Goal: Task Accomplishment & Management: Use online tool/utility

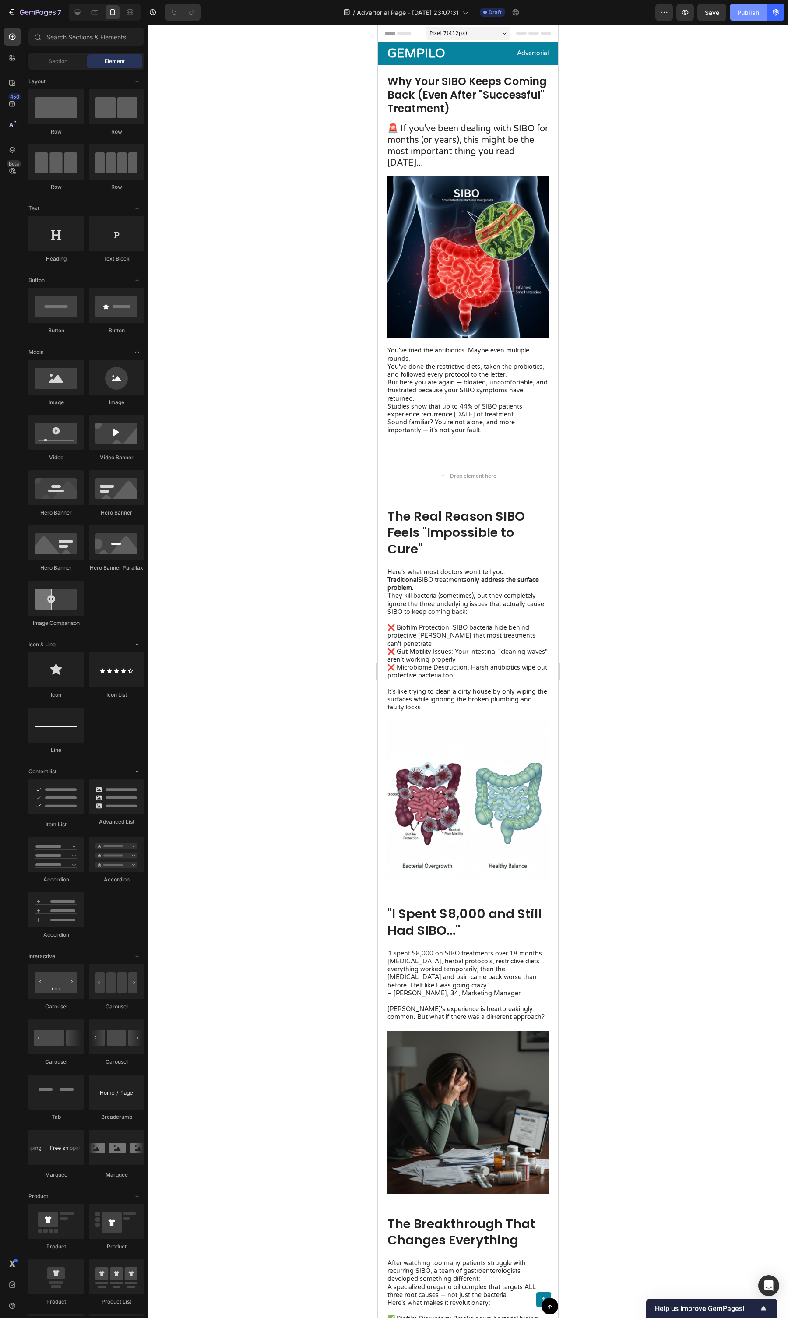
click at [746, 11] on div "Publish" at bounding box center [749, 12] width 22 height 9
click at [781, 19] on button "button" at bounding box center [776, 13] width 18 height 18
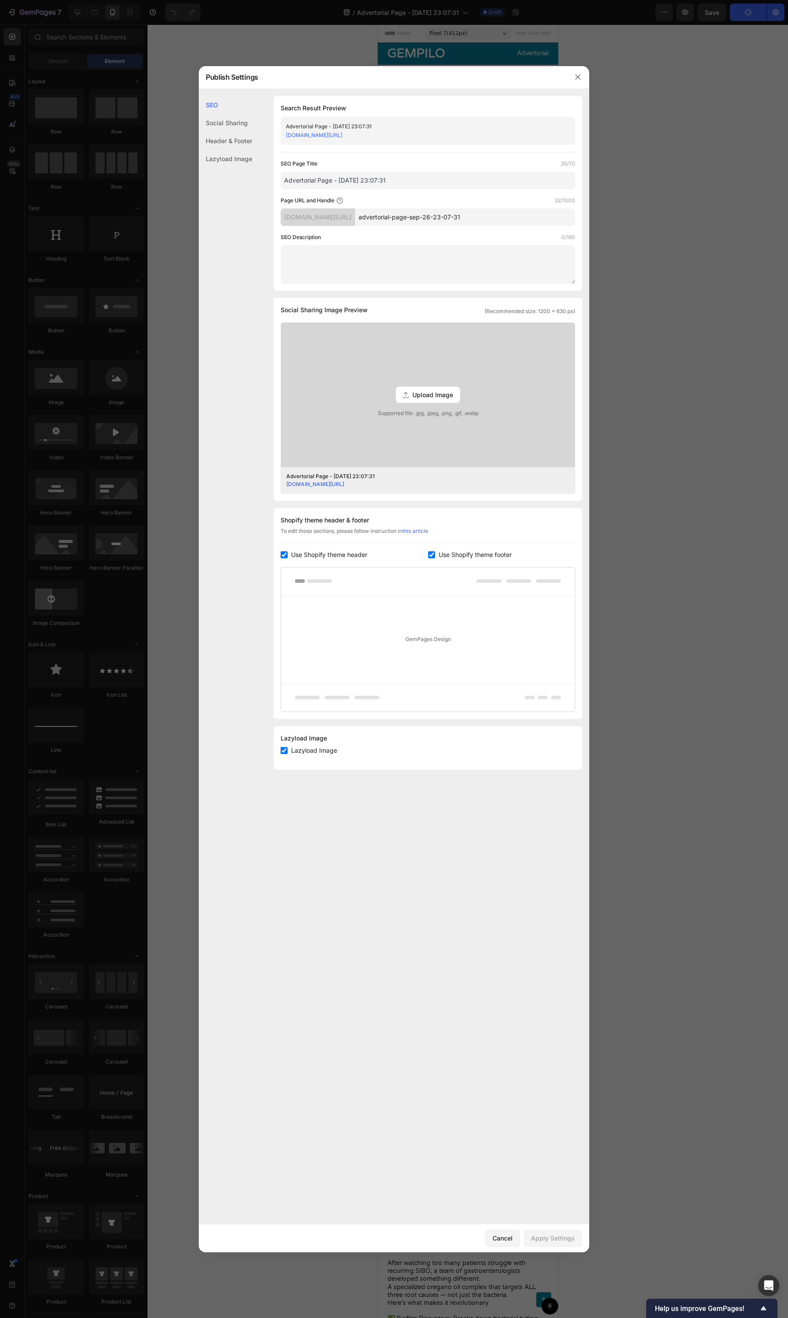
click at [330, 547] on div "Shopify theme header & footer To edit those sections, please follow instruction…" at bounding box center [428, 613] width 309 height 211
click at [330, 551] on span "Use Shopify theme header" at bounding box center [329, 555] width 76 height 11
checkbox input "false"
click at [437, 544] on div "Shopify theme header & footer To edit those sections, please follow instruction…" at bounding box center [428, 599] width 309 height 183
click at [439, 547] on div "Shopify theme header & footer To edit those sections, please follow instruction…" at bounding box center [428, 599] width 309 height 183
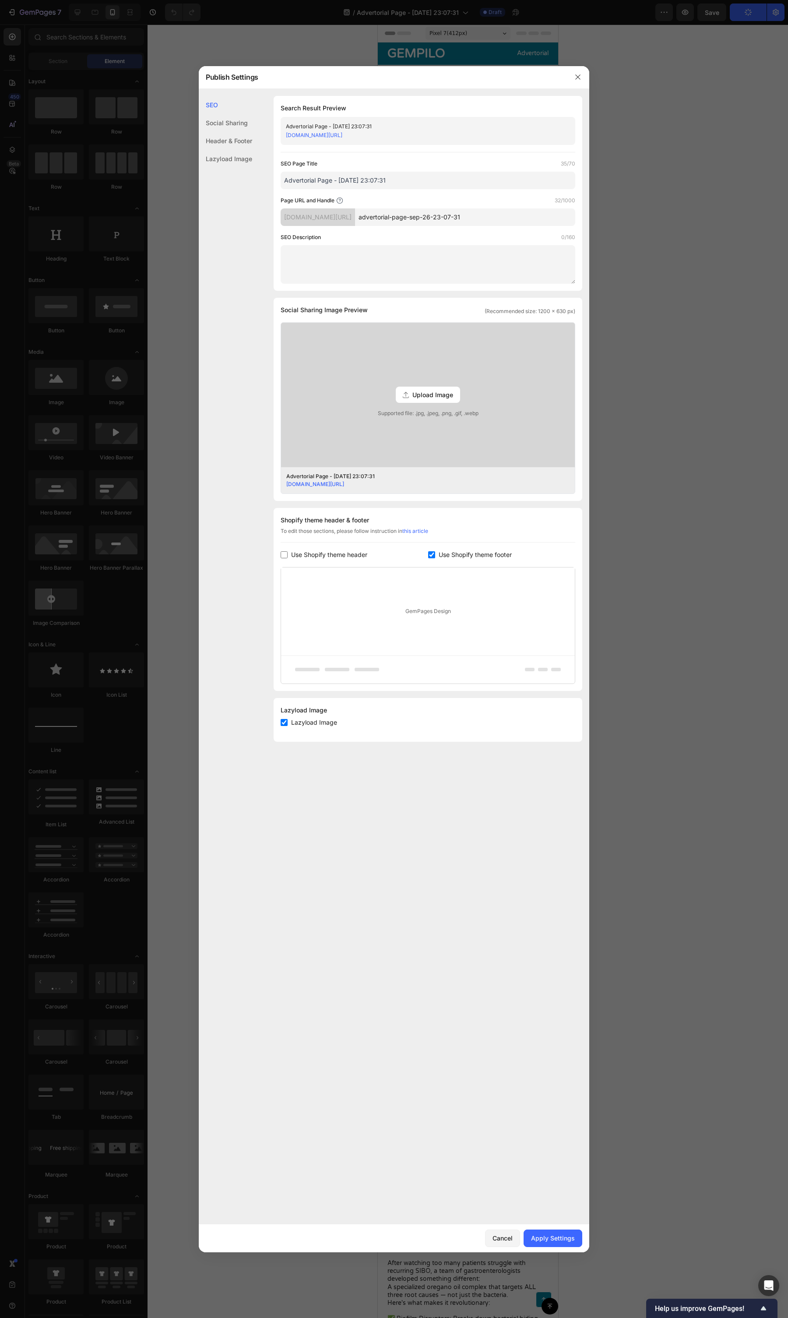
click at [439, 550] on span "Use Shopify theme footer" at bounding box center [475, 555] width 73 height 11
checkbox input "false"
click at [447, 227] on div "SEO Page Title 35/70 Advertorial Page - Sep 26, 23:07:31 Page URL and Handle 32…" at bounding box center [428, 221] width 295 height 124
click at [450, 222] on input "advertorial-page-sep-26-23-07-31" at bounding box center [465, 217] width 220 height 18
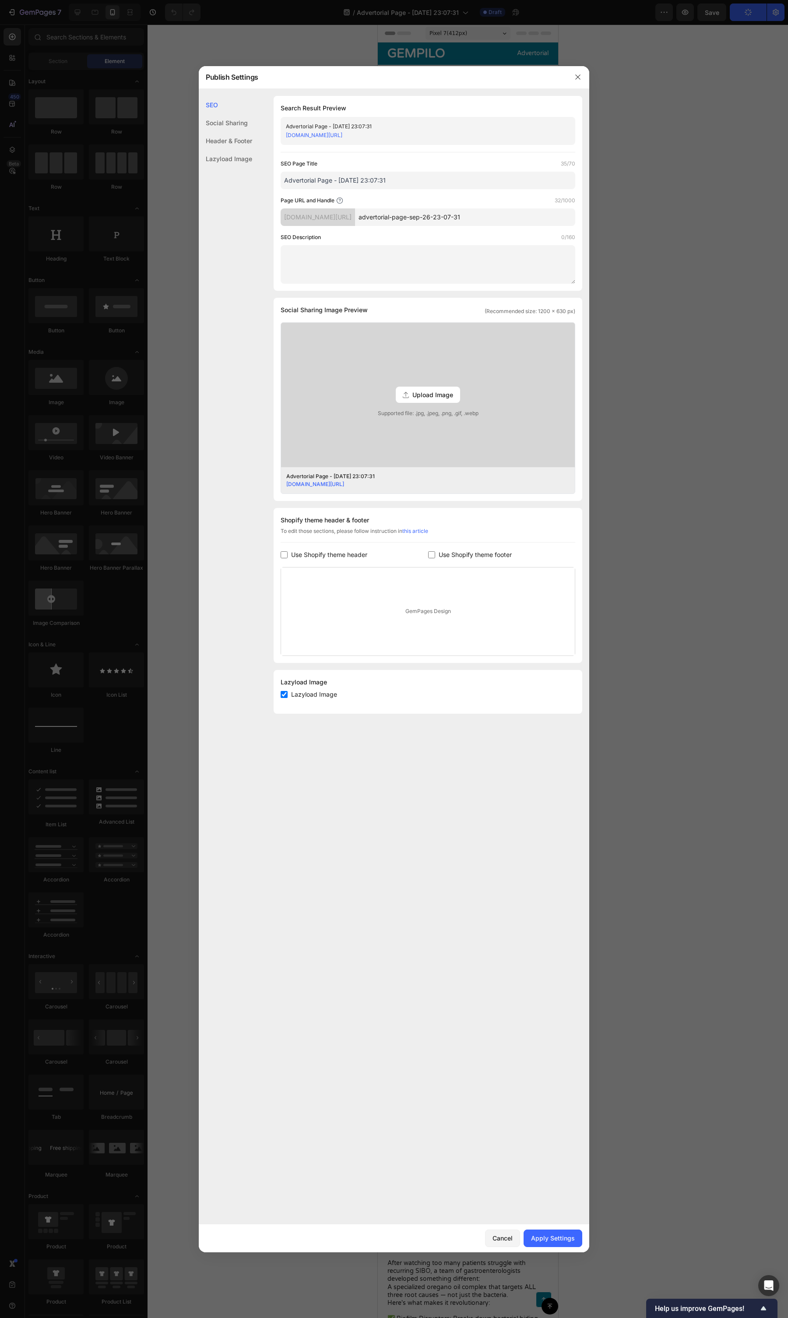
click at [450, 222] on input "advertorial-page-sep-26-23-07-31" at bounding box center [465, 217] width 220 height 18
type input "adv-sibo"
click at [575, 79] on icon "button" at bounding box center [578, 77] width 7 height 7
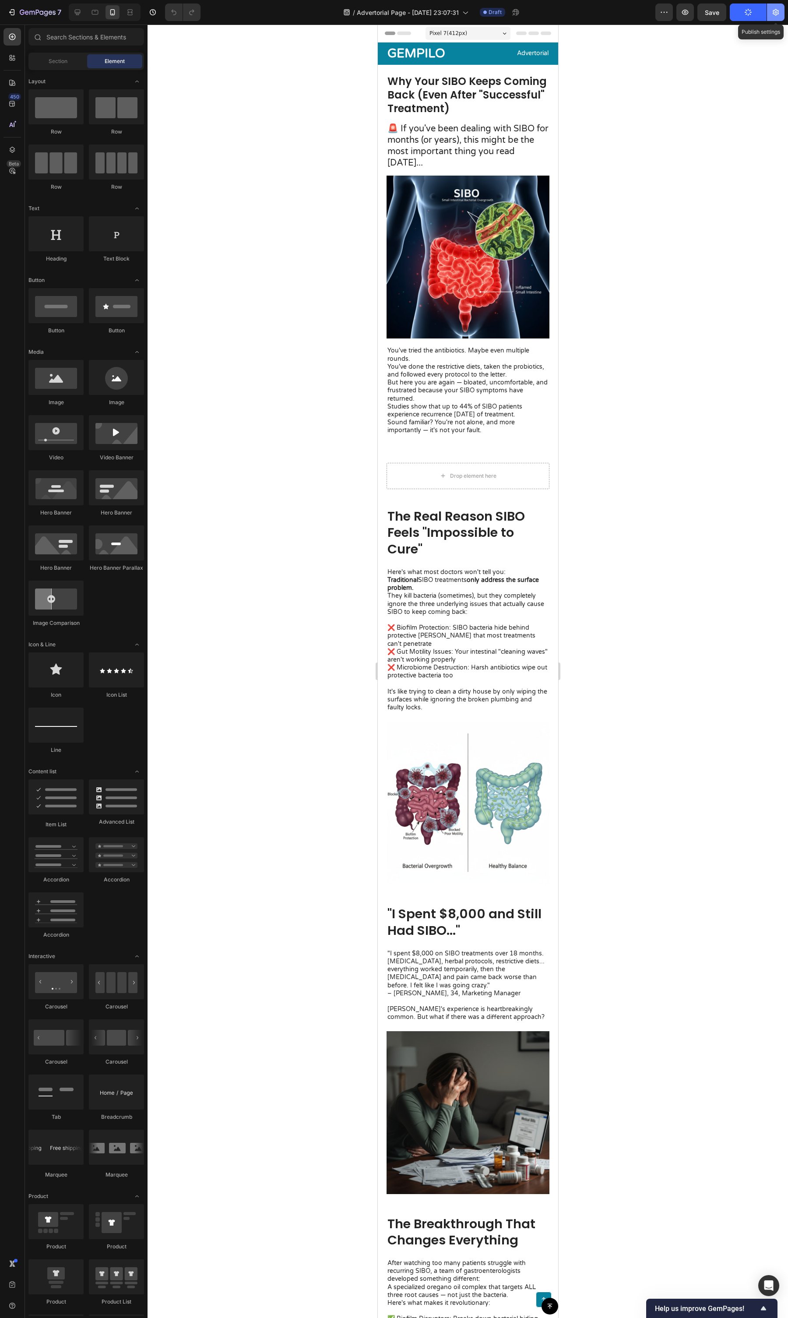
click at [775, 13] on icon "button" at bounding box center [776, 12] width 9 height 9
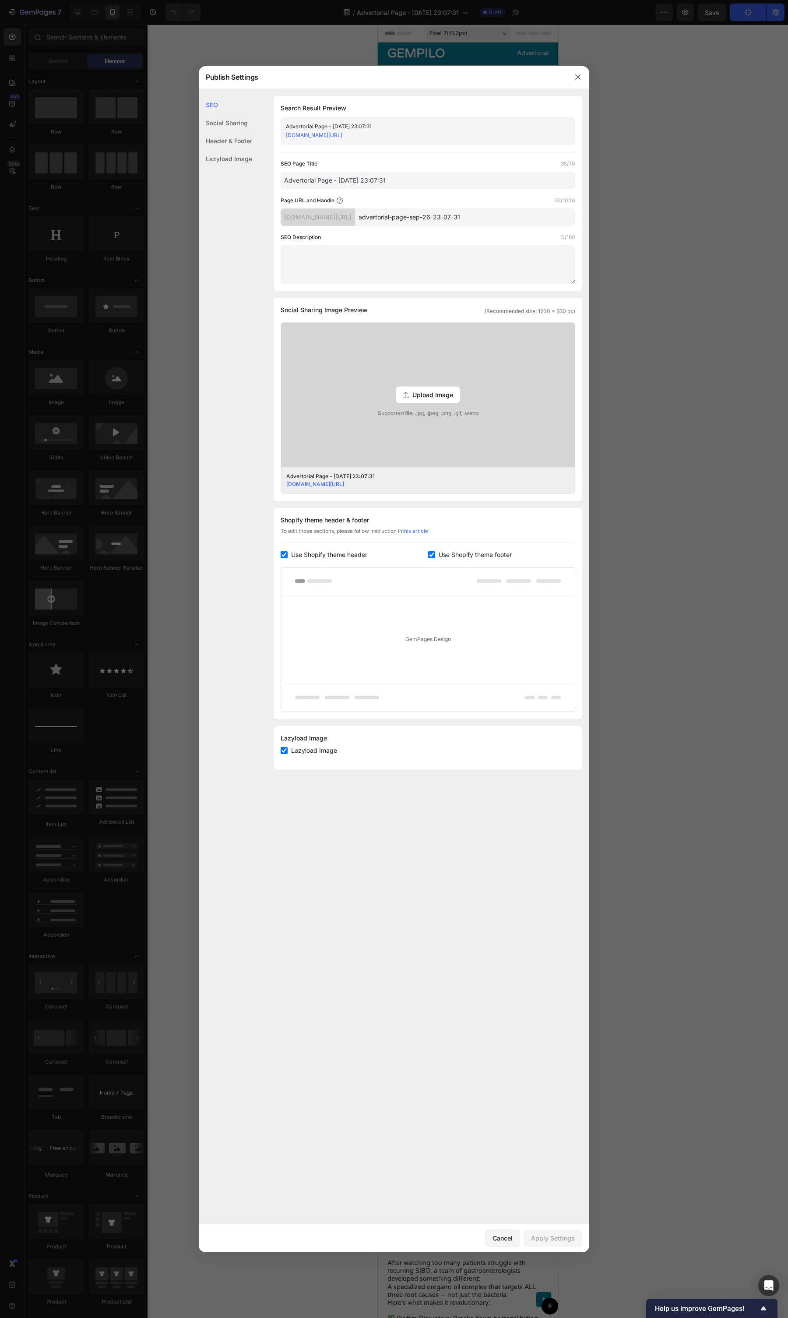
click at [465, 220] on input "advertorial-page-sep-26-23-07-31" at bounding box center [465, 217] width 220 height 18
type input "adv-sibo-back"
click at [551, 1234] on div "Apply Settings" at bounding box center [553, 1238] width 44 height 9
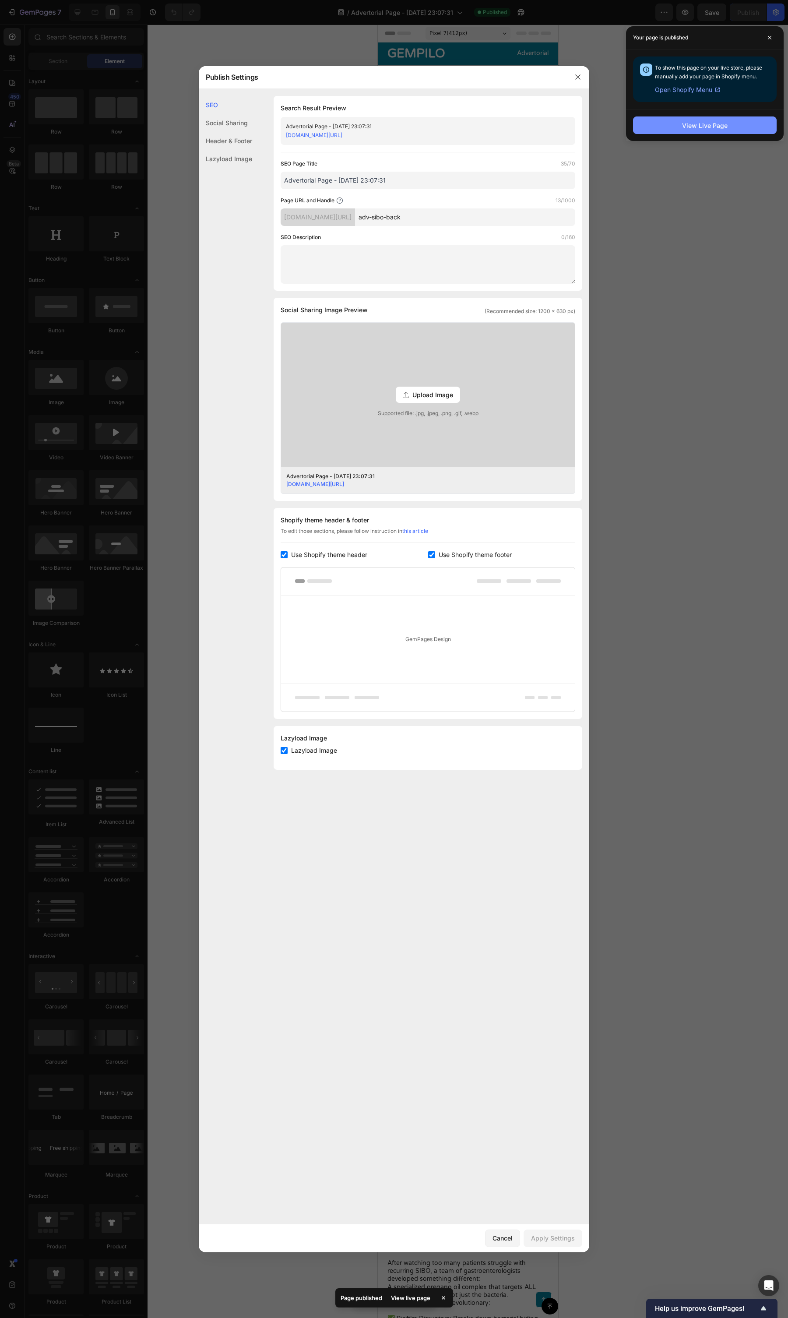
click at [697, 125] on div "View Live Page" at bounding box center [705, 125] width 46 height 9
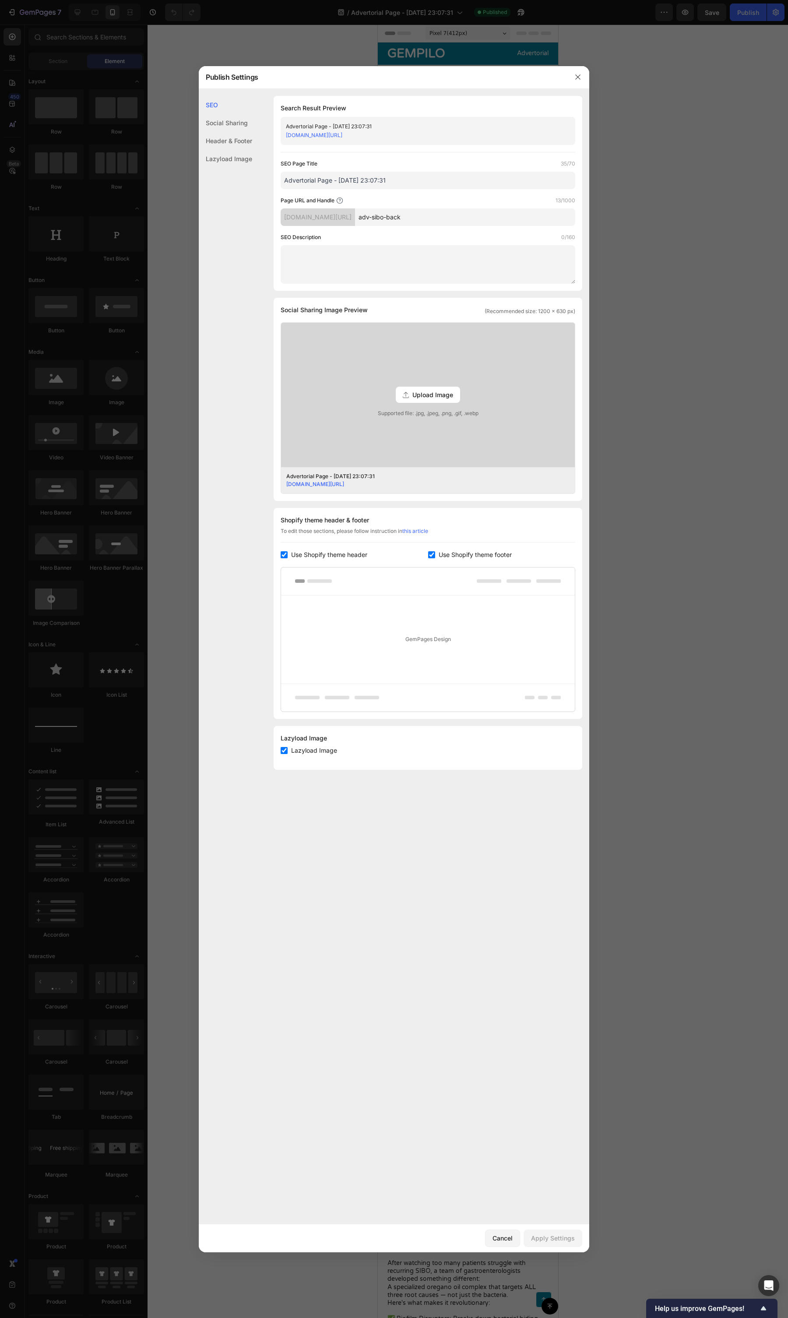
click at [679, 189] on div at bounding box center [394, 659] width 788 height 1318
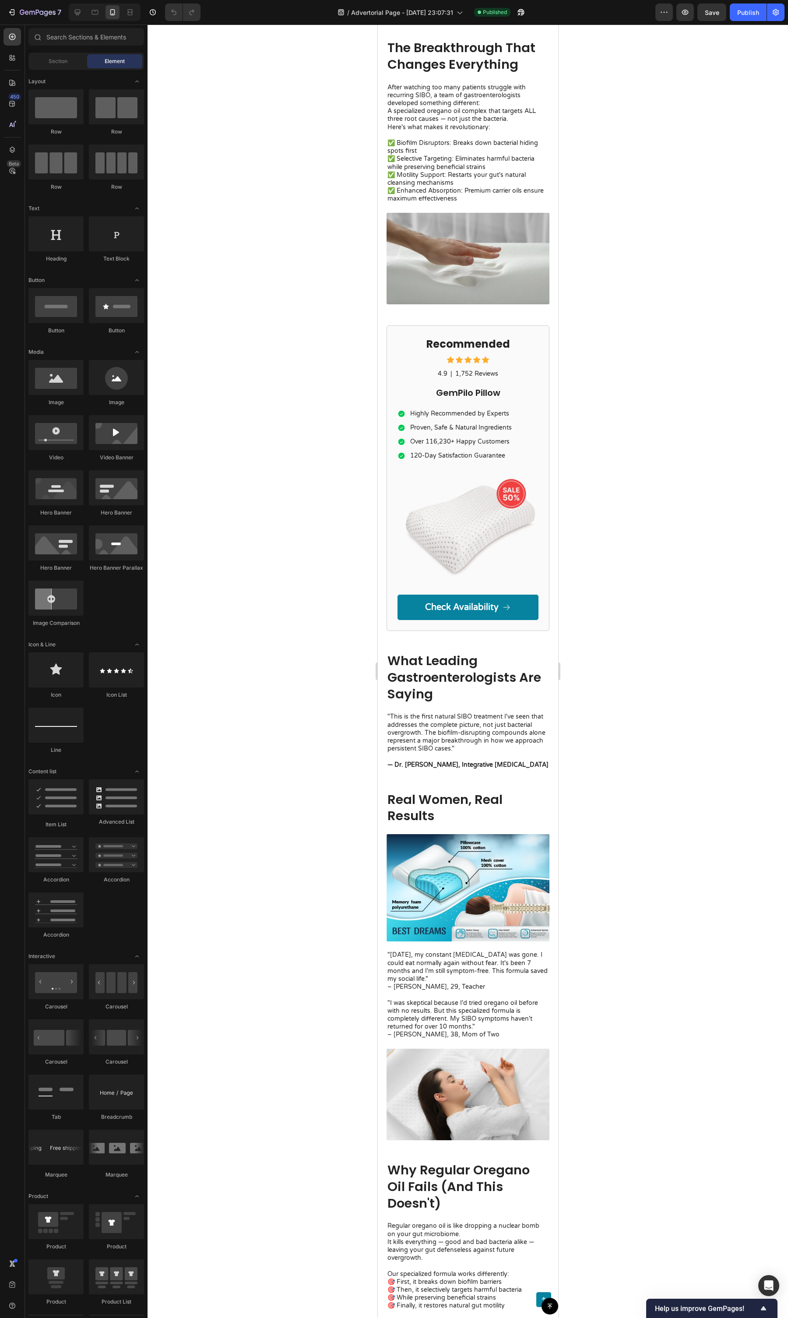
scroll to position [1172, 0]
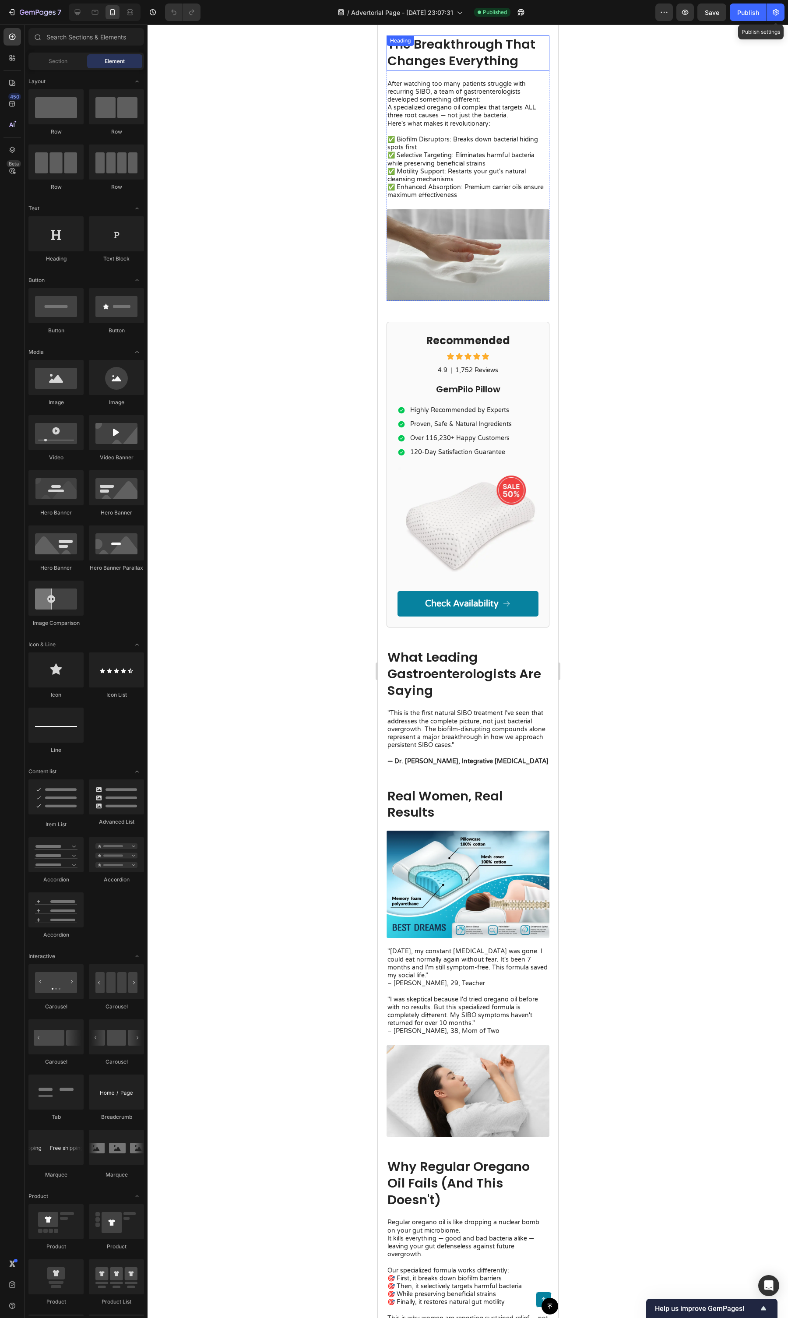
click at [785, 18] on div "7 Version history / Advertorial Page - Sep 26, 23:07:31 Published Preview Save …" at bounding box center [394, 12] width 788 height 25
click at [782, 18] on button "button" at bounding box center [776, 13] width 18 height 18
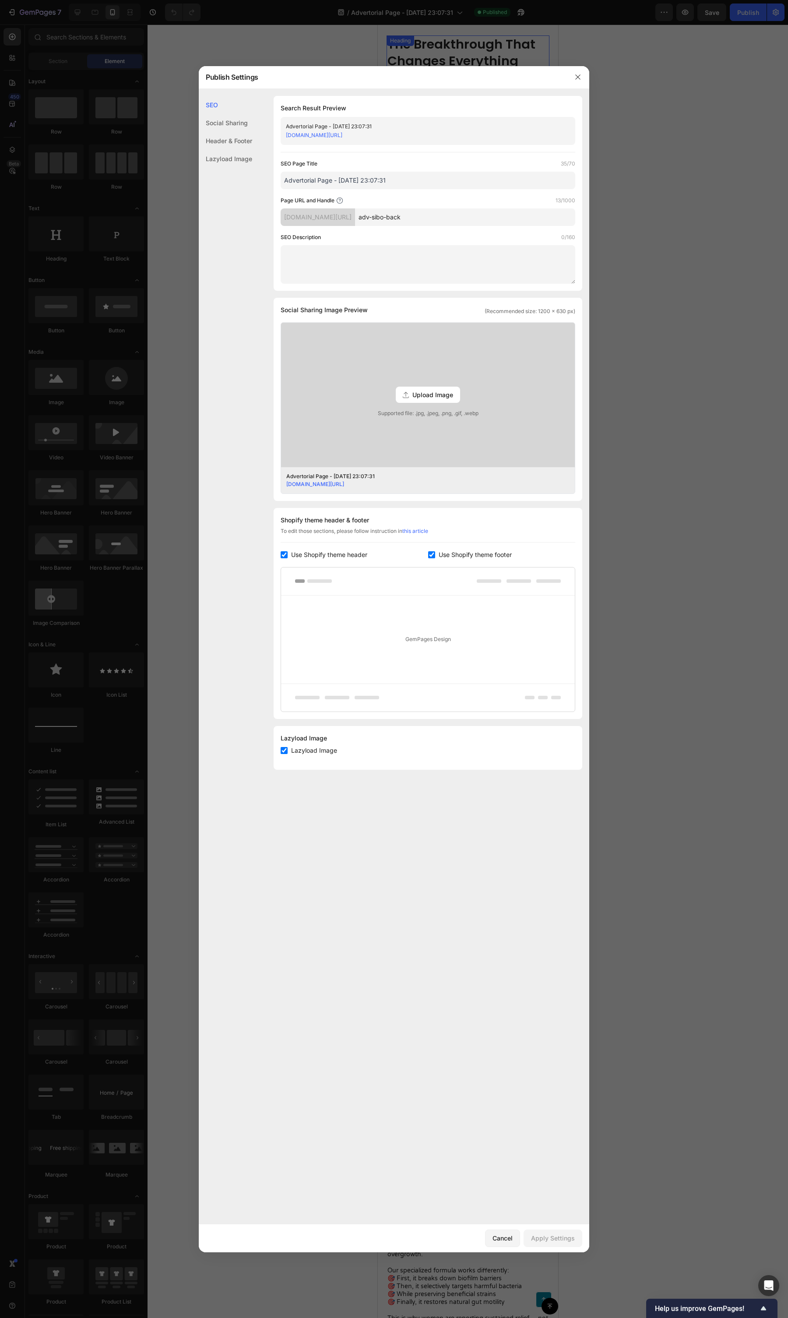
click at [463, 221] on input "adv-sibo-back" at bounding box center [465, 217] width 220 height 18
type input "xxxxxxx"
click at [535, 248] on textarea at bounding box center [428, 264] width 295 height 39
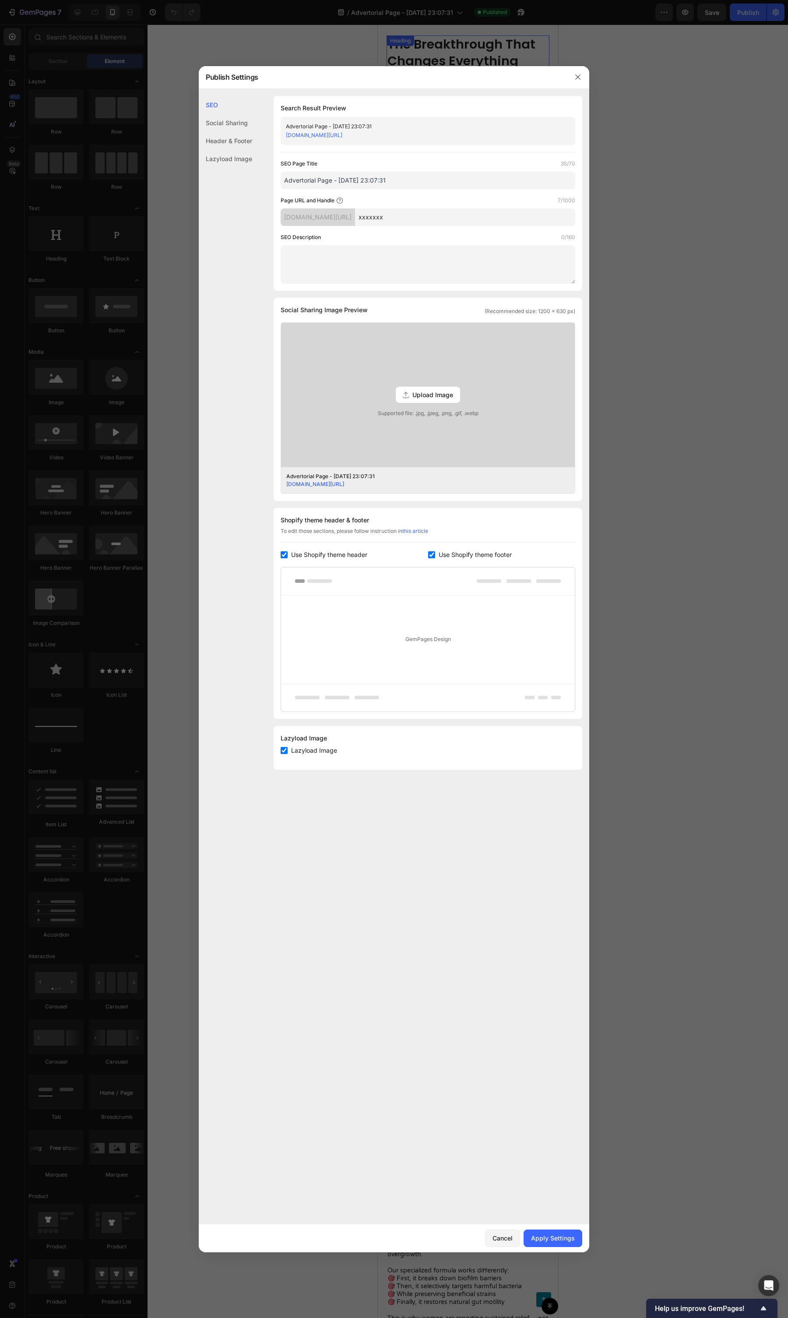
click at [536, 242] on div "SEO Description 0/160" at bounding box center [428, 258] width 295 height 51
click at [572, 80] on button "button" at bounding box center [578, 77] width 14 height 14
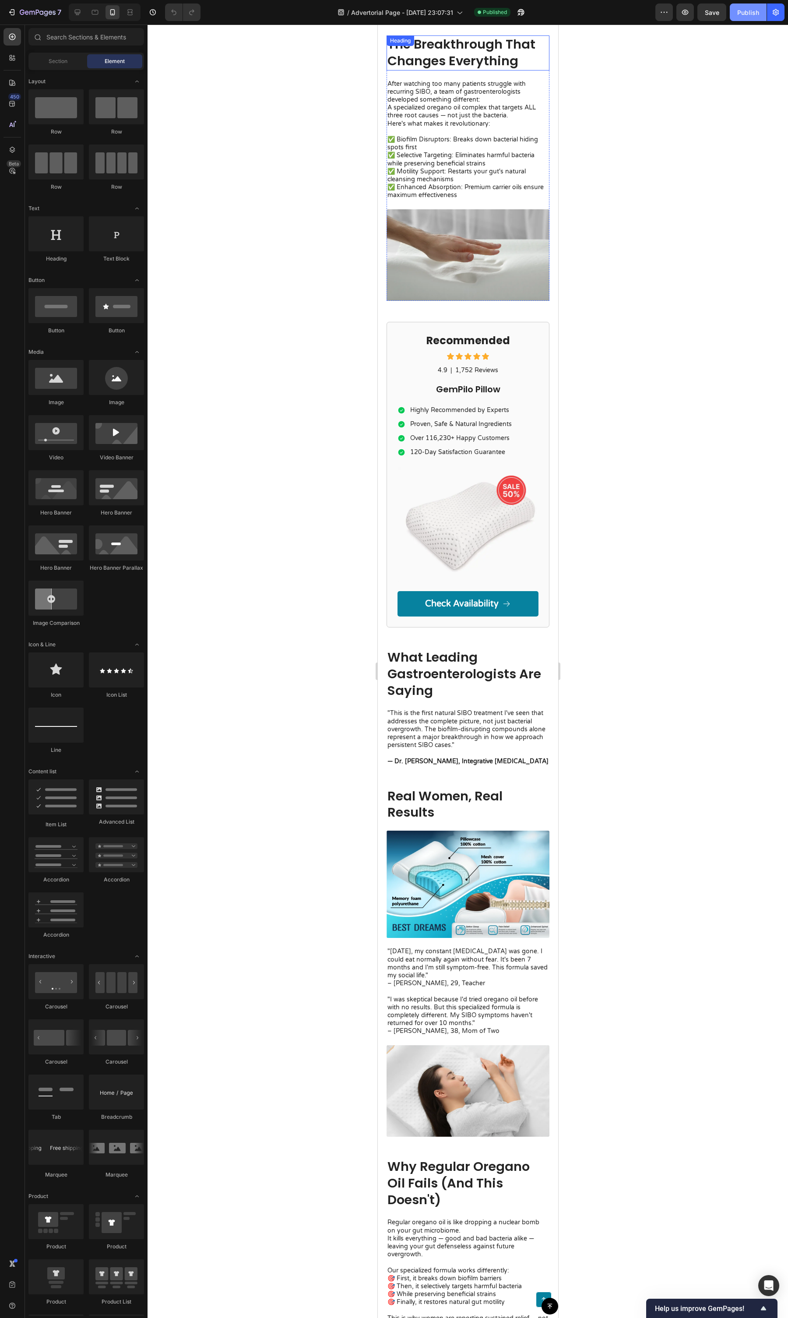
click at [761, 17] on button "Publish" at bounding box center [748, 13] width 37 height 18
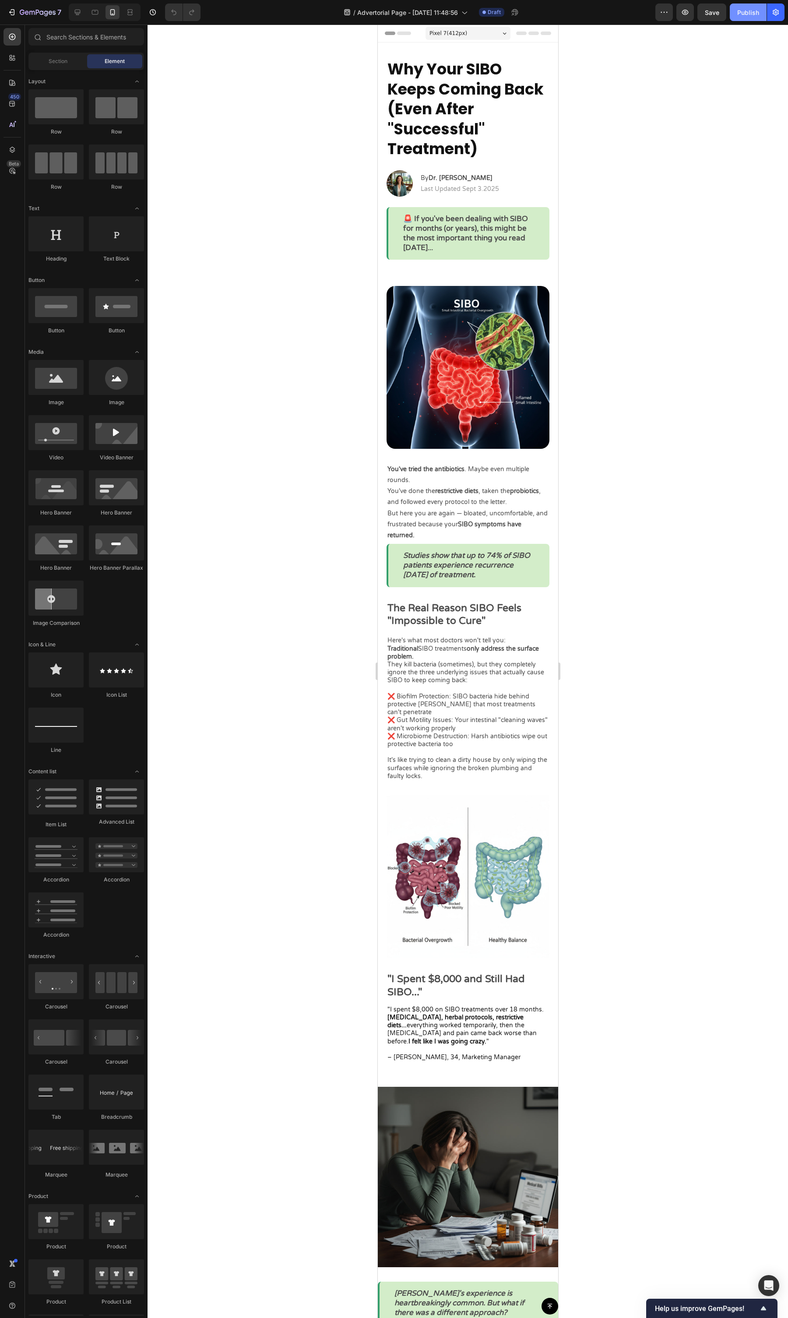
click at [764, 16] on button "Publish" at bounding box center [748, 13] width 37 height 18
click at [770, 14] on button "button" at bounding box center [776, 13] width 18 height 18
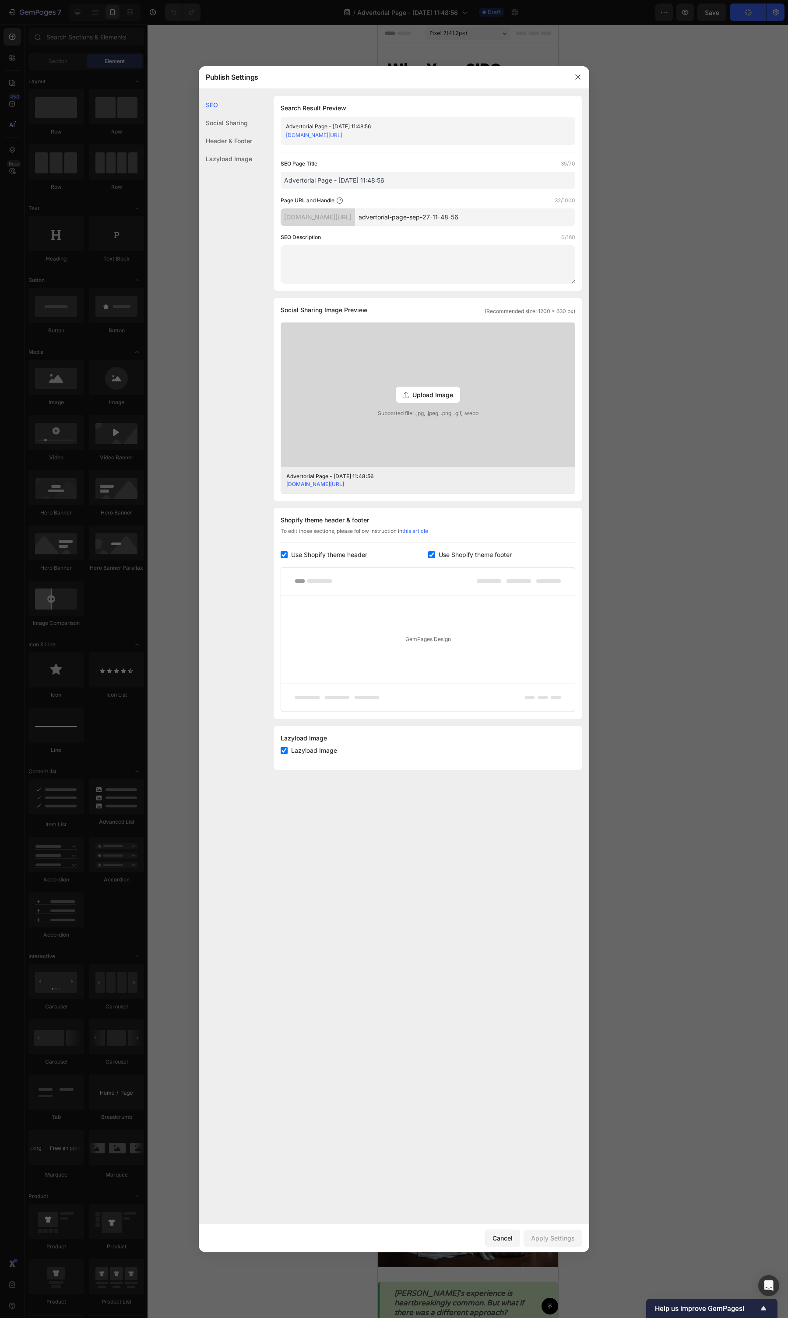
click at [351, 508] on div "Shopify theme header & footer To edit those sections, please follow instruction…" at bounding box center [428, 613] width 309 height 211
click at [352, 508] on span "Use Shopify theme header" at bounding box center [329, 555] width 76 height 11
checkbox input "false"
click at [441, 508] on span "Use Shopify theme footer" at bounding box center [475, 555] width 73 height 11
checkbox input "false"
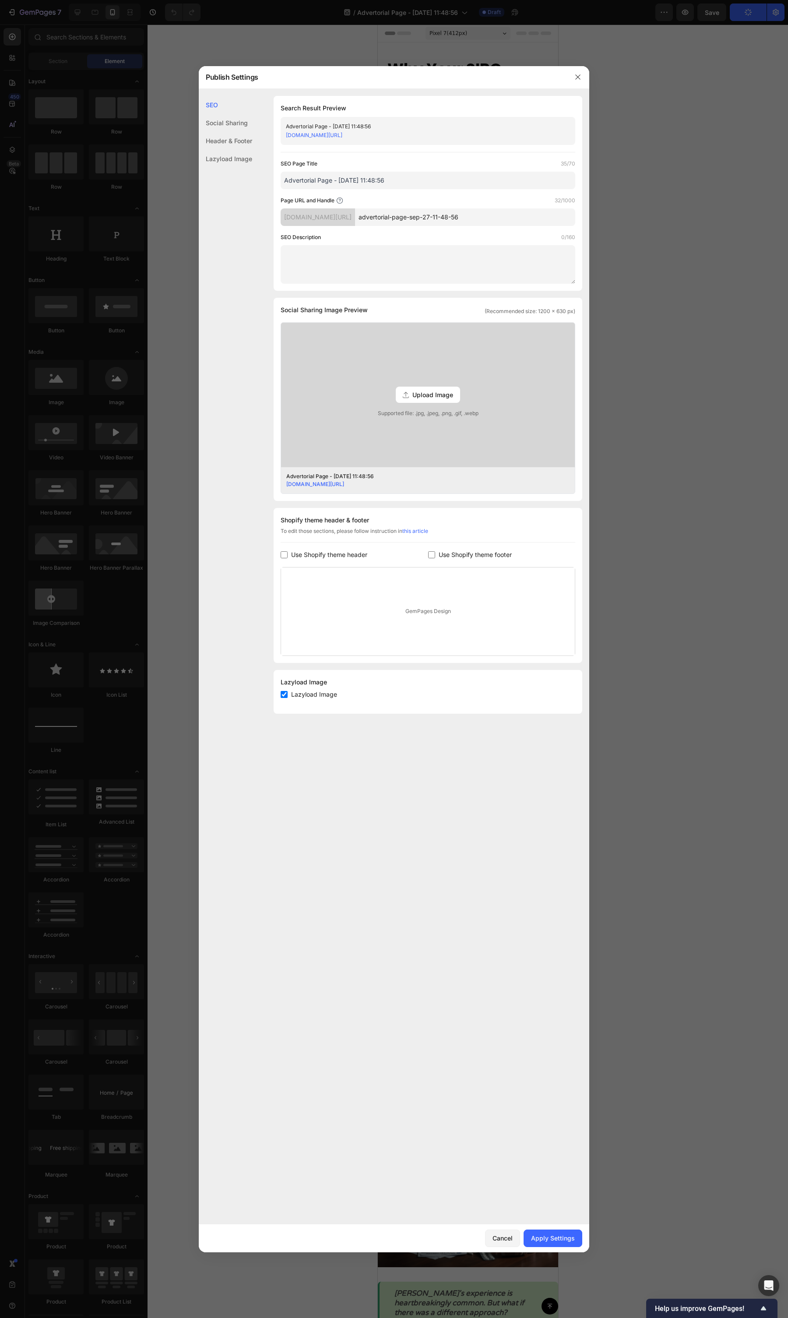
click at [458, 227] on div "SEO Page Title 35/70 Advertorial Page - [DATE] 11:48:56 Page URL and Handle 32/…" at bounding box center [428, 221] width 295 height 124
click at [458, 225] on input "advertorial-page-sep-27-11-48-56" at bounding box center [465, 217] width 220 height 18
type input "sibo-back"
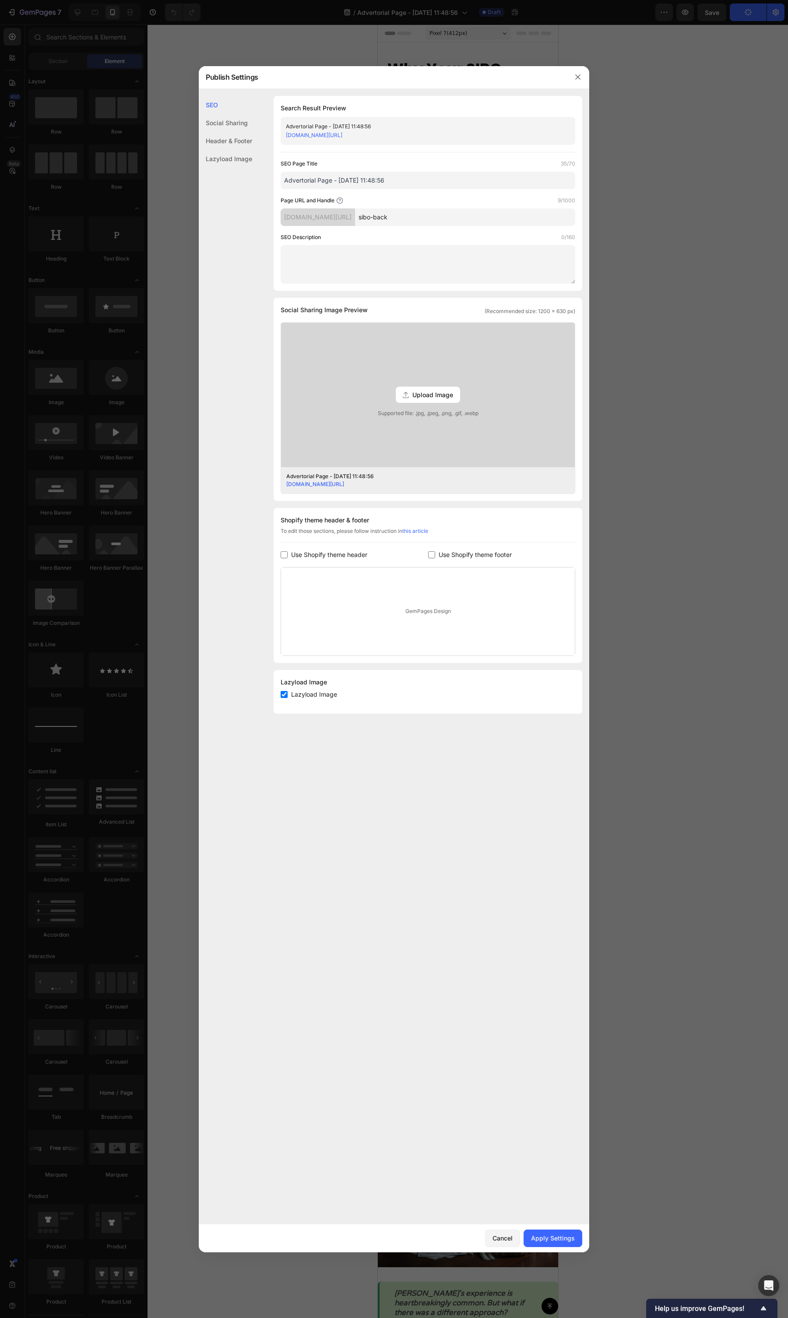
click at [477, 241] on div "SEO Description 0/160" at bounding box center [428, 258] width 295 height 51
click at [571, 508] on button "Apply Settings" at bounding box center [553, 1239] width 59 height 18
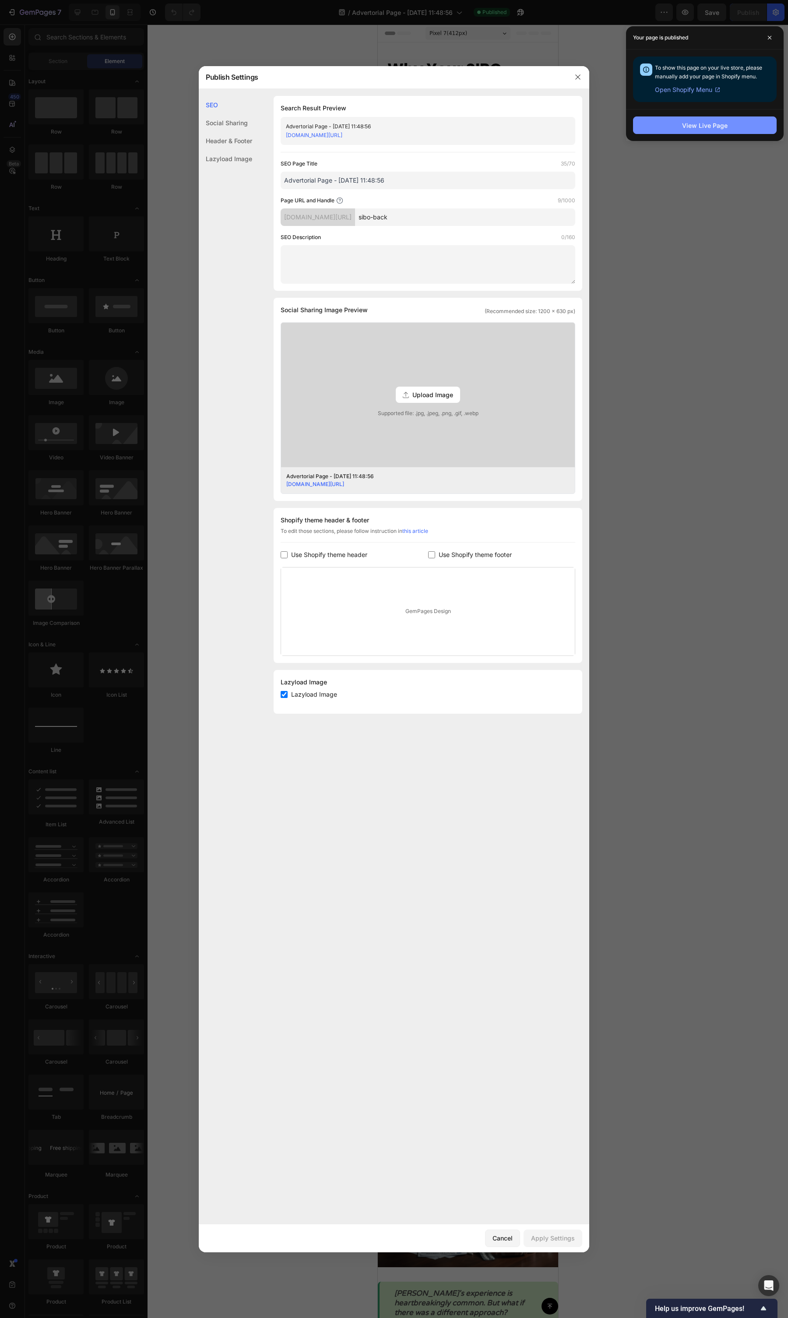
click at [666, 129] on button "View Live Page" at bounding box center [705, 126] width 144 height 18
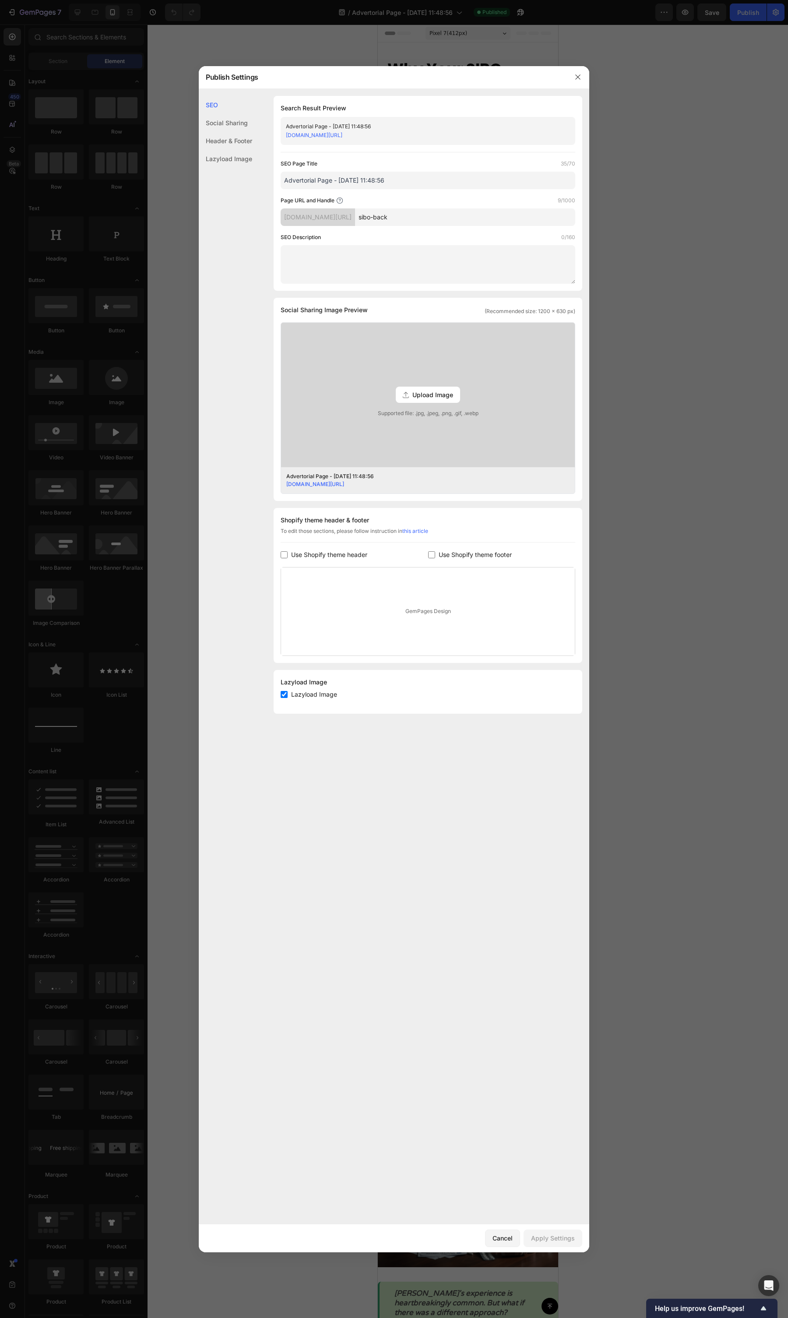
click at [452, 217] on input "sibo-back" at bounding box center [465, 217] width 220 height 18
click at [435, 218] on input "sibo-back" at bounding box center [465, 217] width 220 height 18
click at [372, 179] on input "Advertorial Page - [DATE] 11:48:56" at bounding box center [428, 181] width 295 height 18
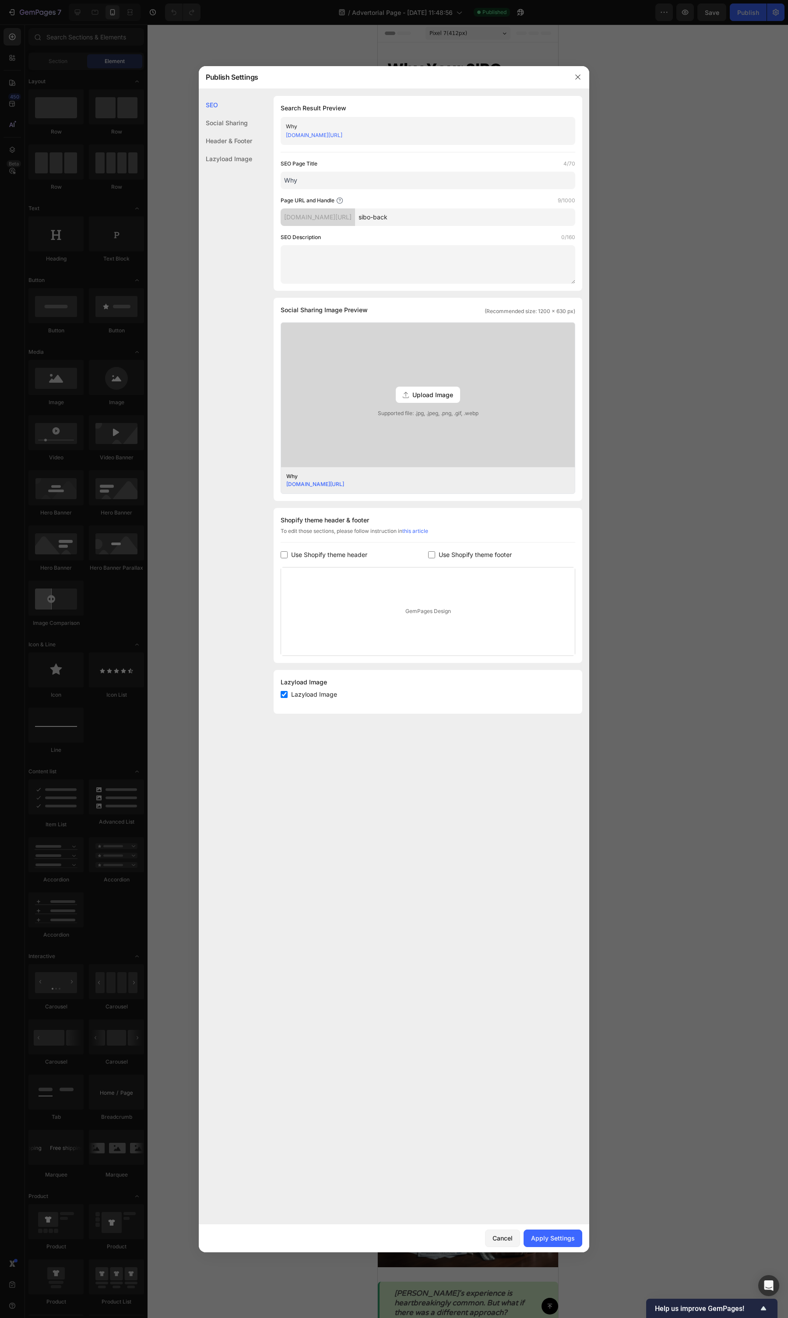
type input "Why"
drag, startPoint x: 581, startPoint y: 85, endPoint x: 571, endPoint y: 86, distance: 10.1
click at [581, 85] on div at bounding box center [578, 77] width 23 height 23
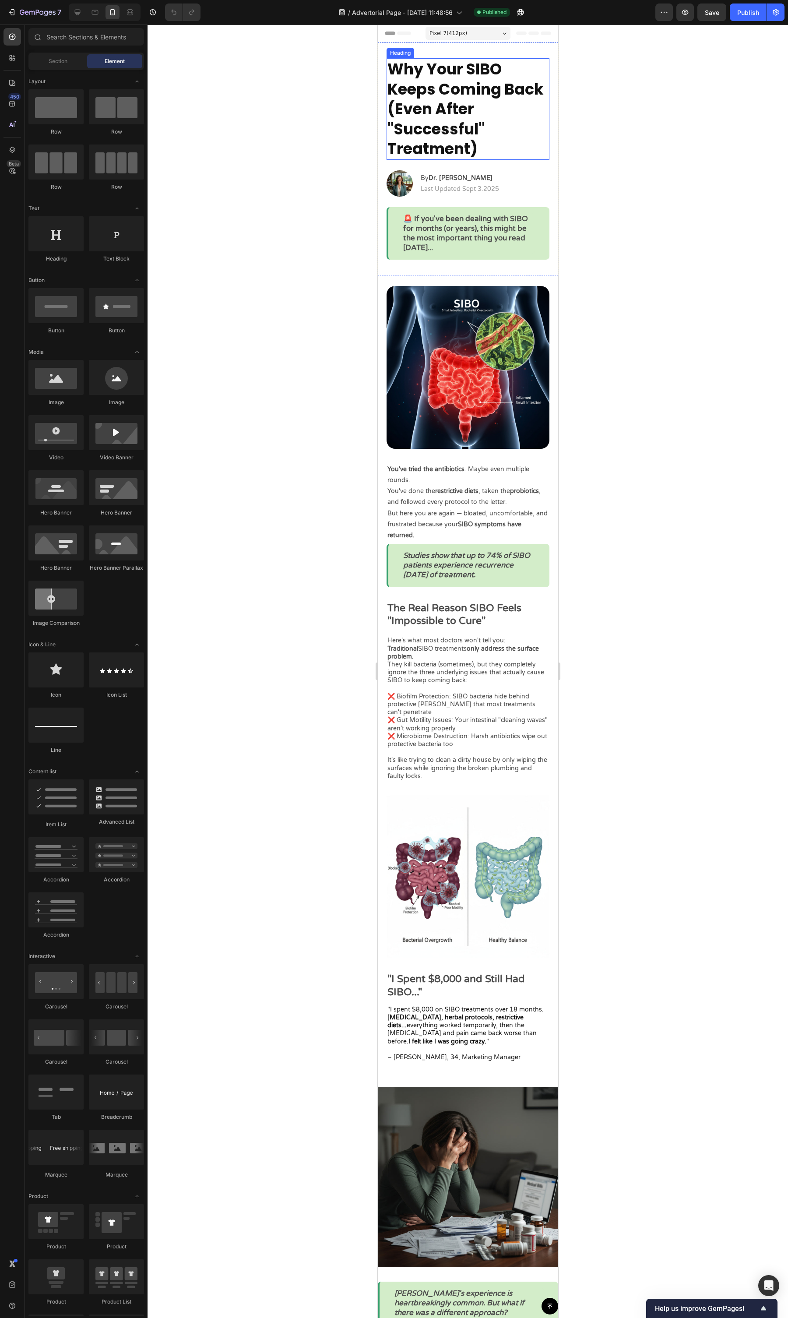
click at [436, 109] on h2 "Why Your SIBO Keeps Coming Back (Even After "Successful" Treatment)" at bounding box center [467, 109] width 163 height 102
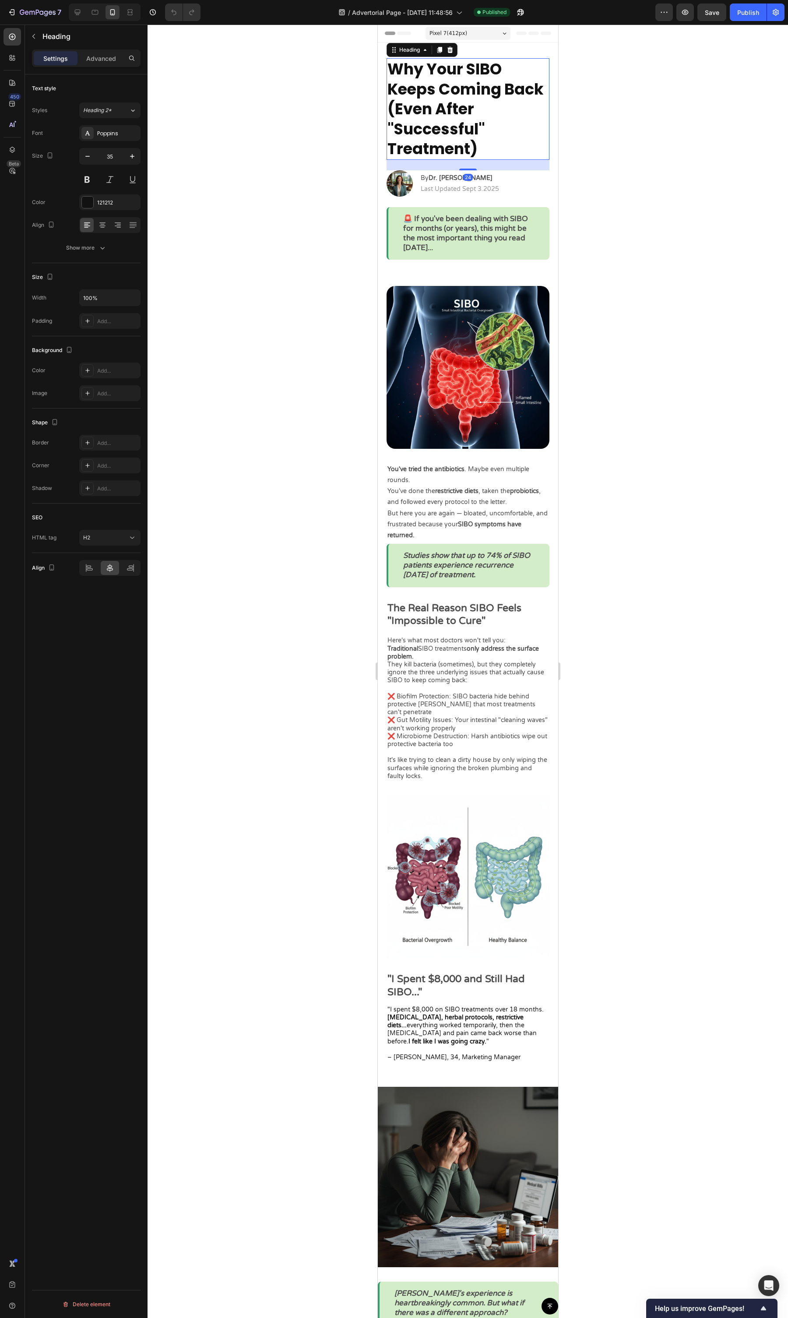
click at [436, 109] on h2 "Why Your SIBO Keeps Coming Back (Even After "Successful" Treatment)" at bounding box center [467, 109] width 163 height 102
click at [436, 109] on p "Why Your SIBO Keeps Coming Back (Even After "Successful" Treatment)" at bounding box center [467, 109] width 161 height 100
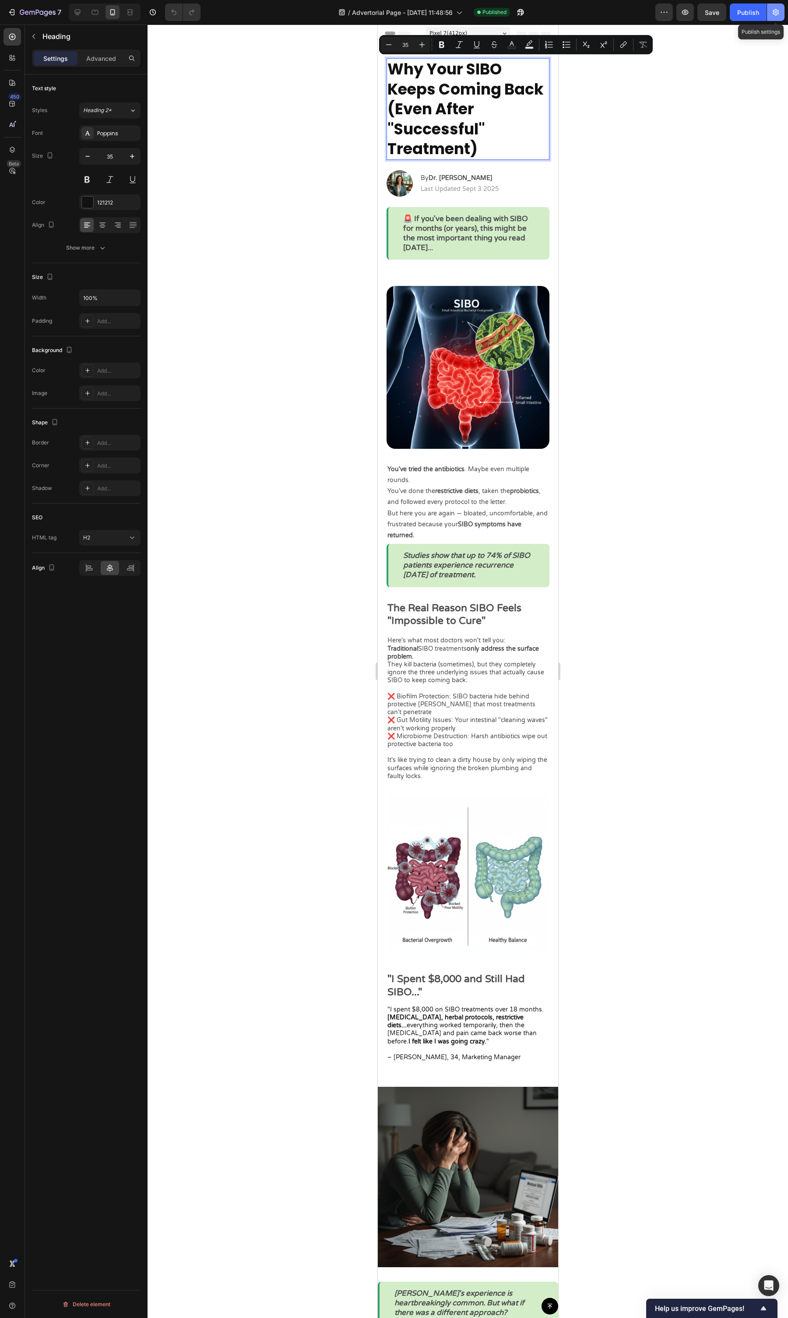
click at [779, 11] on icon "button" at bounding box center [776, 12] width 6 height 7
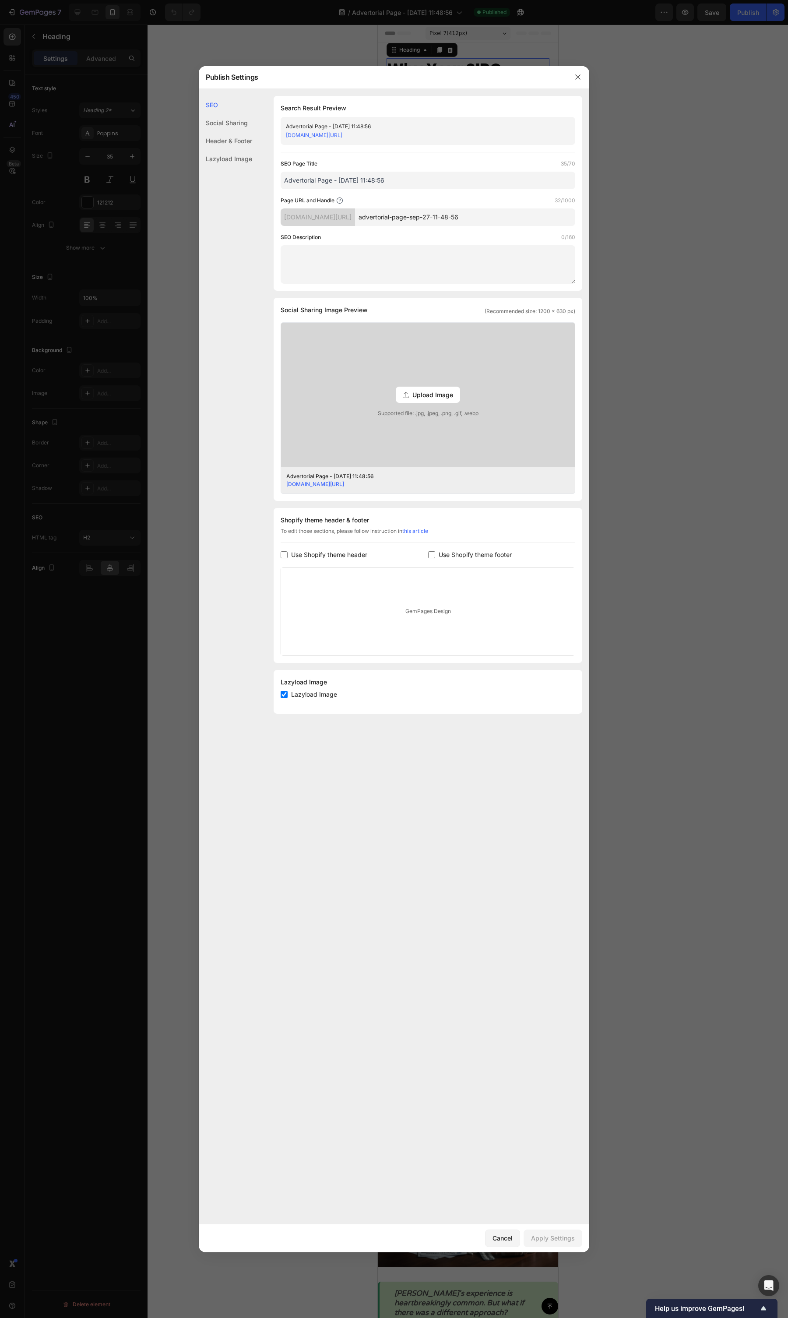
click at [358, 177] on input "Advertorial Page - [DATE] 11:48:56" at bounding box center [428, 181] width 295 height 18
paste input "Why Your SIBO Keeps Coming Back (Even After "Successful" Treatment)"
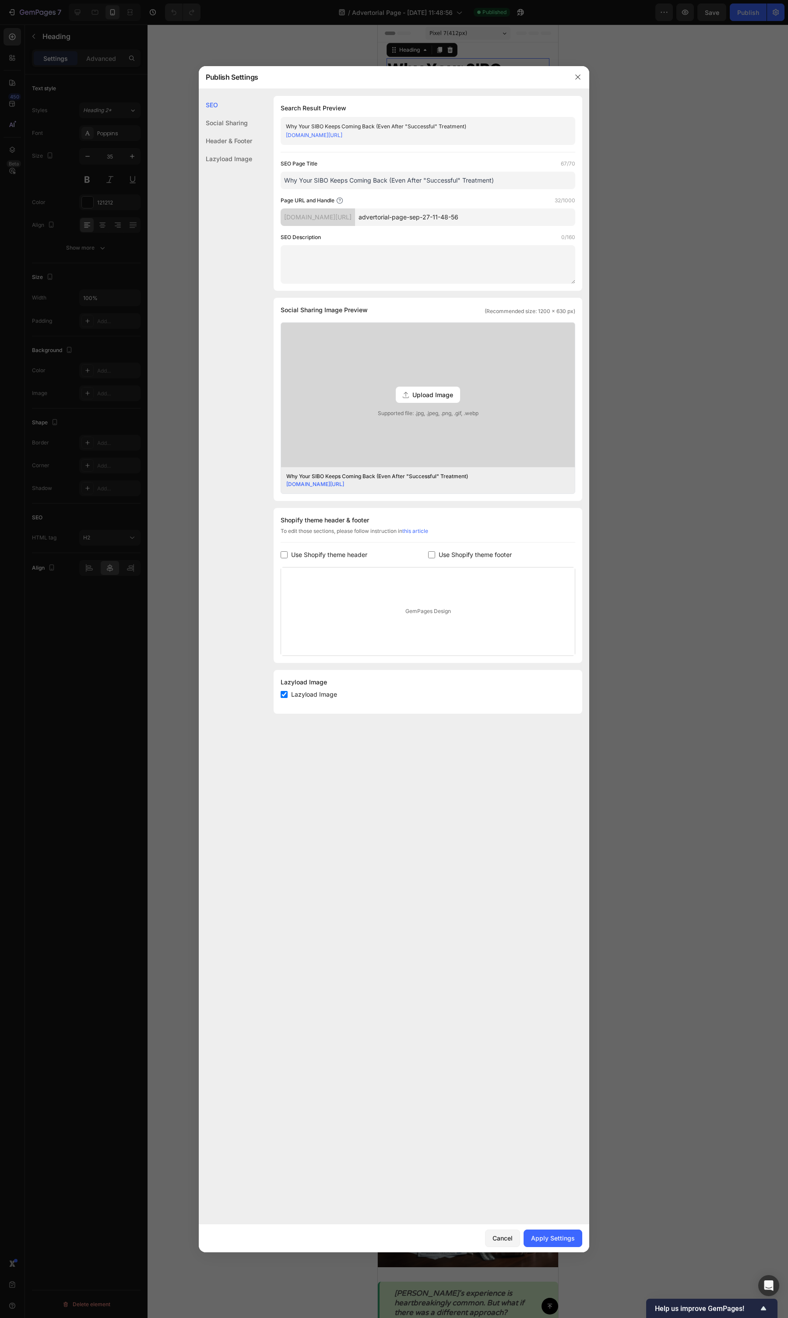
drag, startPoint x: 391, startPoint y: 180, endPoint x: 507, endPoint y: 177, distance: 116.5
click at [507, 177] on input "Why Your SIBO Keeps Coming Back (Even After "Successful" Treatment)" at bounding box center [428, 181] width 295 height 18
click at [507, 188] on input "Why Your SIBO Keeps Coming Back" at bounding box center [428, 181] width 295 height 18
type input "Why Your SIBO Keeps Coming Back"
click at [396, 219] on input "advertorial-page-sep-27-11-48-56" at bounding box center [465, 217] width 220 height 18
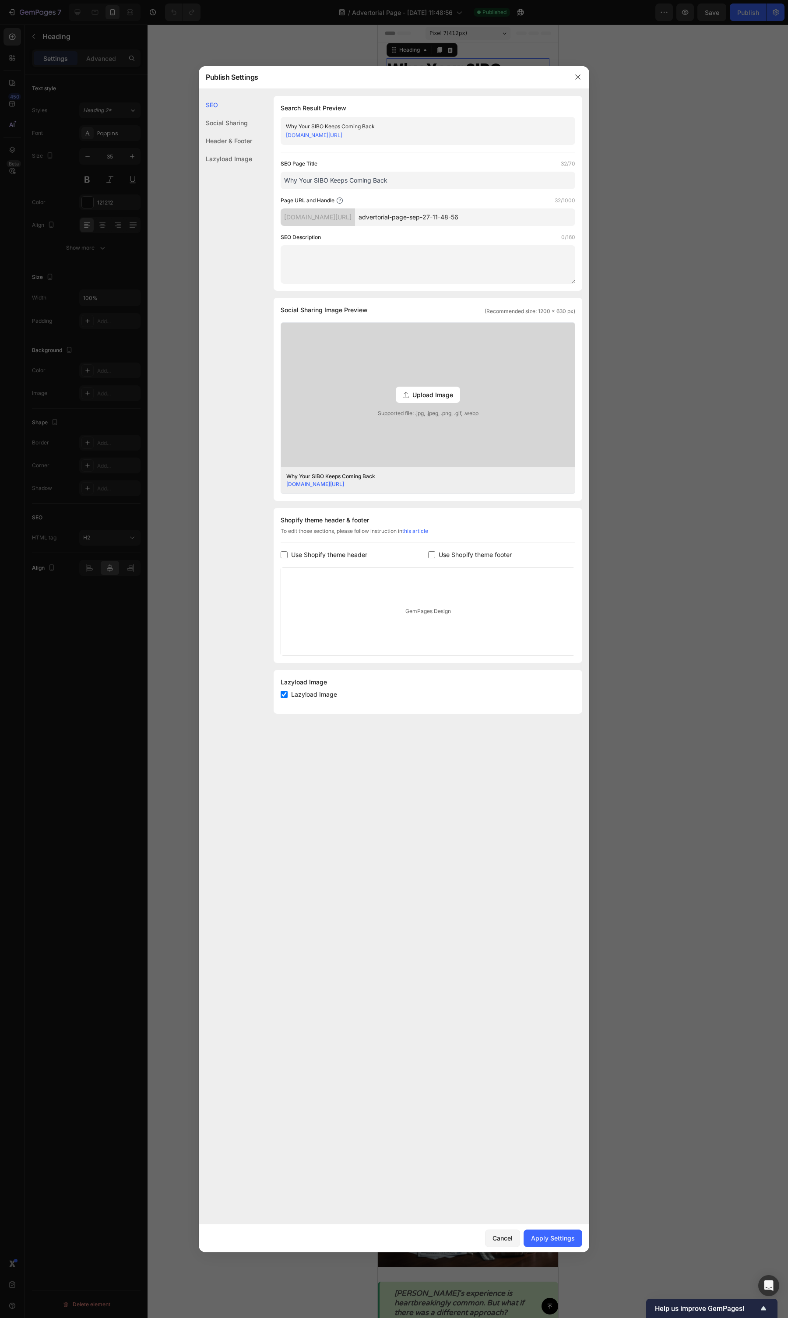
click at [396, 219] on input "advertorial-page-sep-27-11-48-56" at bounding box center [465, 217] width 220 height 18
click at [410, 219] on input "advertorial-page-sep-27-11-48-56" at bounding box center [465, 217] width 220 height 18
type input "sibo-back"
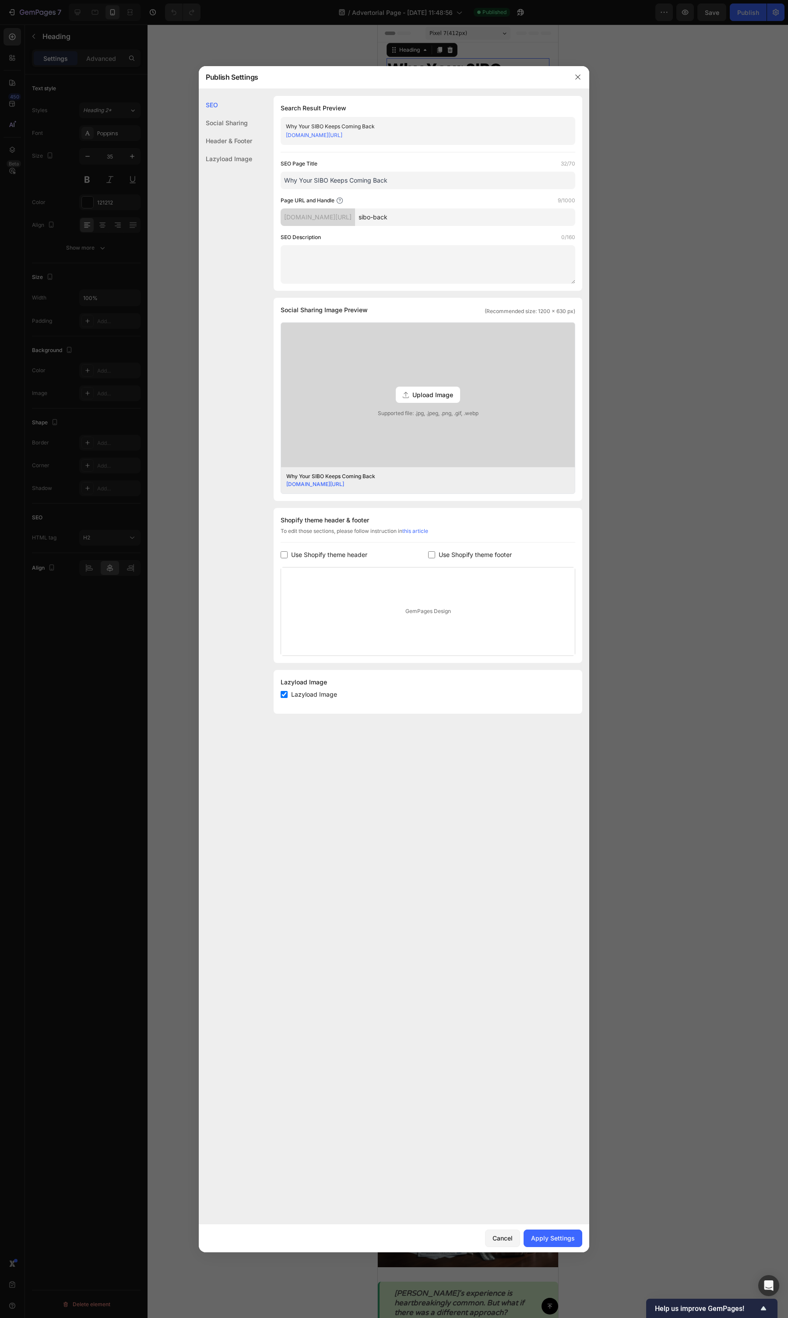
click at [422, 236] on div "SEO Description 0/160" at bounding box center [428, 237] width 295 height 9
click at [567, 508] on div "Apply Settings" at bounding box center [553, 1238] width 44 height 9
click at [570, 235] on label "0/160" at bounding box center [568, 237] width 14 height 9
click at [578, 81] on button "button" at bounding box center [578, 77] width 14 height 14
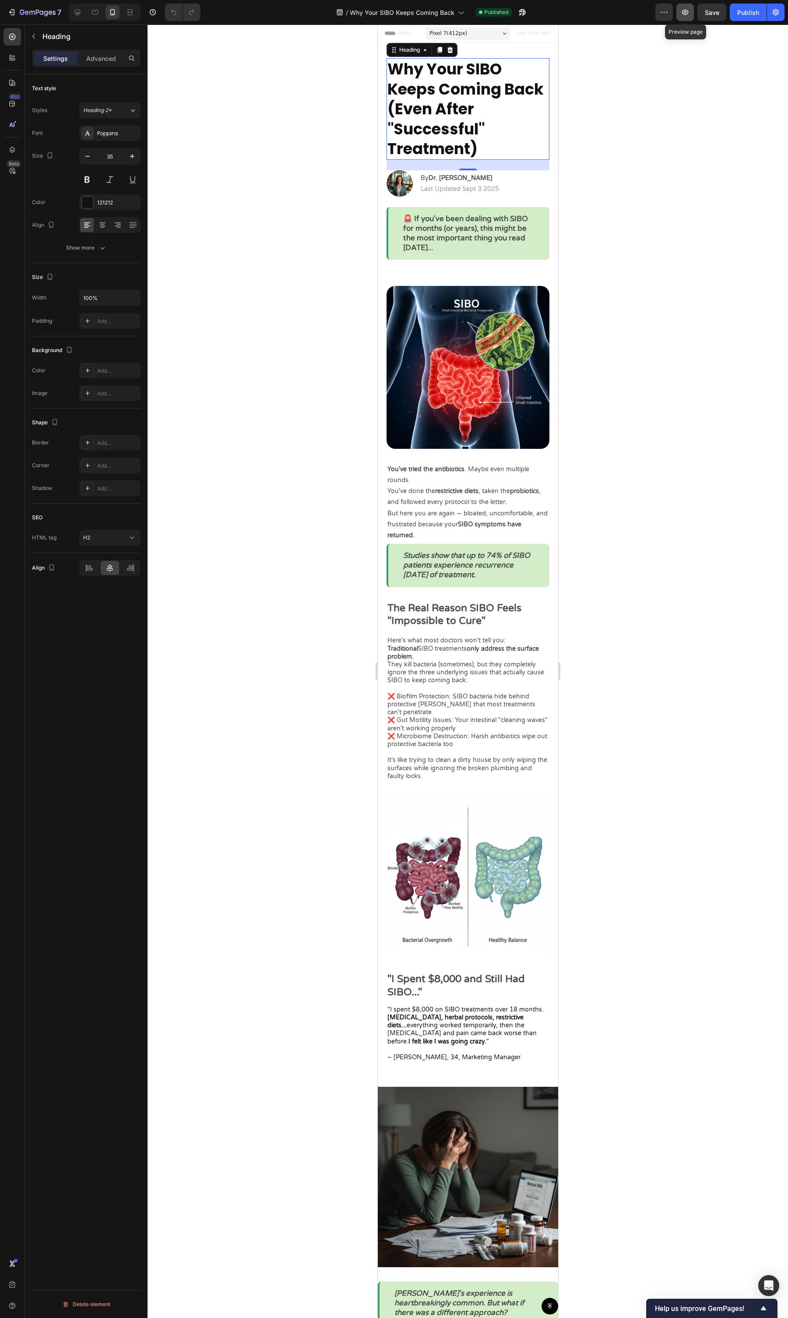
click at [690, 9] on button "button" at bounding box center [686, 13] width 18 height 18
click at [721, 15] on button "Save" at bounding box center [712, 13] width 29 height 18
click at [761, 17] on button "Publish" at bounding box center [748, 13] width 37 height 18
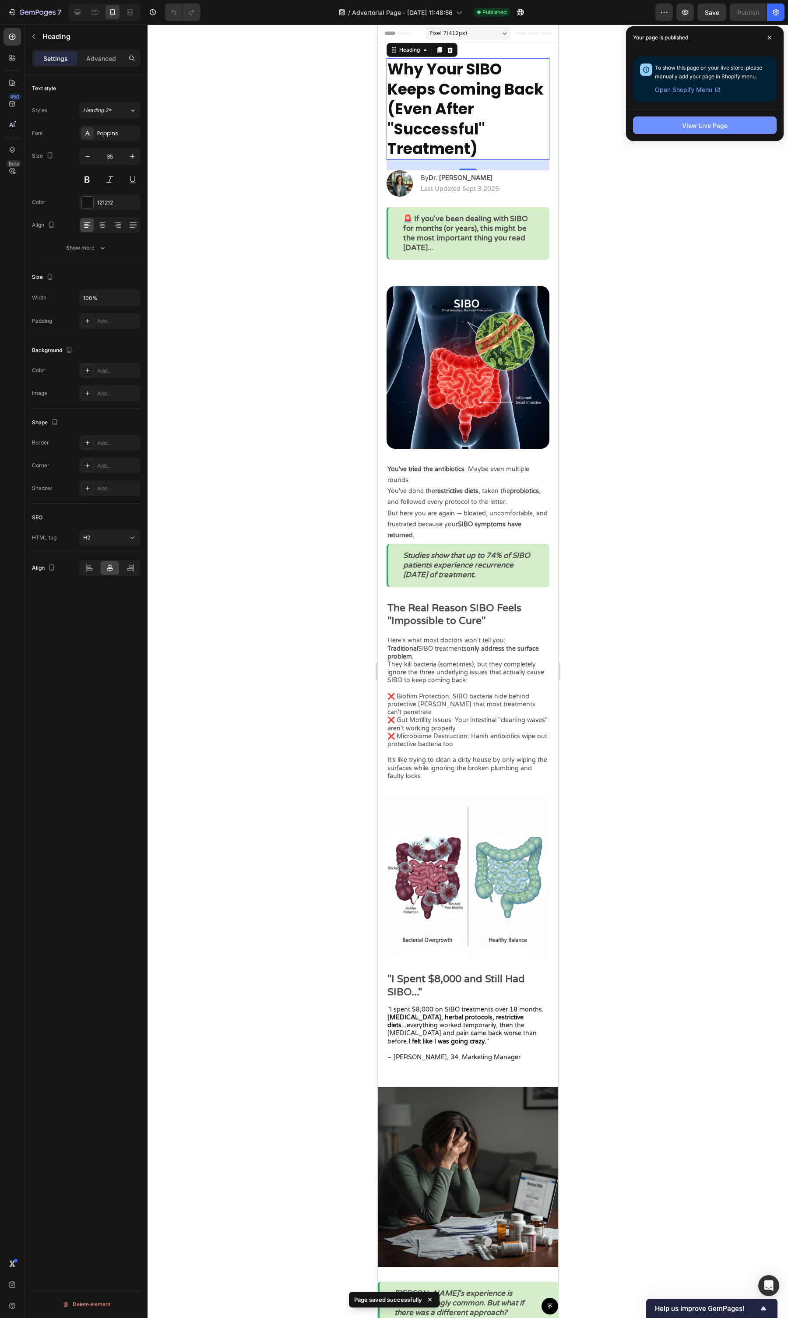
click at [695, 124] on div "View Live Page" at bounding box center [705, 125] width 46 height 9
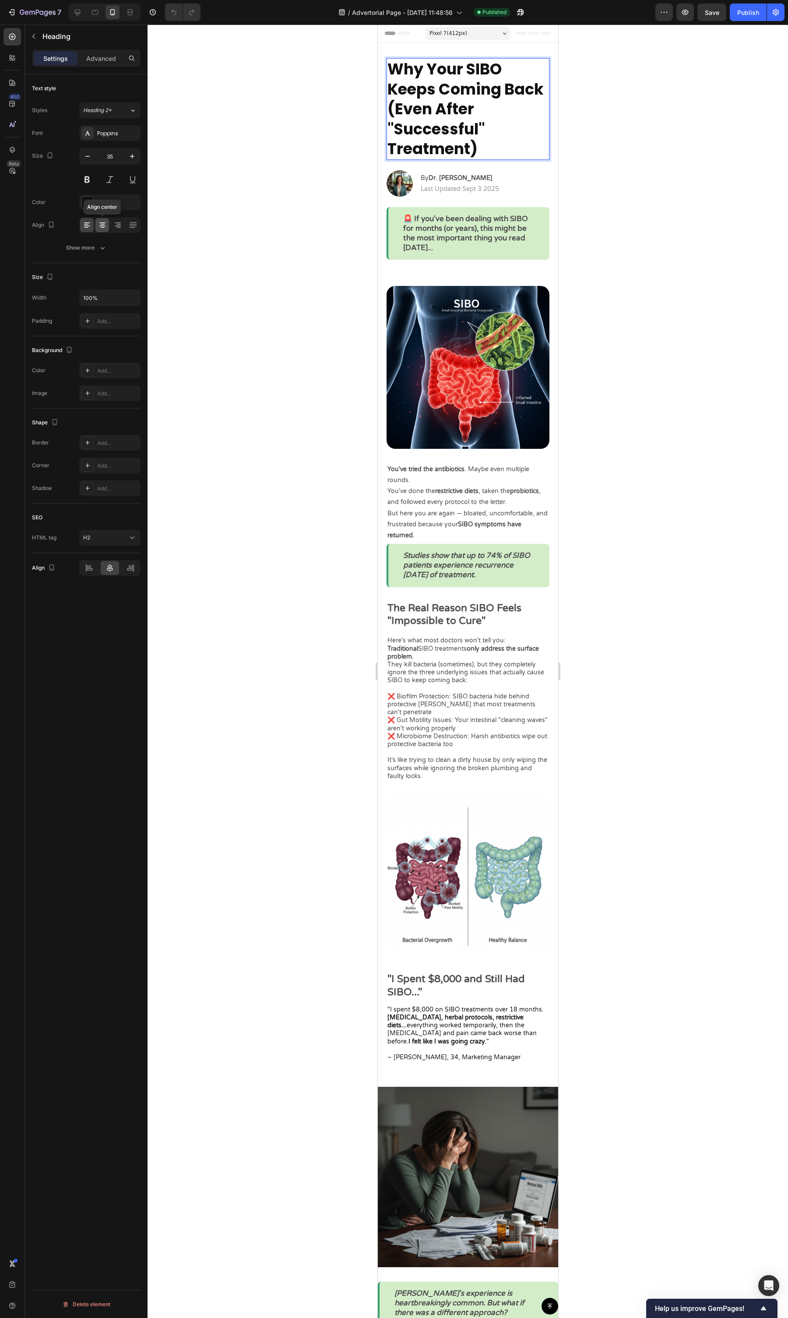
click at [105, 229] on icon at bounding box center [102, 225] width 9 height 9
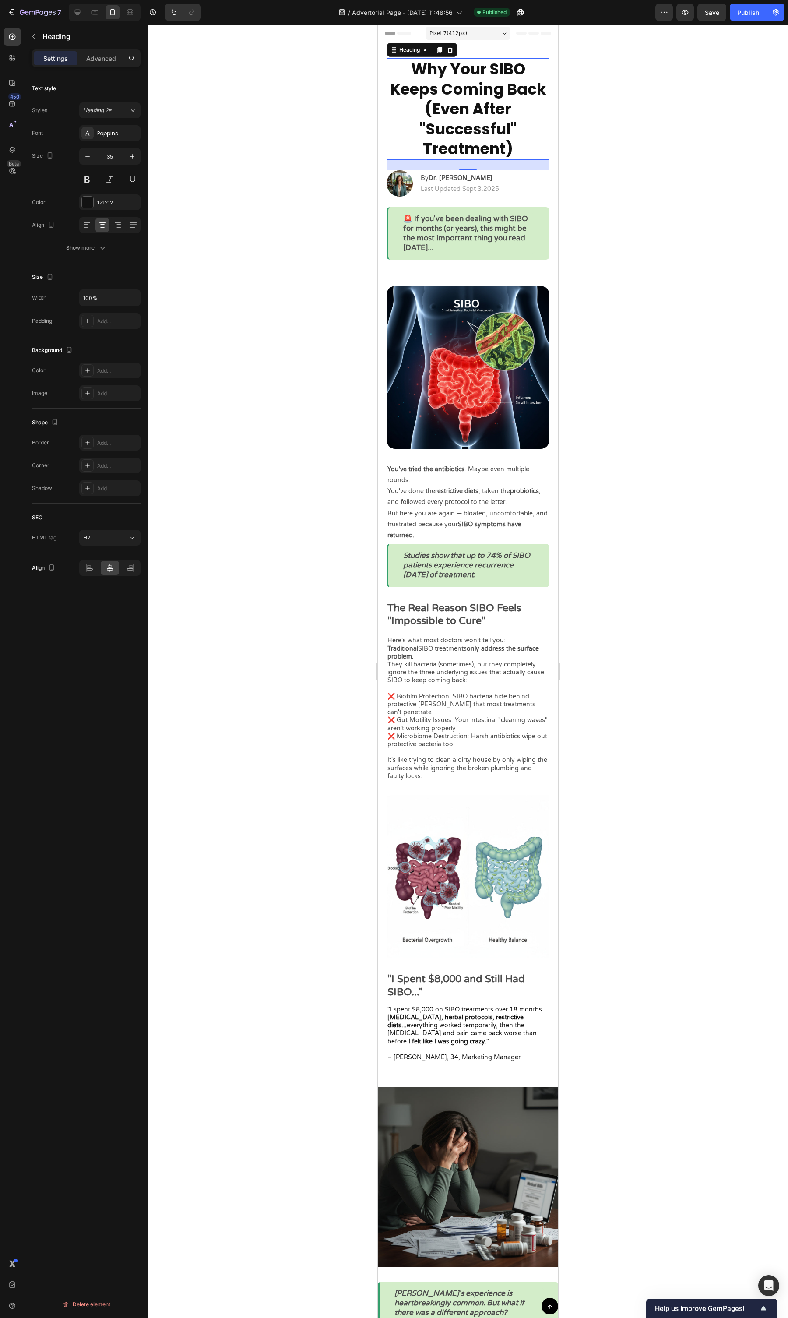
click at [141, 227] on div "Text style Styles Heading 2* Font Poppins Size 35 Color 121212 Align Show more …" at bounding box center [86, 708] width 123 height 1269
click at [100, 230] on icon at bounding box center [102, 225] width 9 height 9
click at [92, 159] on button "button" at bounding box center [88, 156] width 16 height 16
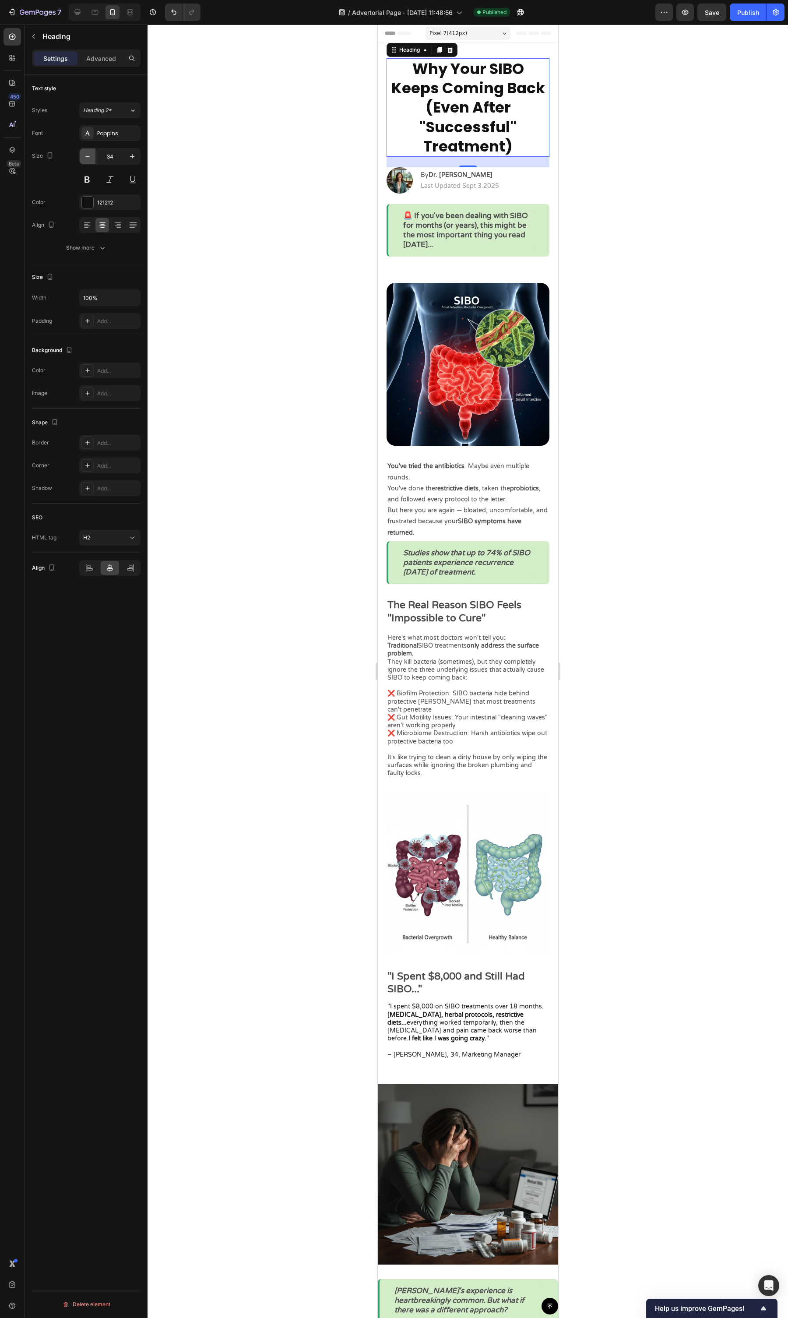
click at [92, 159] on button "button" at bounding box center [88, 156] width 16 height 16
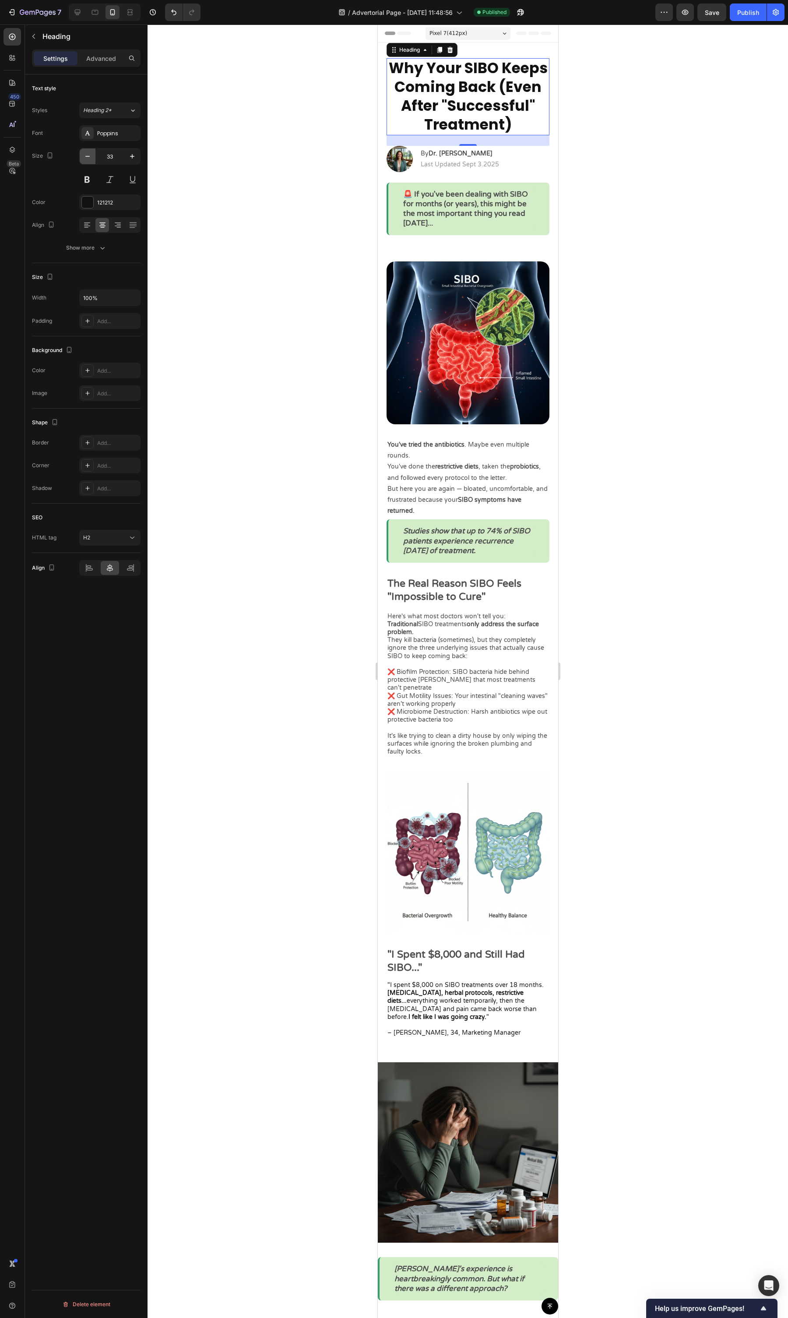
click at [92, 159] on button "button" at bounding box center [88, 156] width 16 height 16
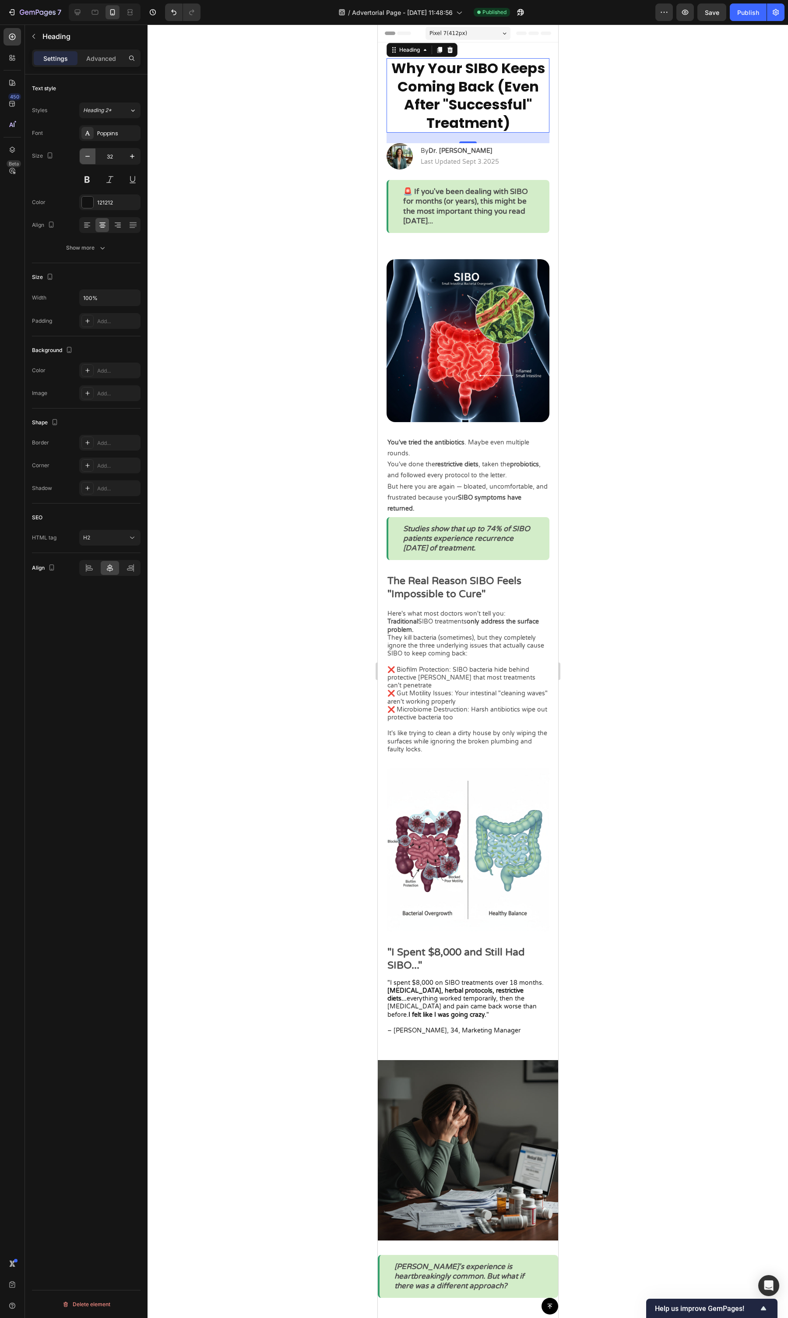
click at [92, 159] on button "button" at bounding box center [88, 156] width 16 height 16
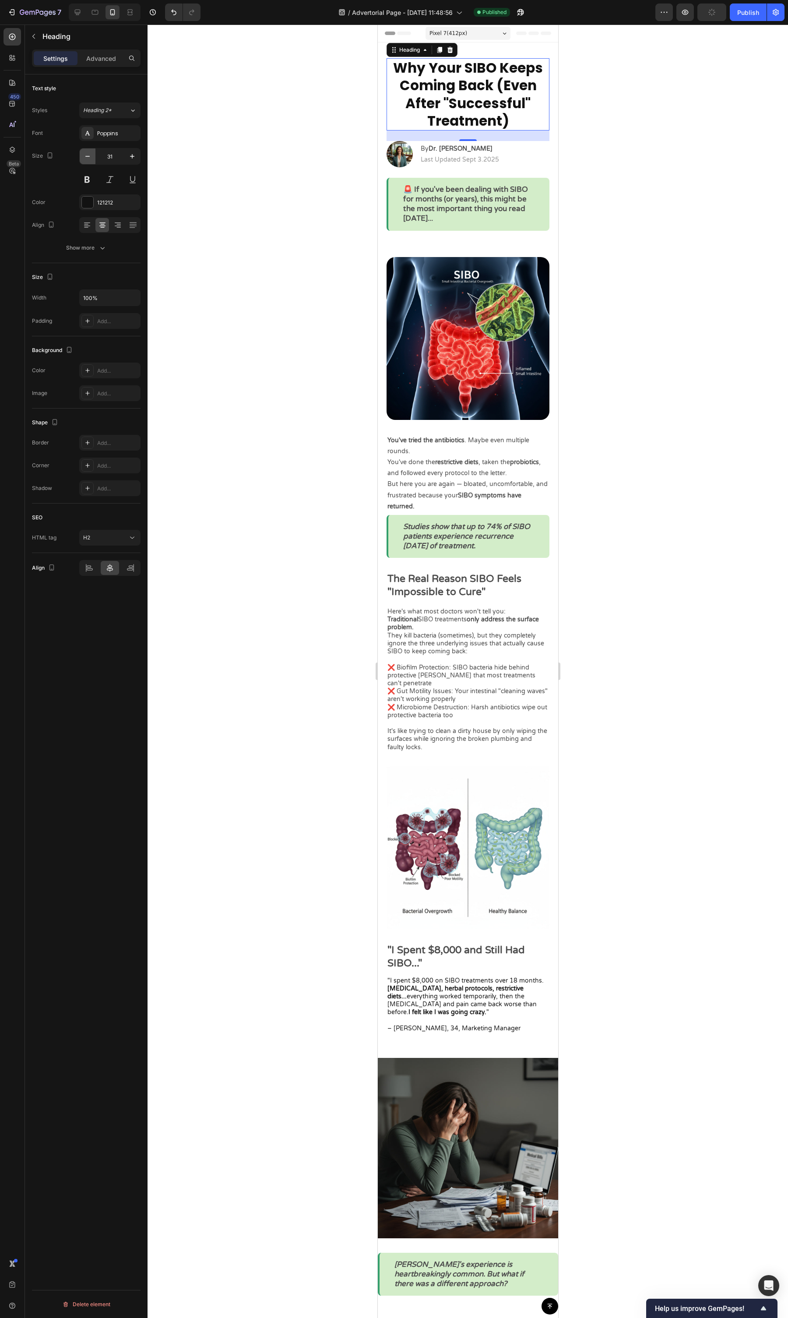
click at [92, 159] on button "button" at bounding box center [88, 156] width 16 height 16
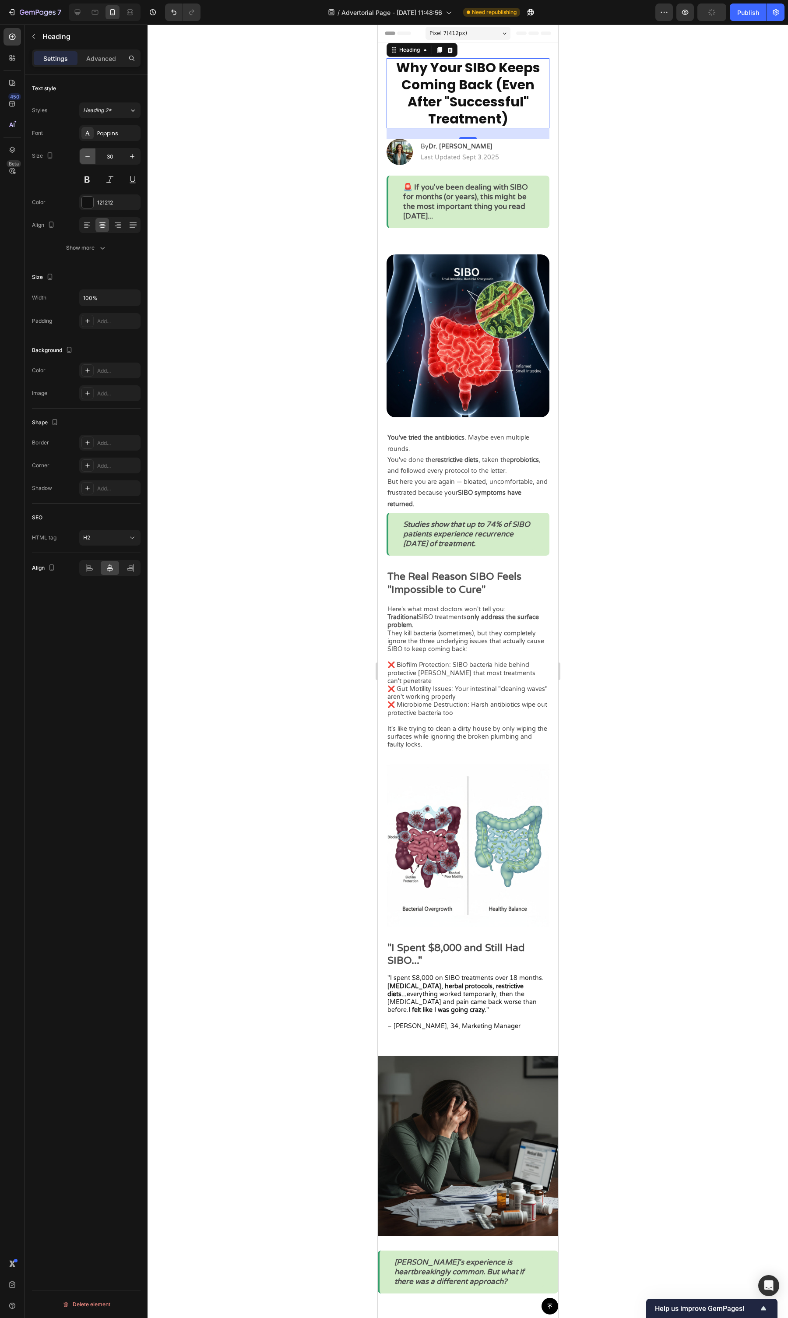
click at [92, 159] on button "button" at bounding box center [88, 156] width 16 height 16
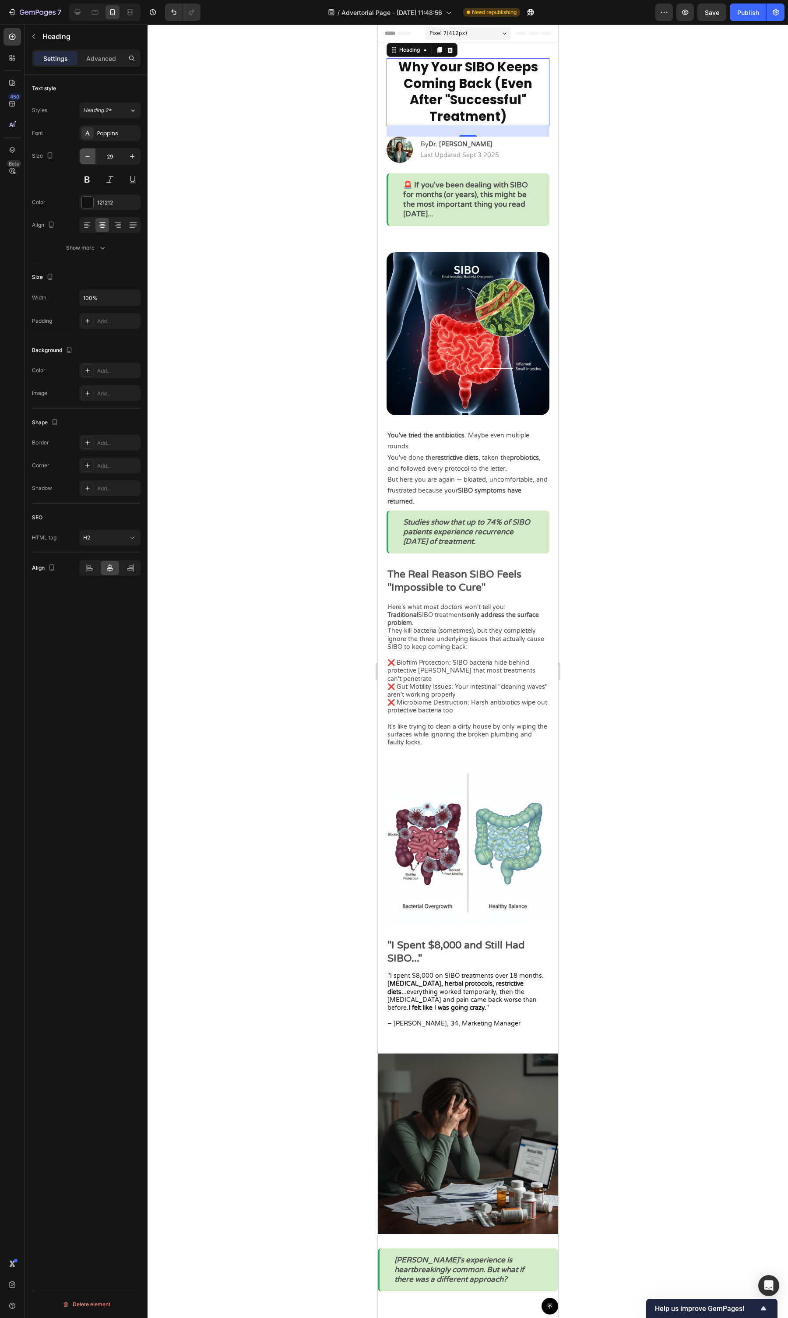
click at [92, 159] on button "button" at bounding box center [88, 156] width 16 height 16
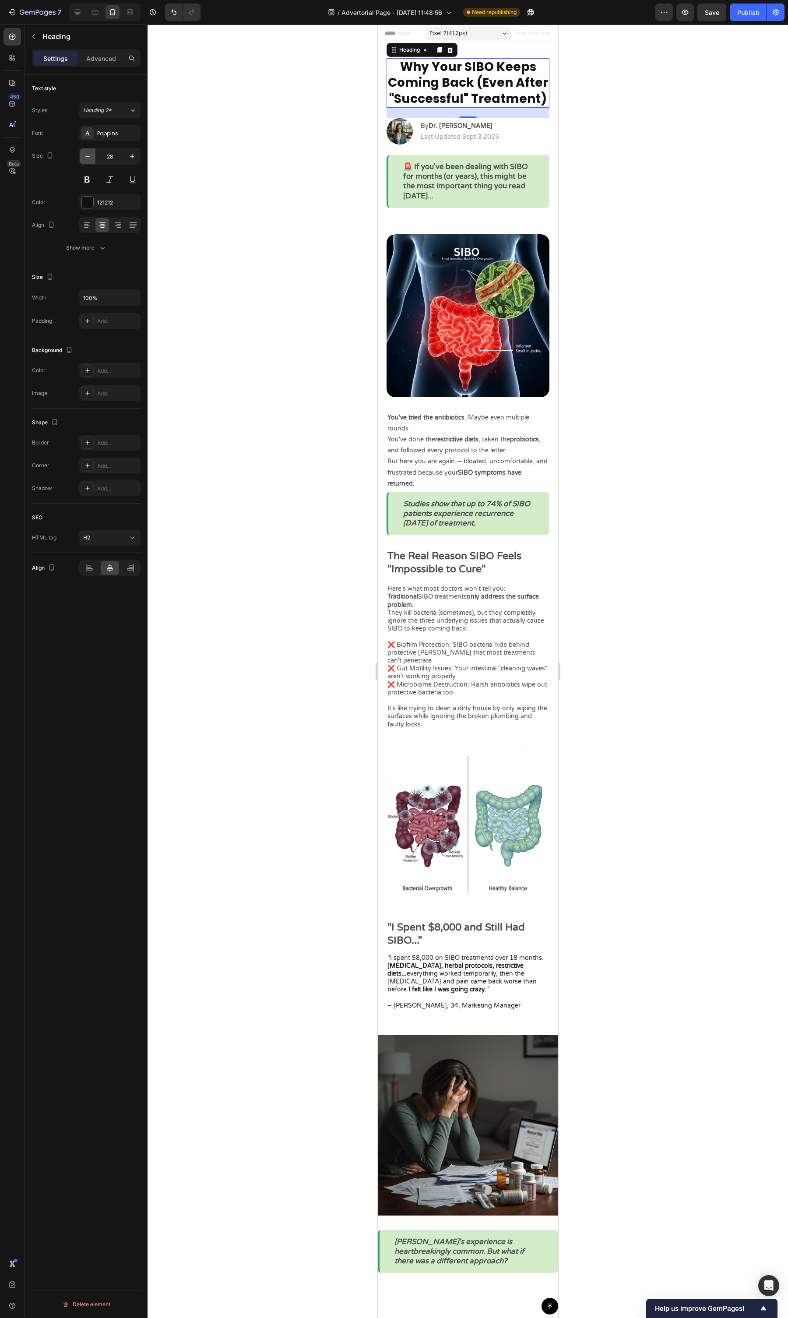
click at [92, 159] on button "button" at bounding box center [88, 156] width 16 height 16
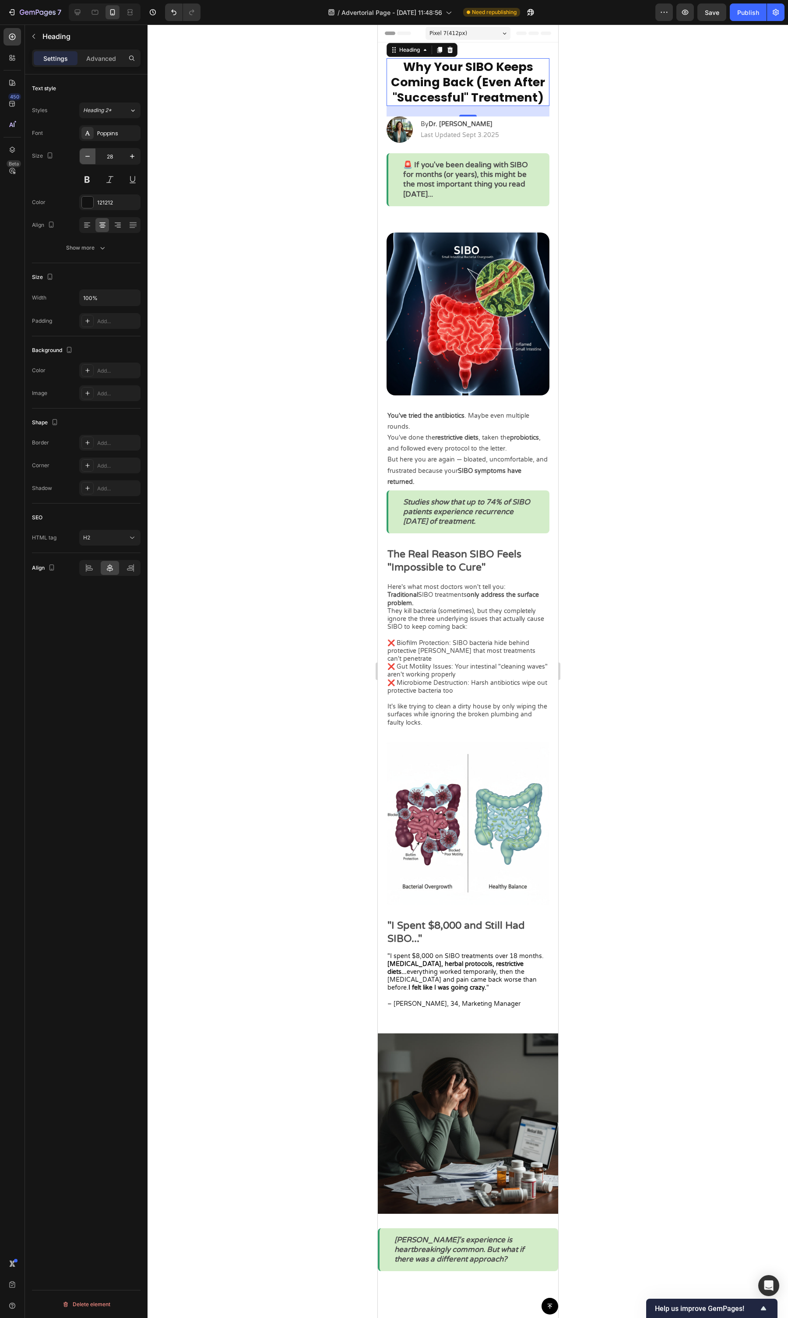
type input "27"
click at [470, 85] on p "Why Your SIBO Keeps Coming Back (Even After "Successful" Treatment)" at bounding box center [467, 82] width 161 height 46
click at [661, 152] on div at bounding box center [468, 672] width 641 height 1294
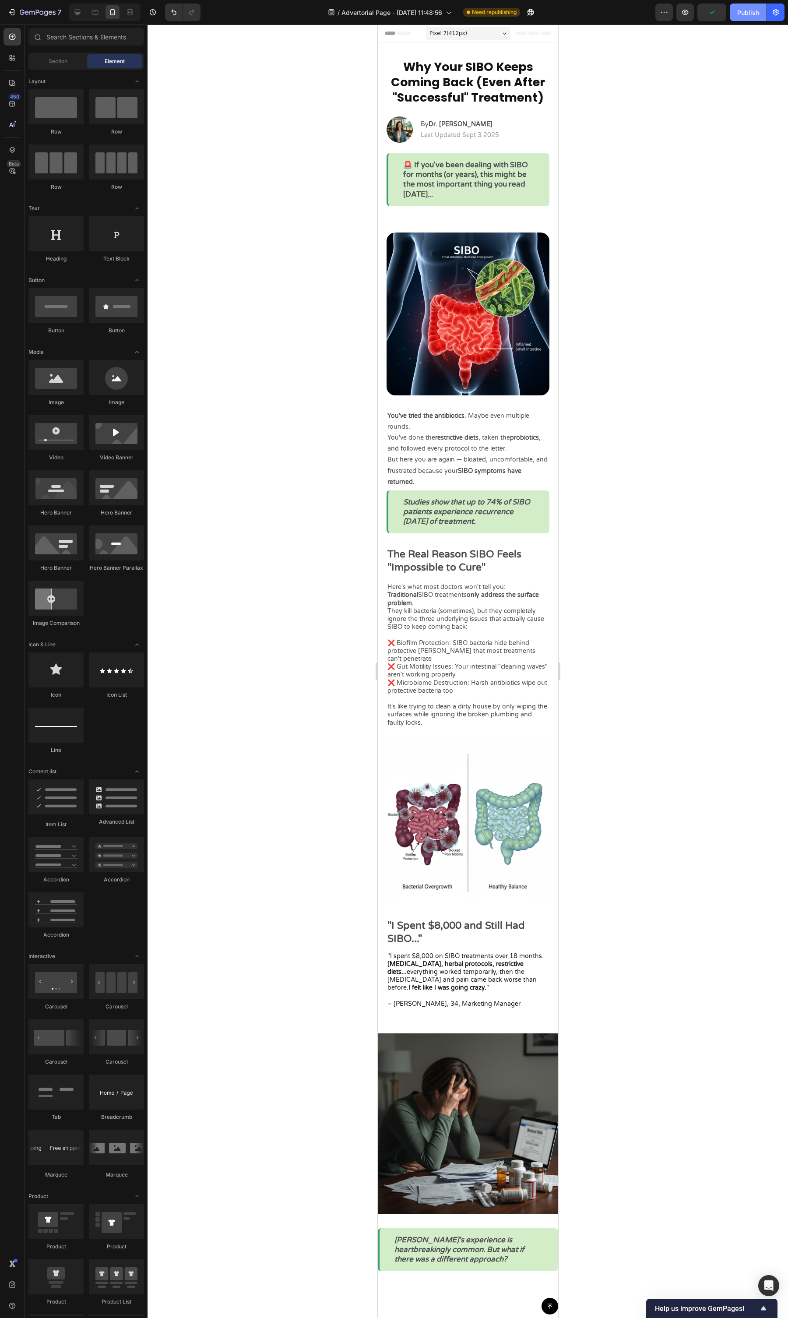
click at [740, 16] on div "Publish" at bounding box center [749, 12] width 22 height 9
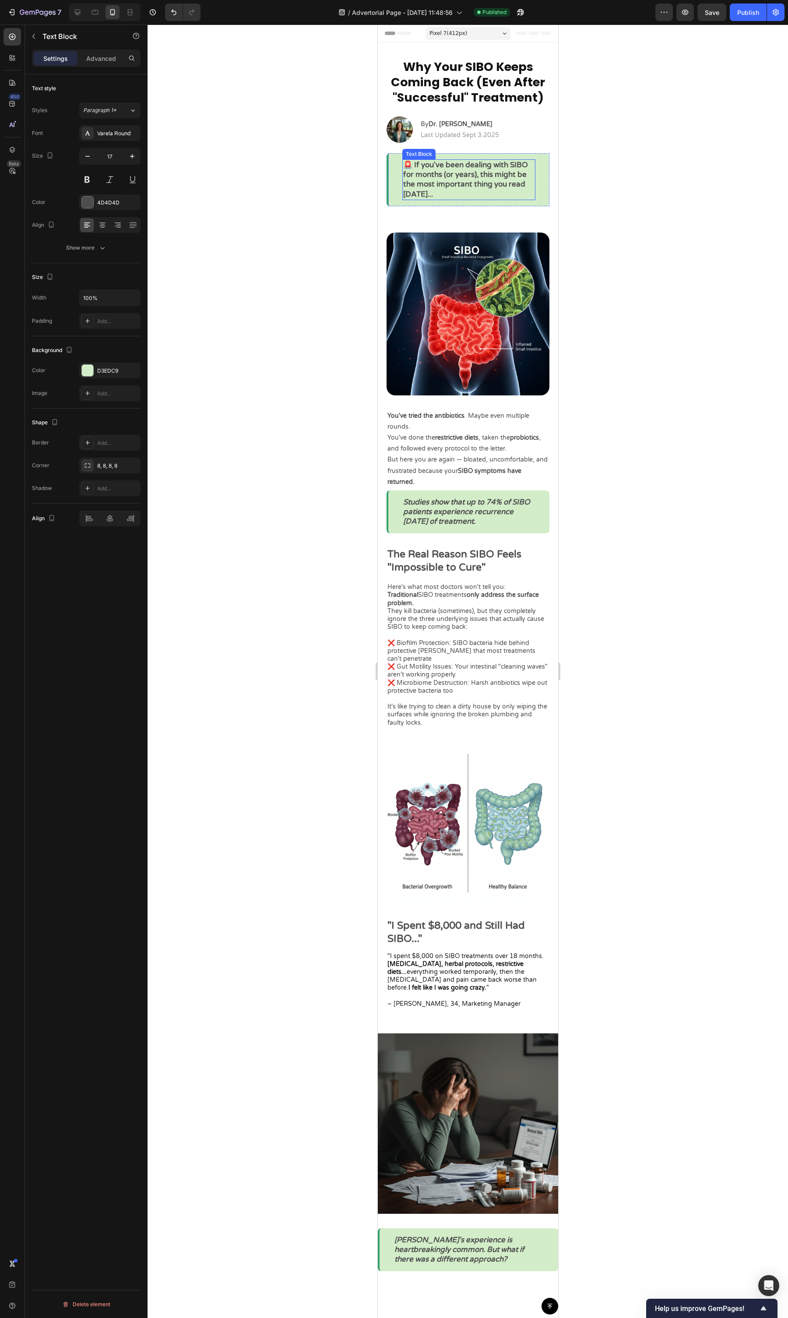
click at [485, 182] on p "🚨 If you've been dealing with SIBO for months (or years), this might be the mos…" at bounding box center [468, 179] width 131 height 39
click at [85, 156] on icon "button" at bounding box center [87, 156] width 9 height 9
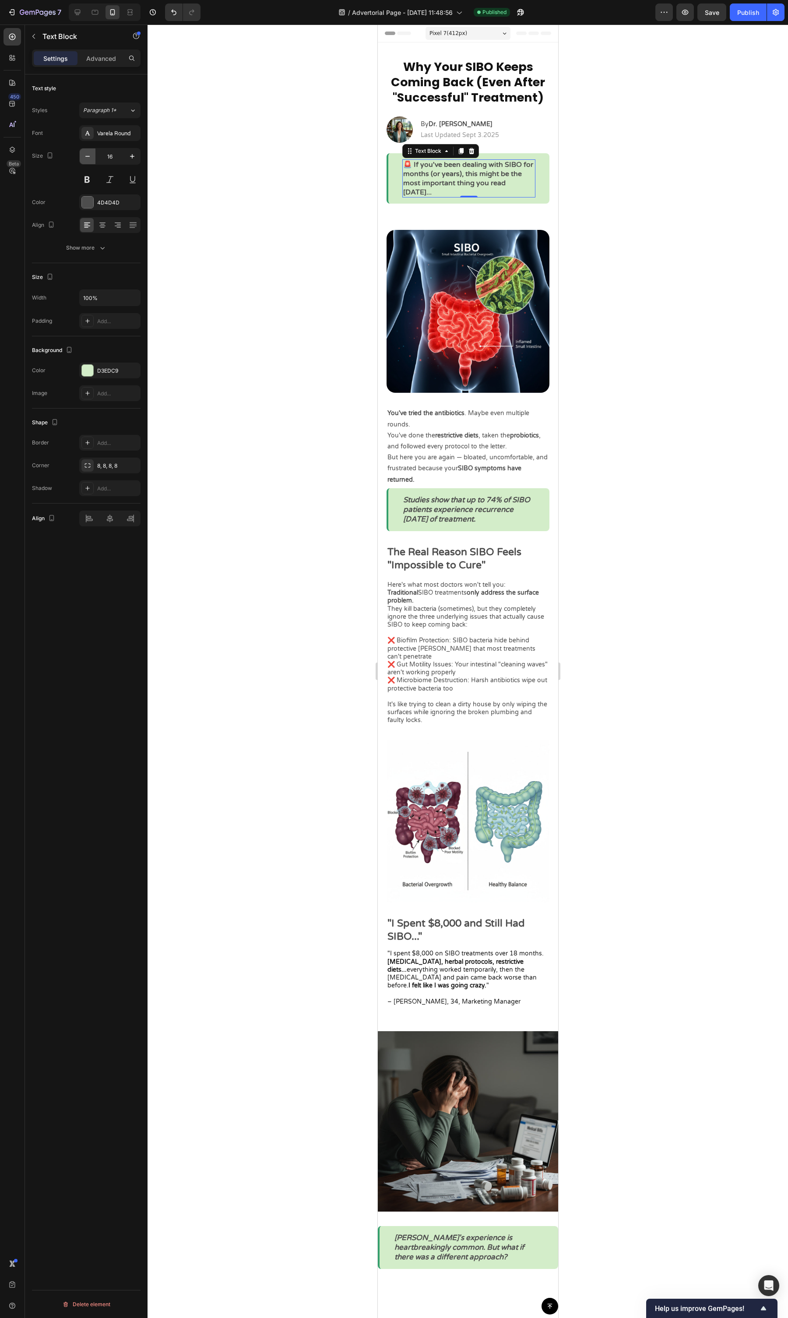
click at [85, 156] on icon "button" at bounding box center [87, 156] width 9 height 9
type input "15"
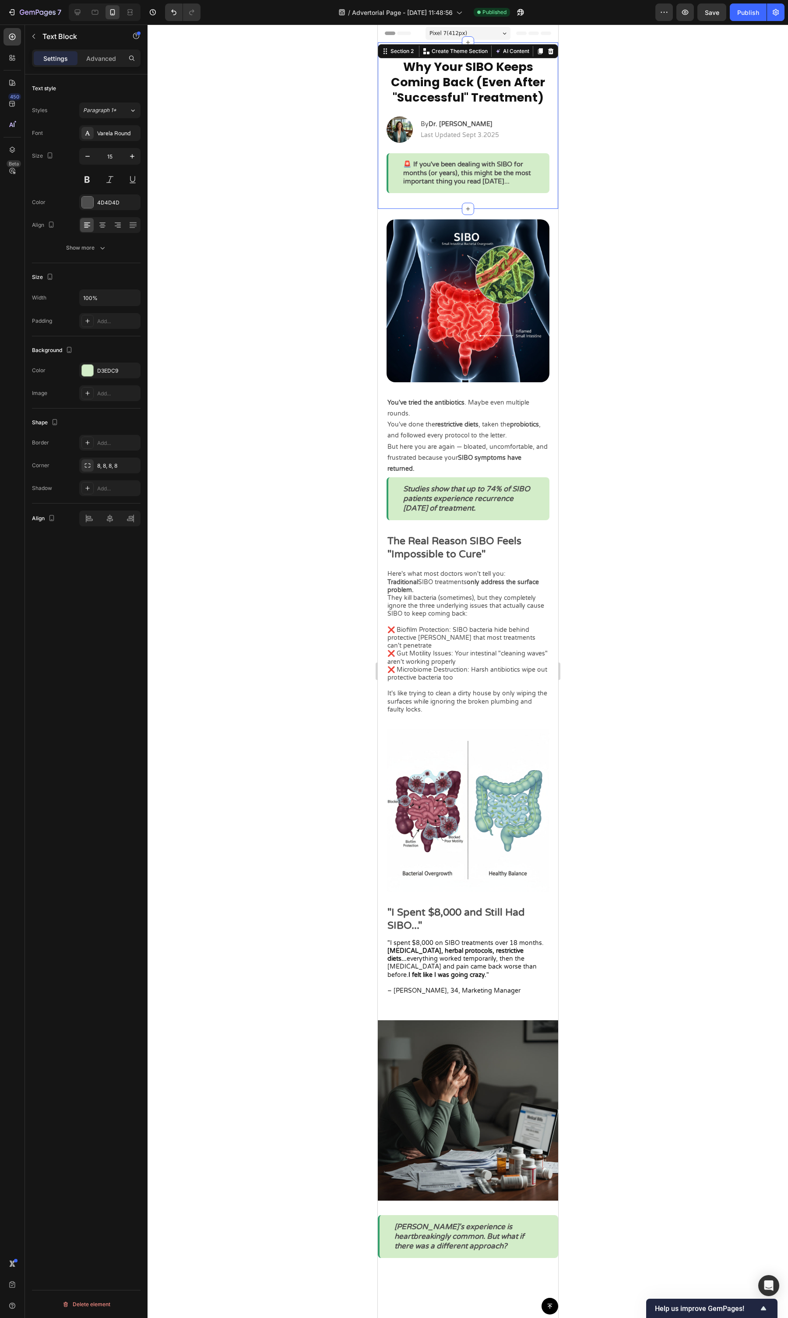
drag, startPoint x: 495, startPoint y: 199, endPoint x: 508, endPoint y: 194, distance: 13.4
click at [499, 198] on div "Why Your SIBO Keeps Coming Back (Even After "Successful" Treatment) Heading Ima…" at bounding box center [468, 125] width 180 height 166
click at [641, 206] on div at bounding box center [468, 672] width 641 height 1294
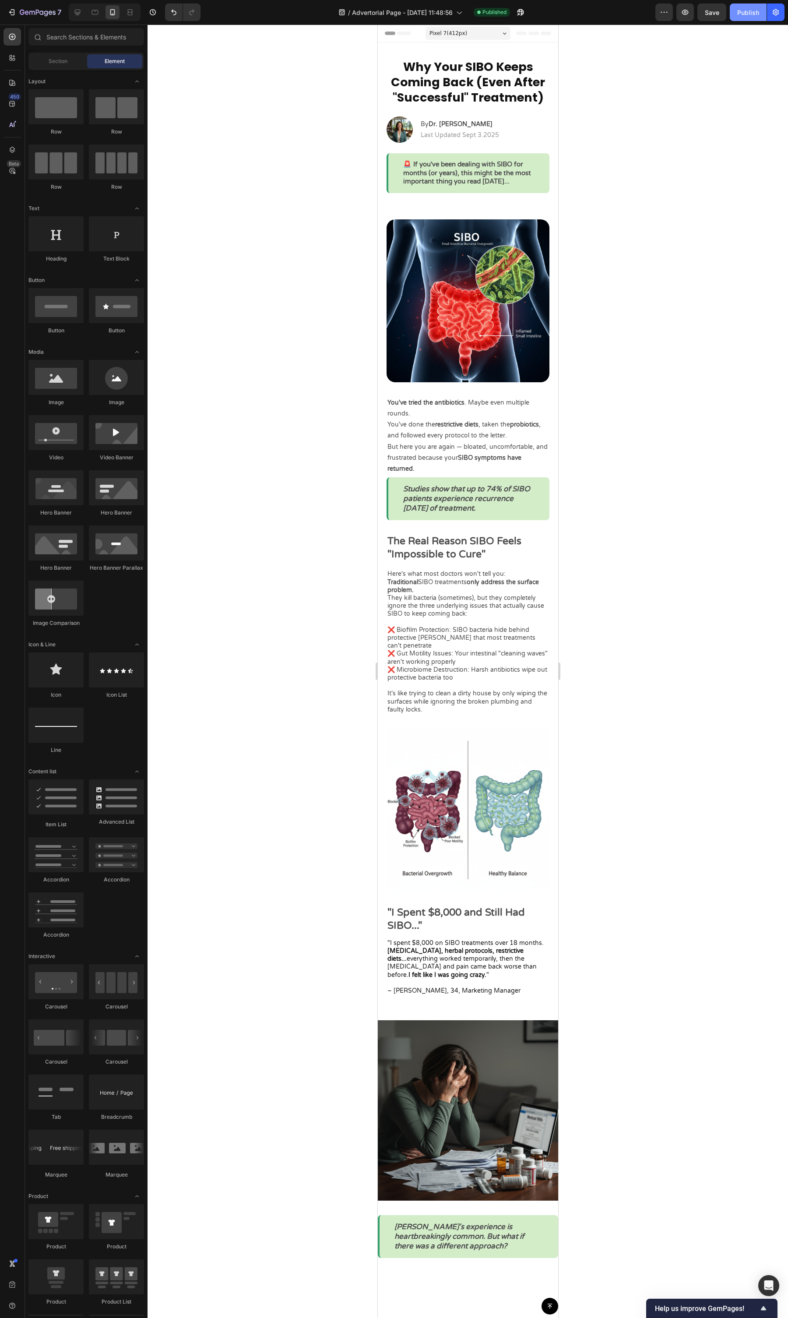
click at [742, 14] on div "Publish" at bounding box center [749, 12] width 22 height 9
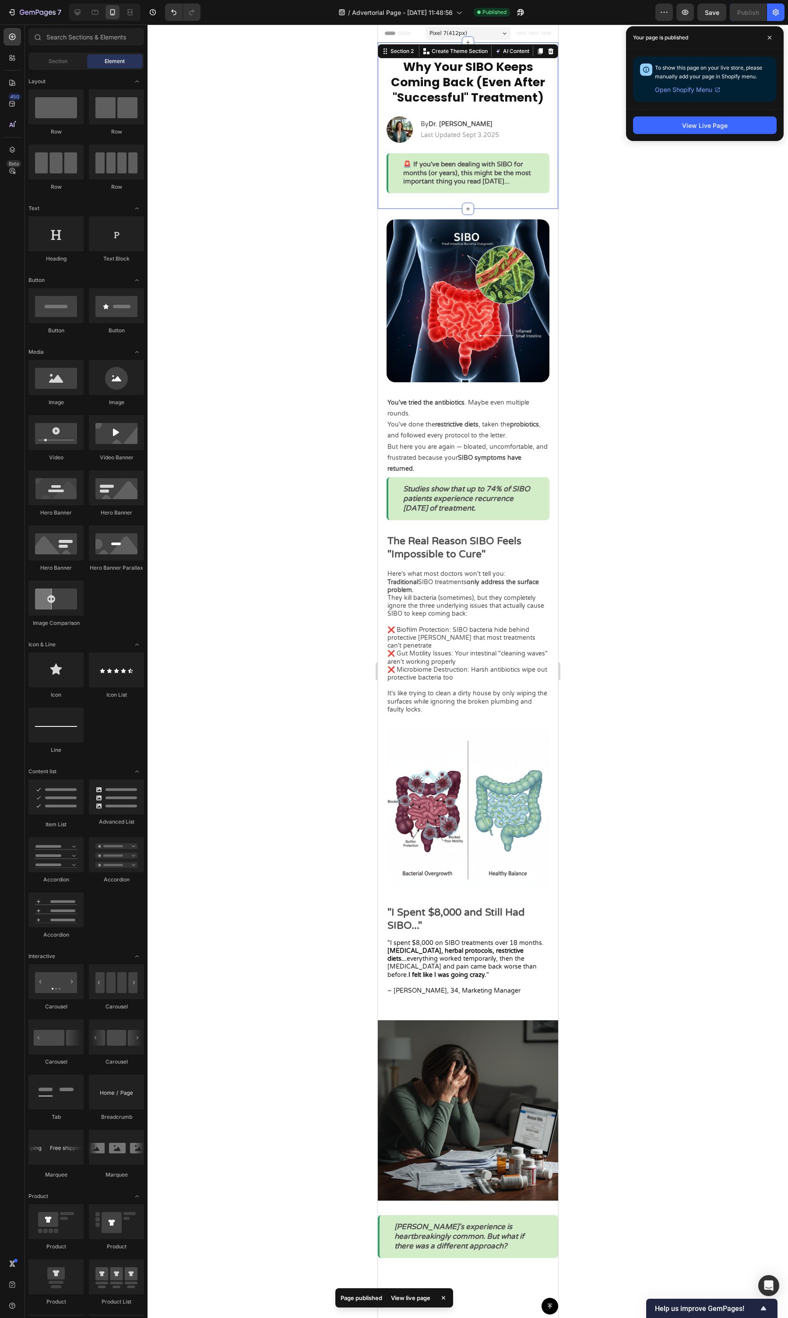
click at [484, 196] on div "Why Your SIBO Keeps Coming Back (Even After "Successful" Treatment) Heading Ima…" at bounding box center [468, 125] width 180 height 166
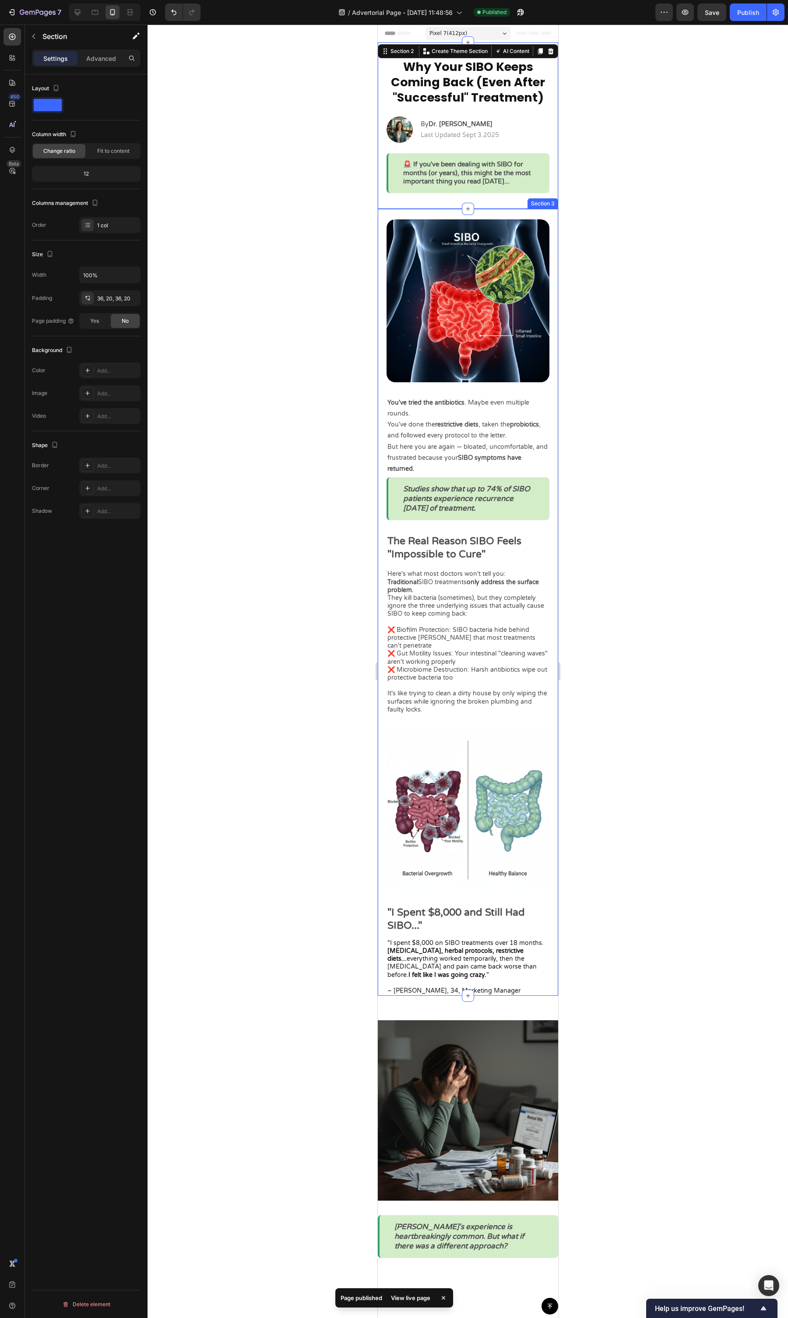
click at [480, 213] on div "Image You've tried the antibiotics . Maybe even multiple rounds. You've done th…" at bounding box center [468, 602] width 180 height 787
click at [548, 174] on div "Why Your SIBO Keeps Coming Back (Even After "Successful" Treatment) Heading Ima…" at bounding box center [468, 125] width 180 height 166
click at [91, 53] on div "Advanced" at bounding box center [101, 58] width 44 height 14
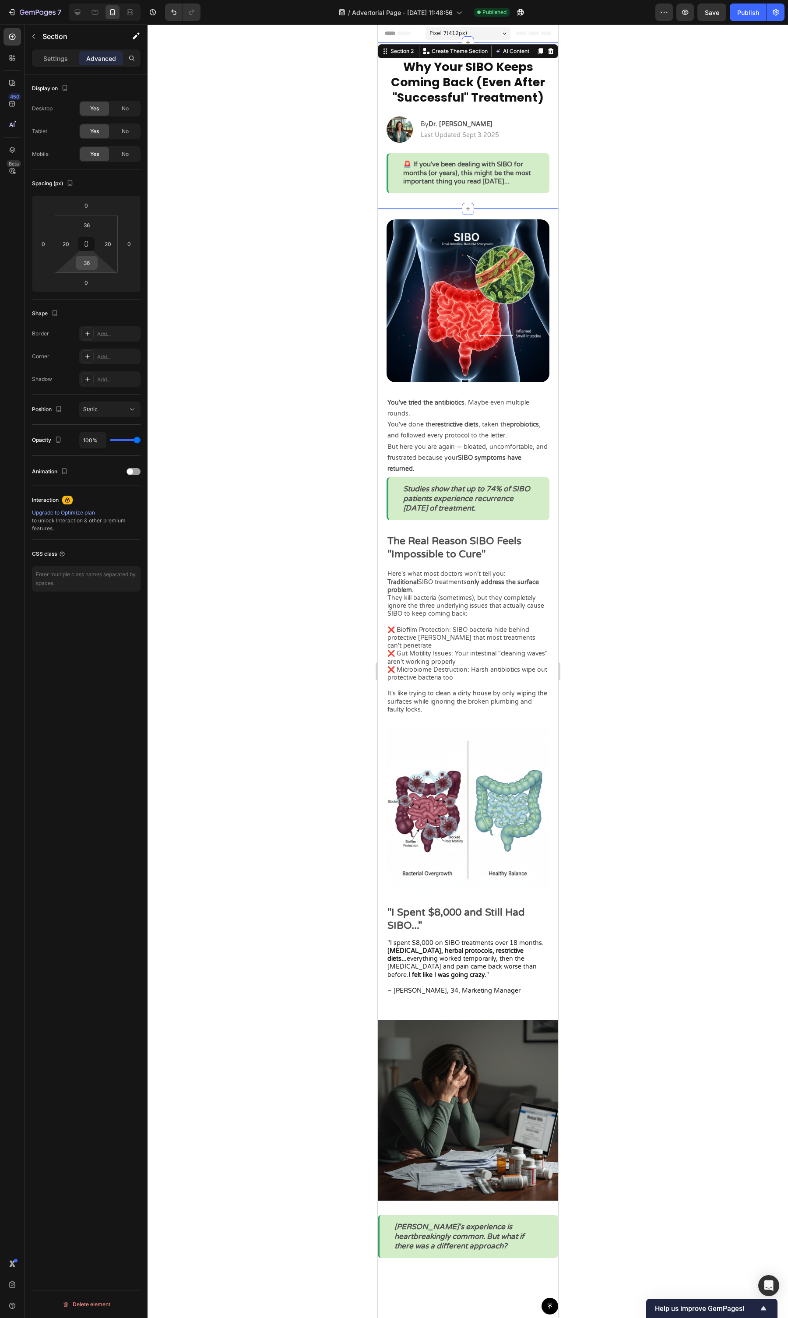
click at [86, 269] on input "36" at bounding box center [87, 262] width 18 height 13
type input "2"
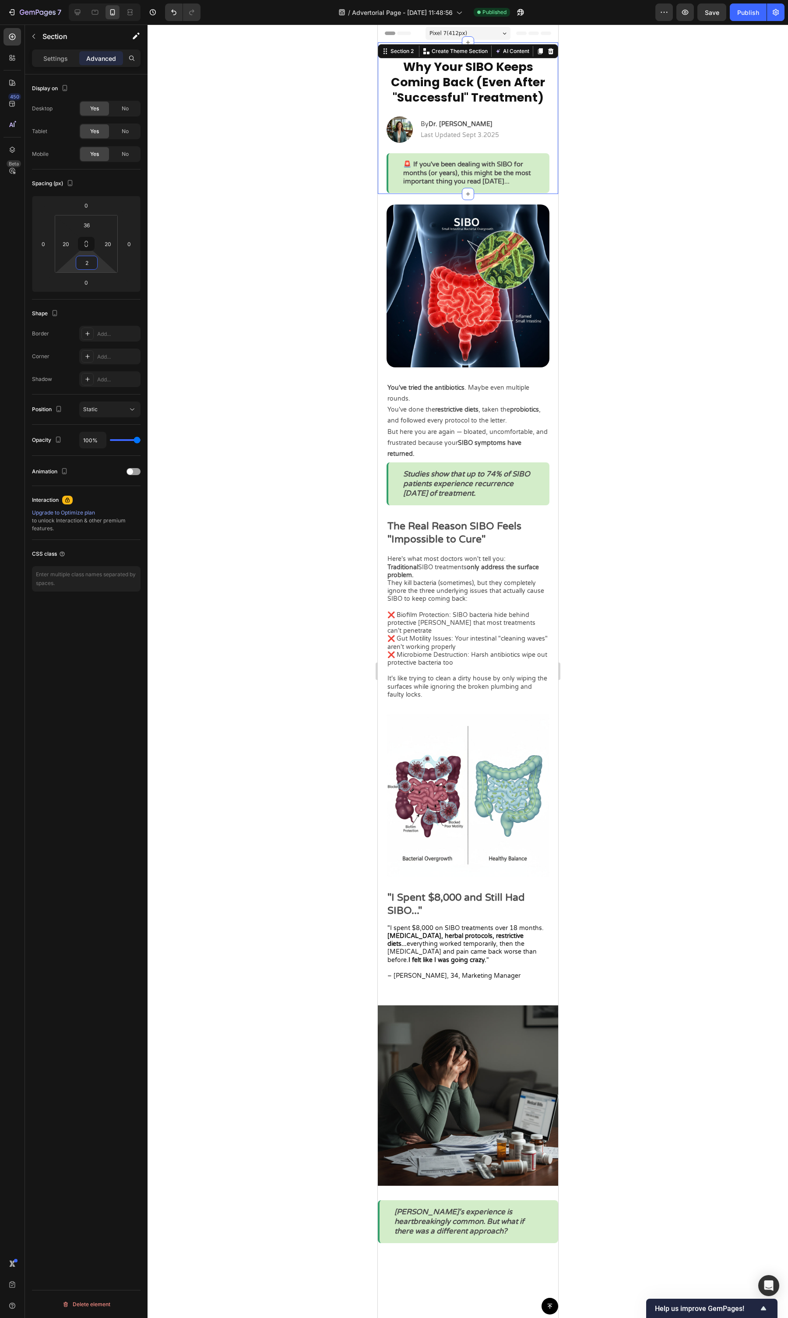
click at [611, 238] on div at bounding box center [468, 672] width 641 height 1294
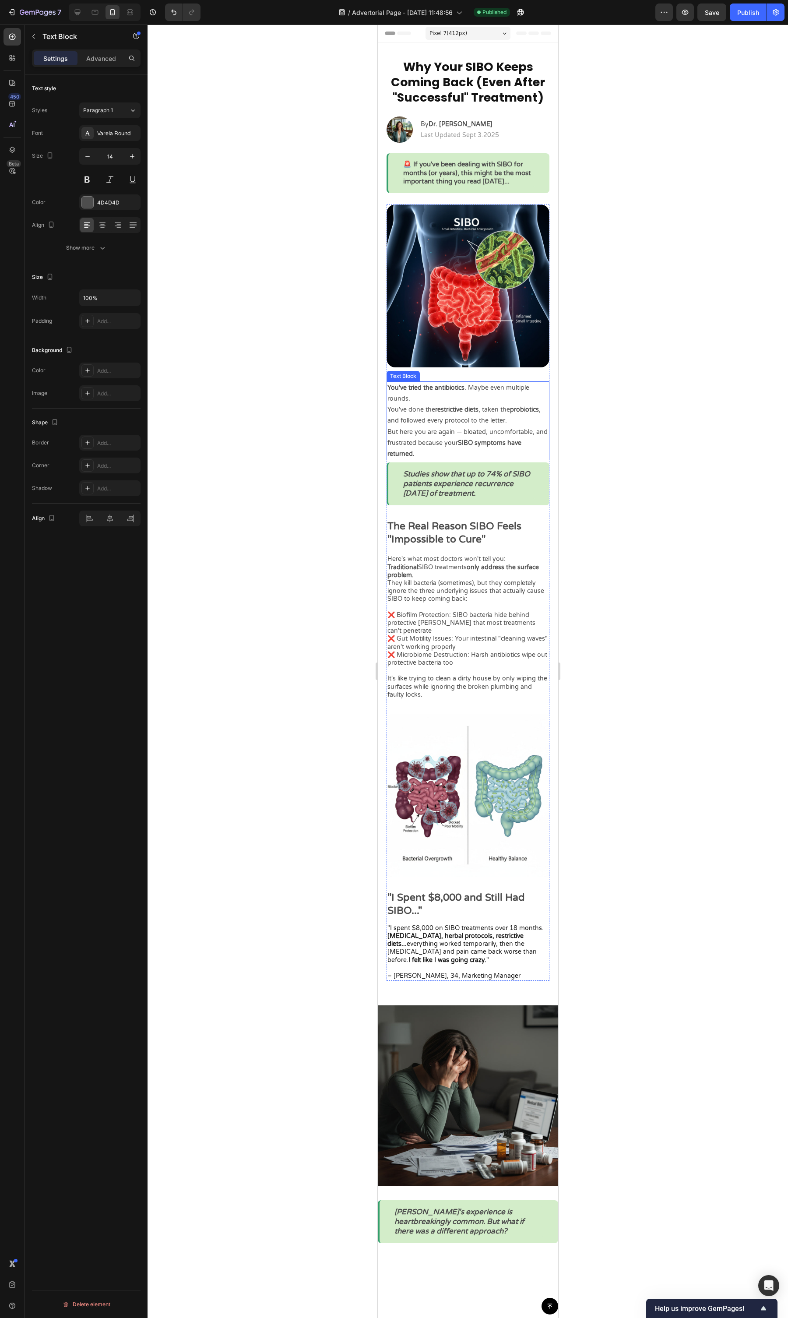
click at [424, 395] on p "You've tried the antibiotics . Maybe even multiple rounds." at bounding box center [467, 393] width 161 height 22
drag, startPoint x: 451, startPoint y: 413, endPoint x: 434, endPoint y: 200, distance: 214.4
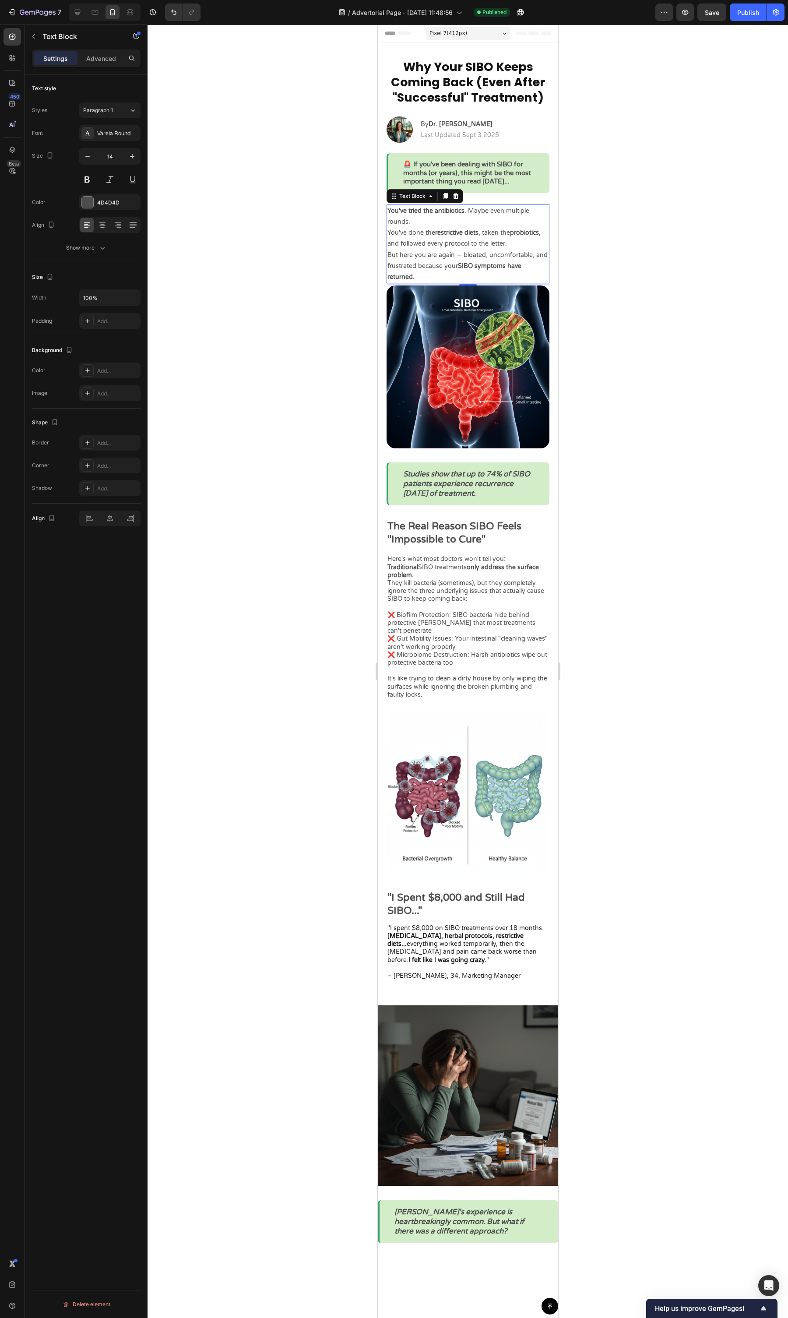
click at [636, 261] on div at bounding box center [468, 672] width 641 height 1294
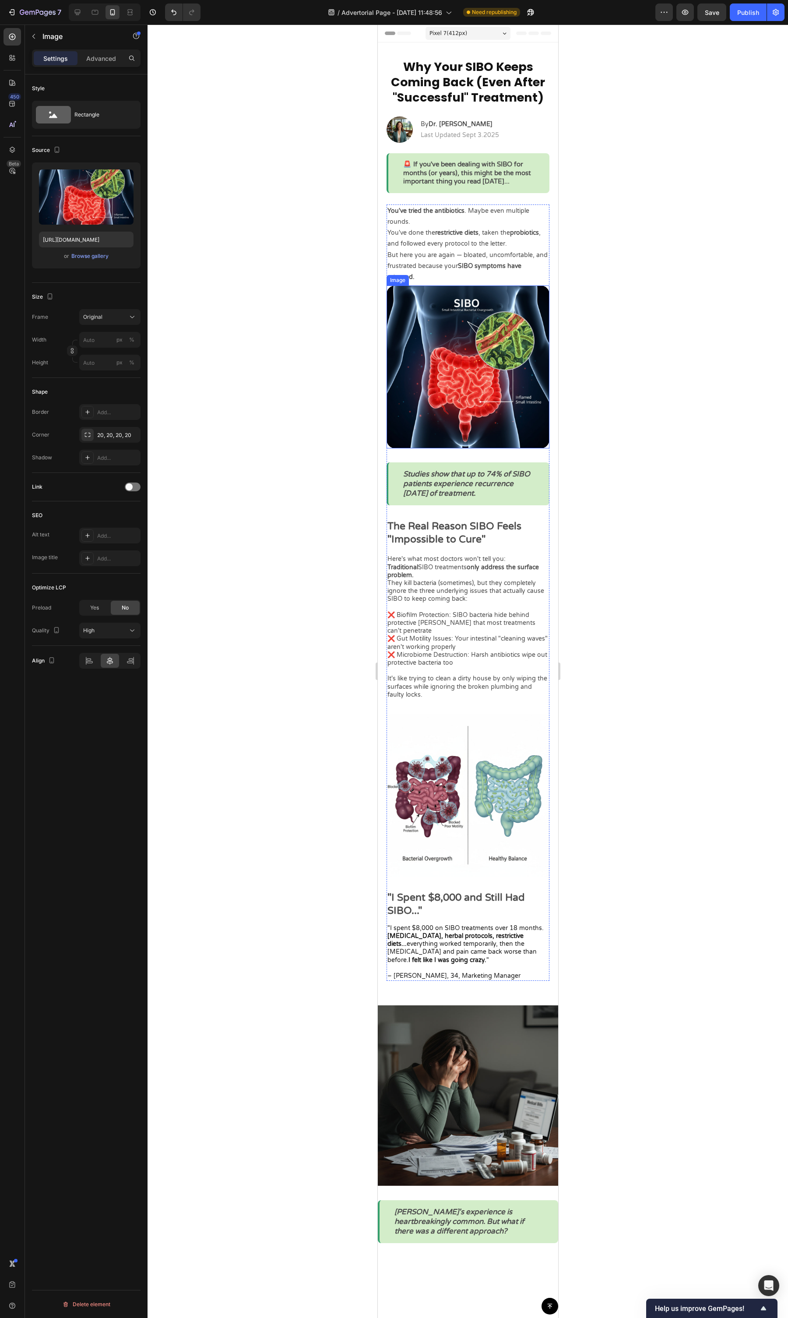
click at [468, 318] on img at bounding box center [467, 367] width 163 height 163
click at [91, 211] on input "file" at bounding box center [86, 211] width 60 height 15
type input "C:\fakepath\82565"
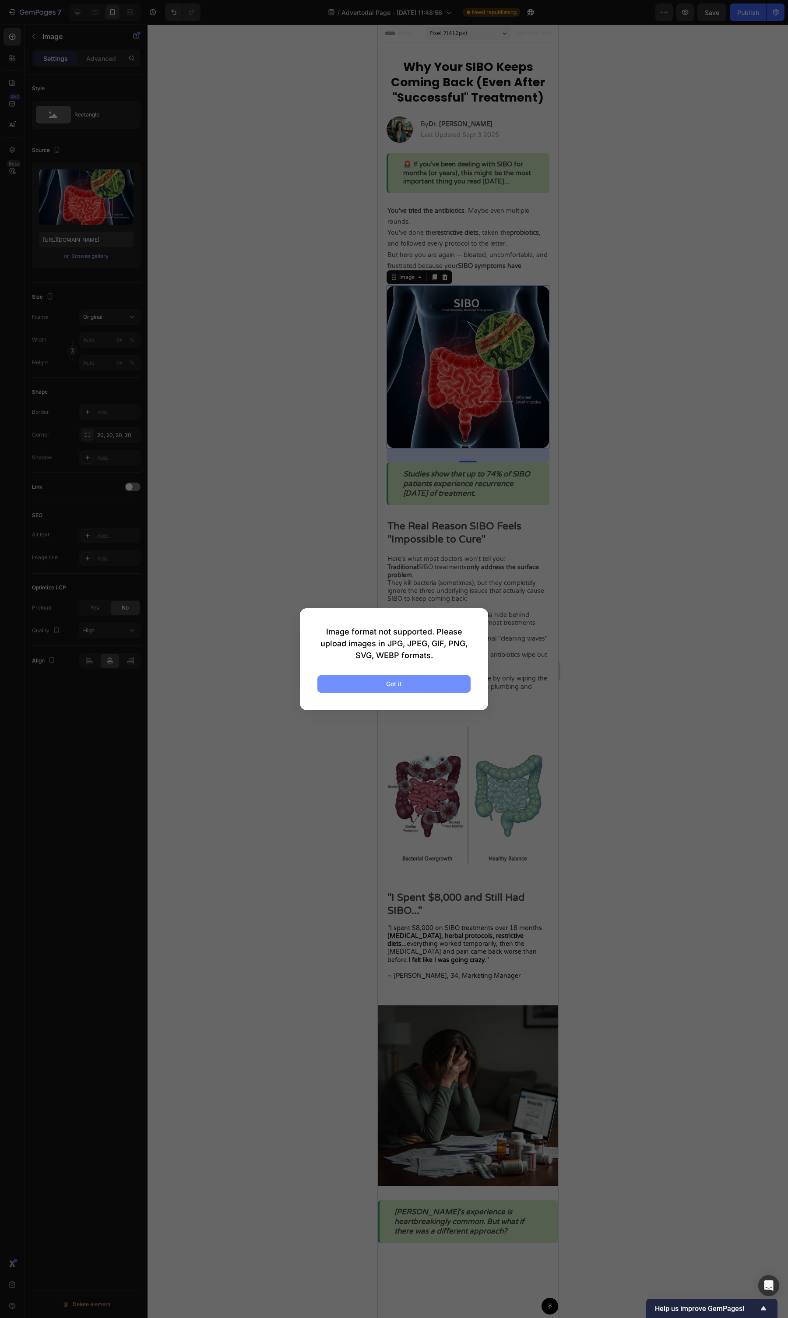
click at [396, 508] on div "Got it" at bounding box center [394, 683] width 16 height 9
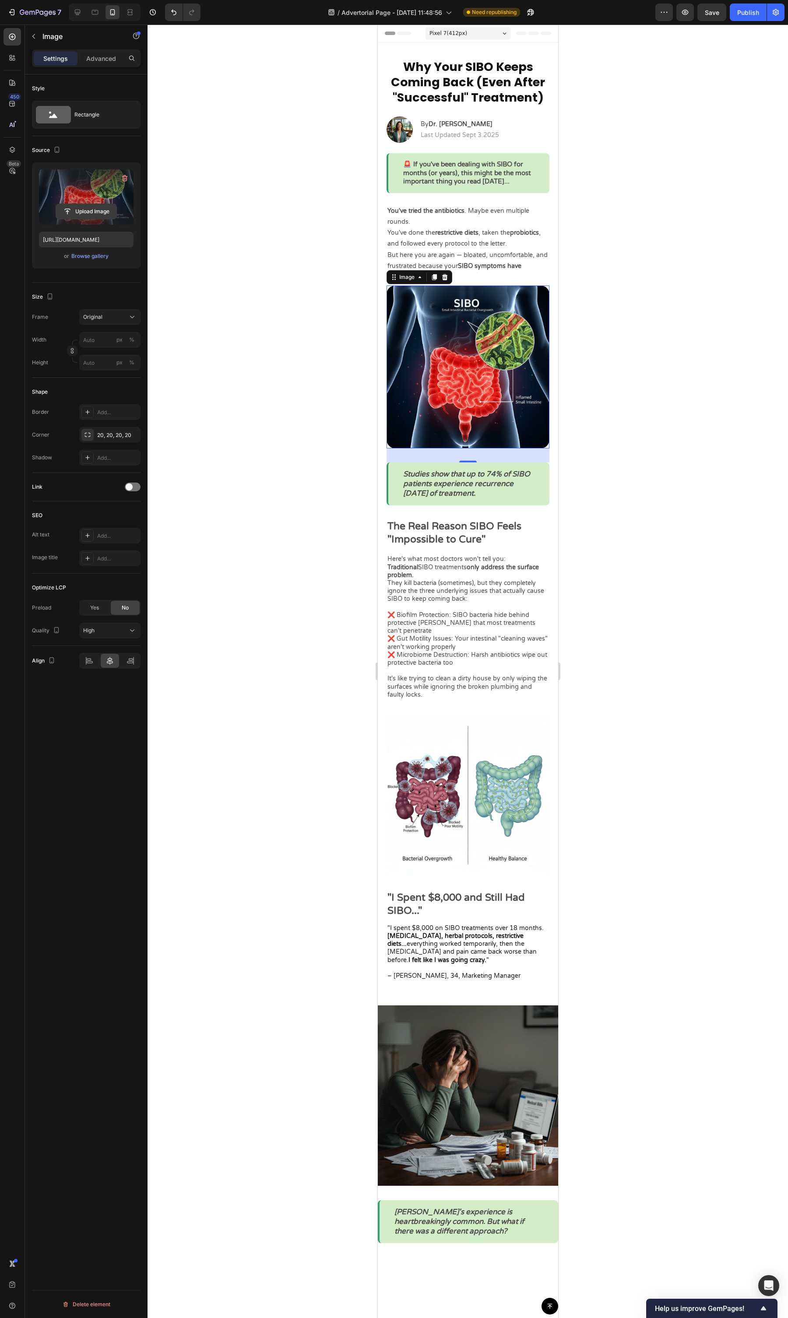
click at [98, 208] on input "file" at bounding box center [86, 211] width 60 height 15
click at [95, 205] on input "file" at bounding box center [86, 211] width 60 height 15
click at [99, 253] on div "Browse gallery" at bounding box center [89, 256] width 37 height 8
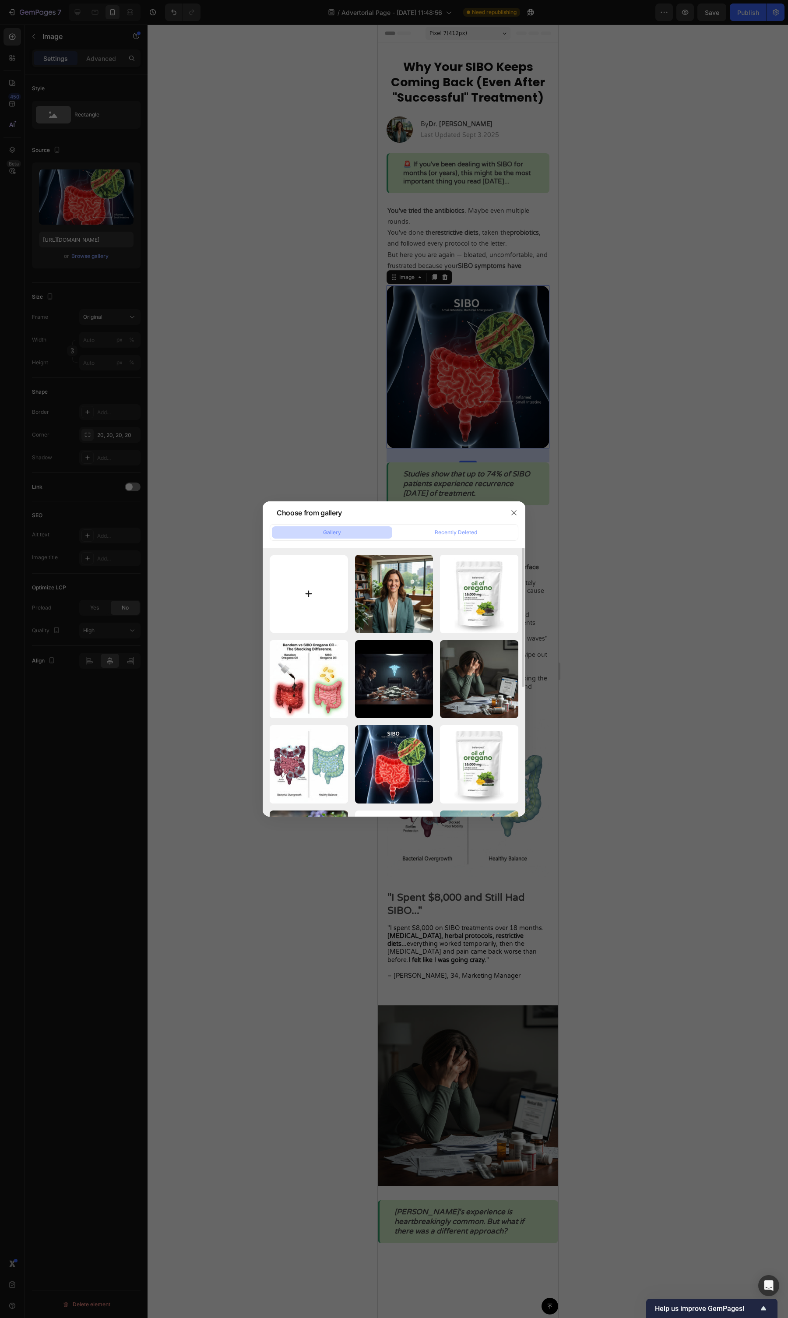
click at [309, 508] on input "file" at bounding box center [309, 594] width 78 height 78
type input "C:\fakepath\SIBO.png"
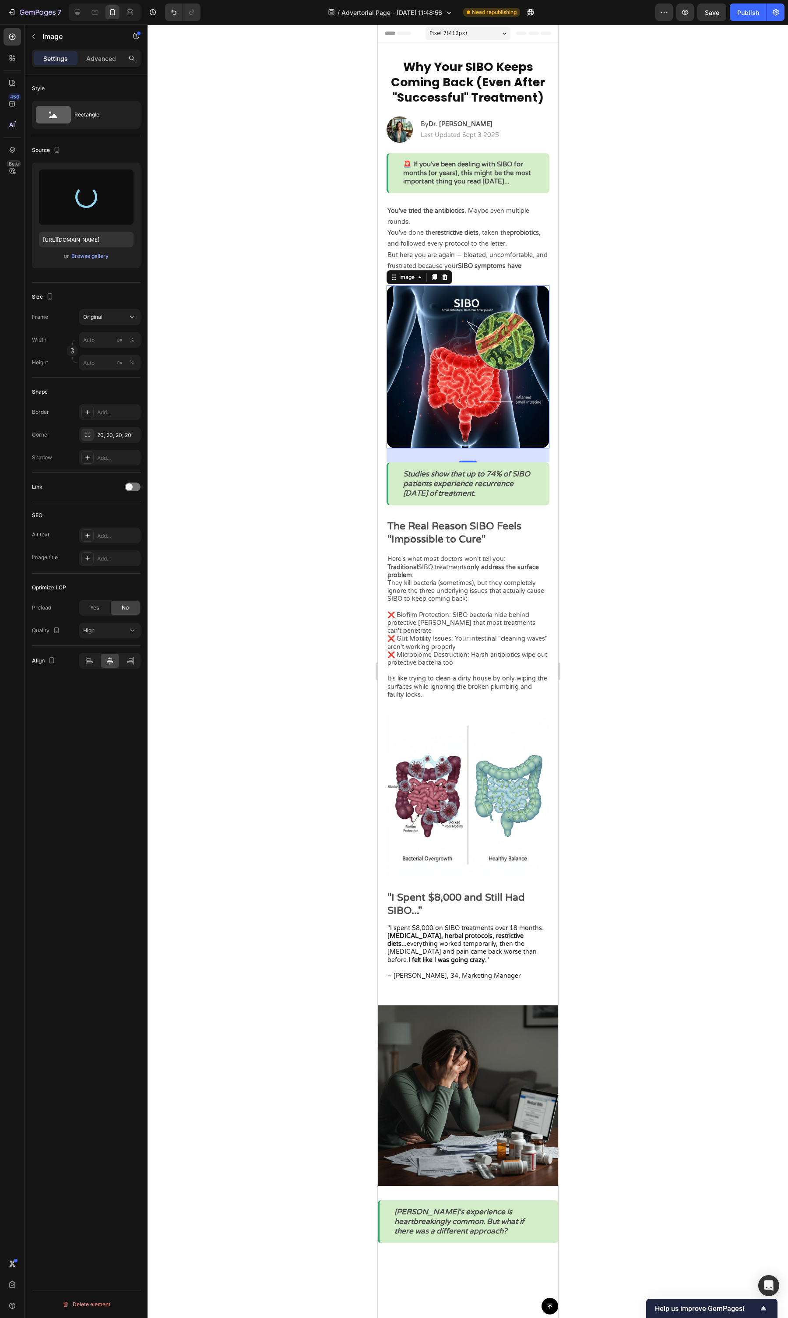
type input "[URL][DOMAIN_NAME]"
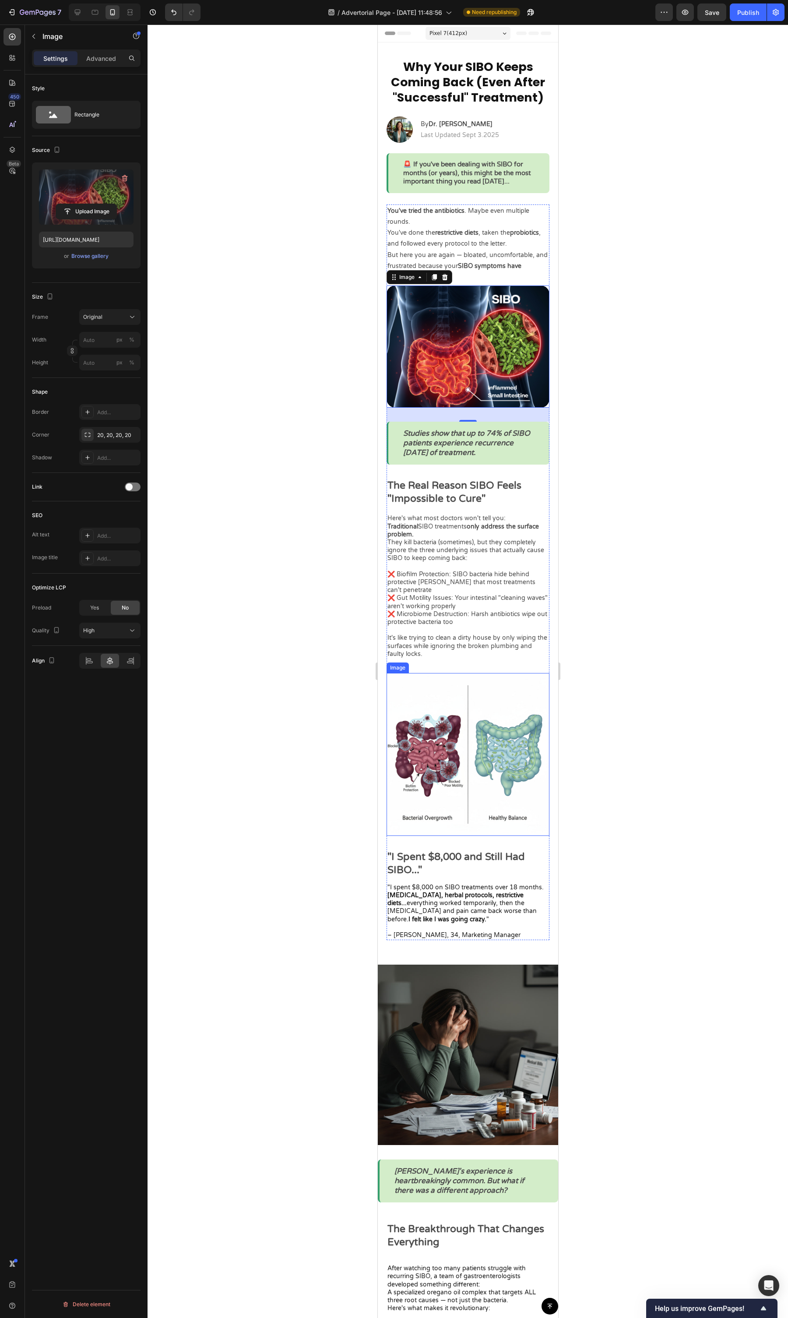
click at [664, 508] on div at bounding box center [468, 672] width 641 height 1294
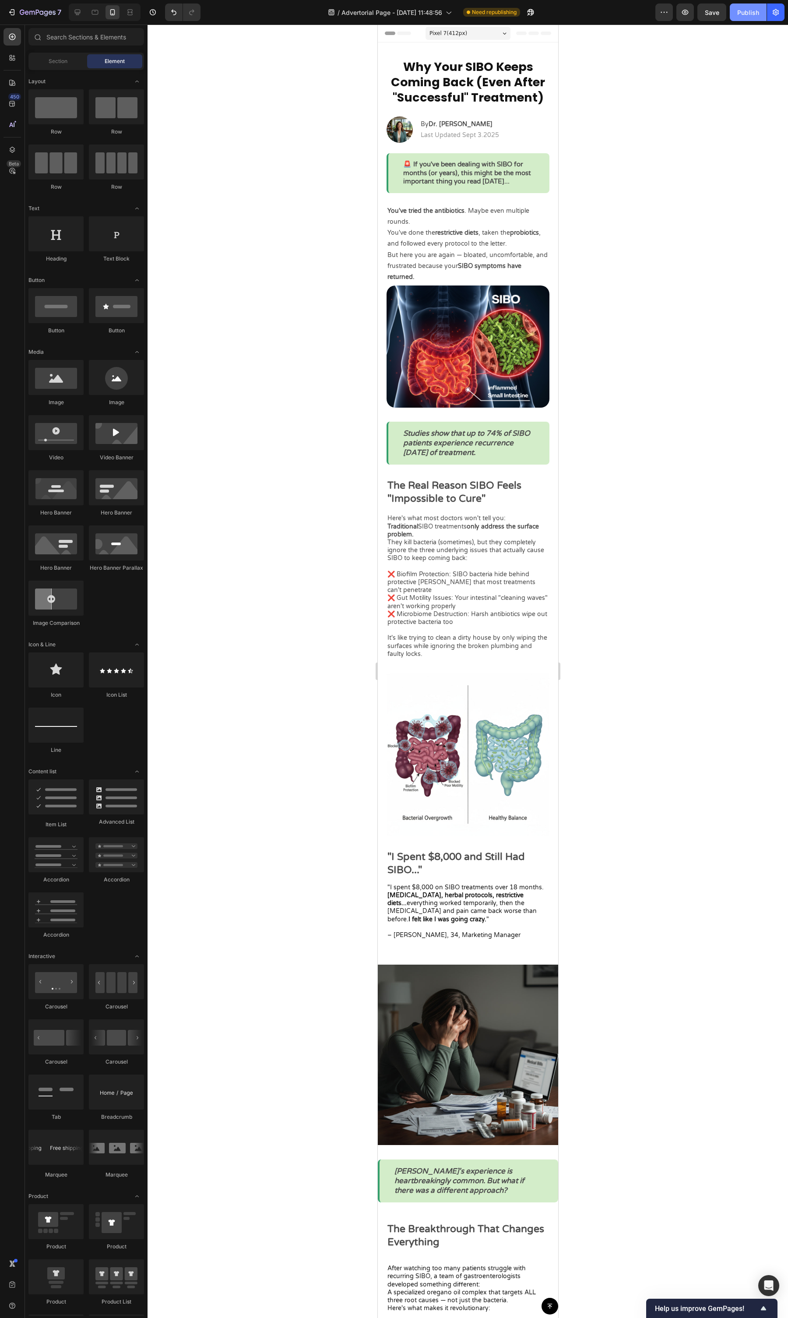
click at [743, 16] on div "Publish" at bounding box center [749, 12] width 22 height 9
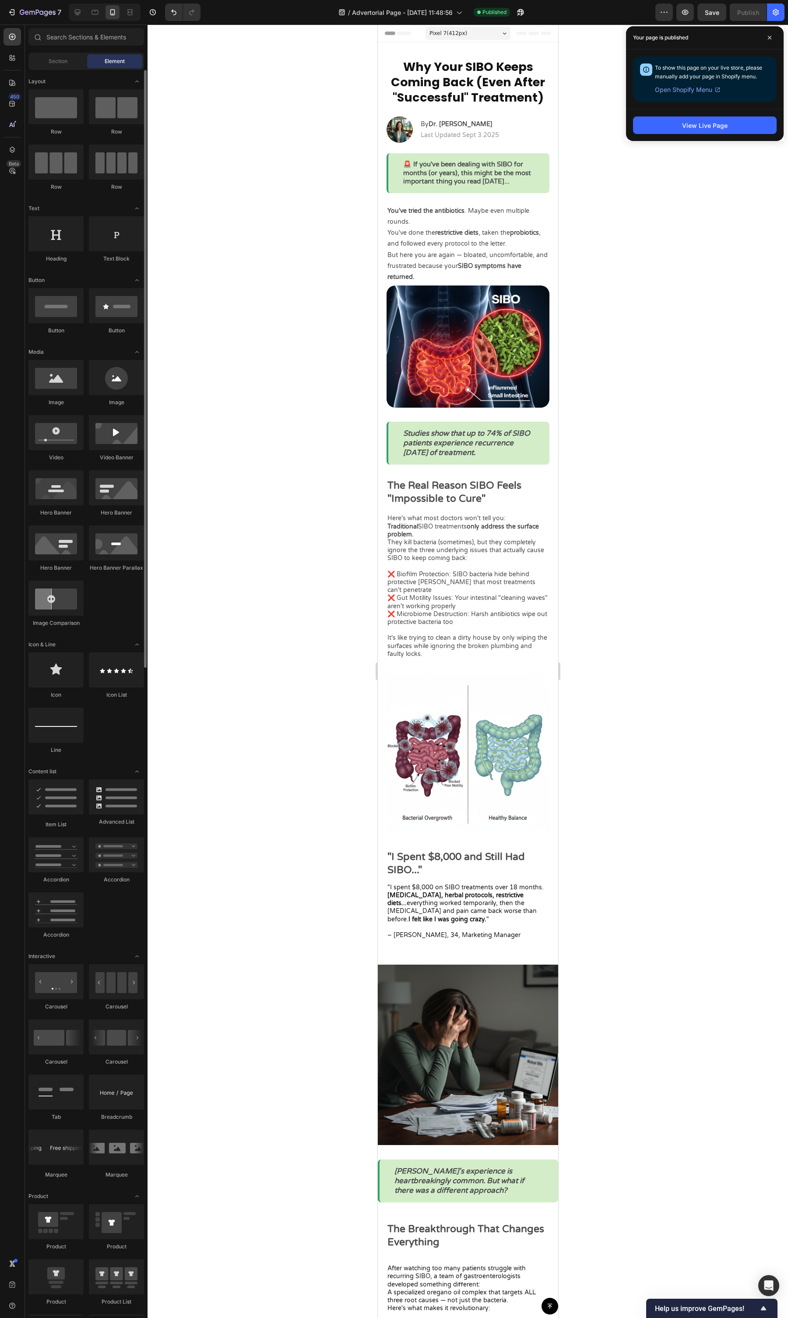
scroll to position [18, 0]
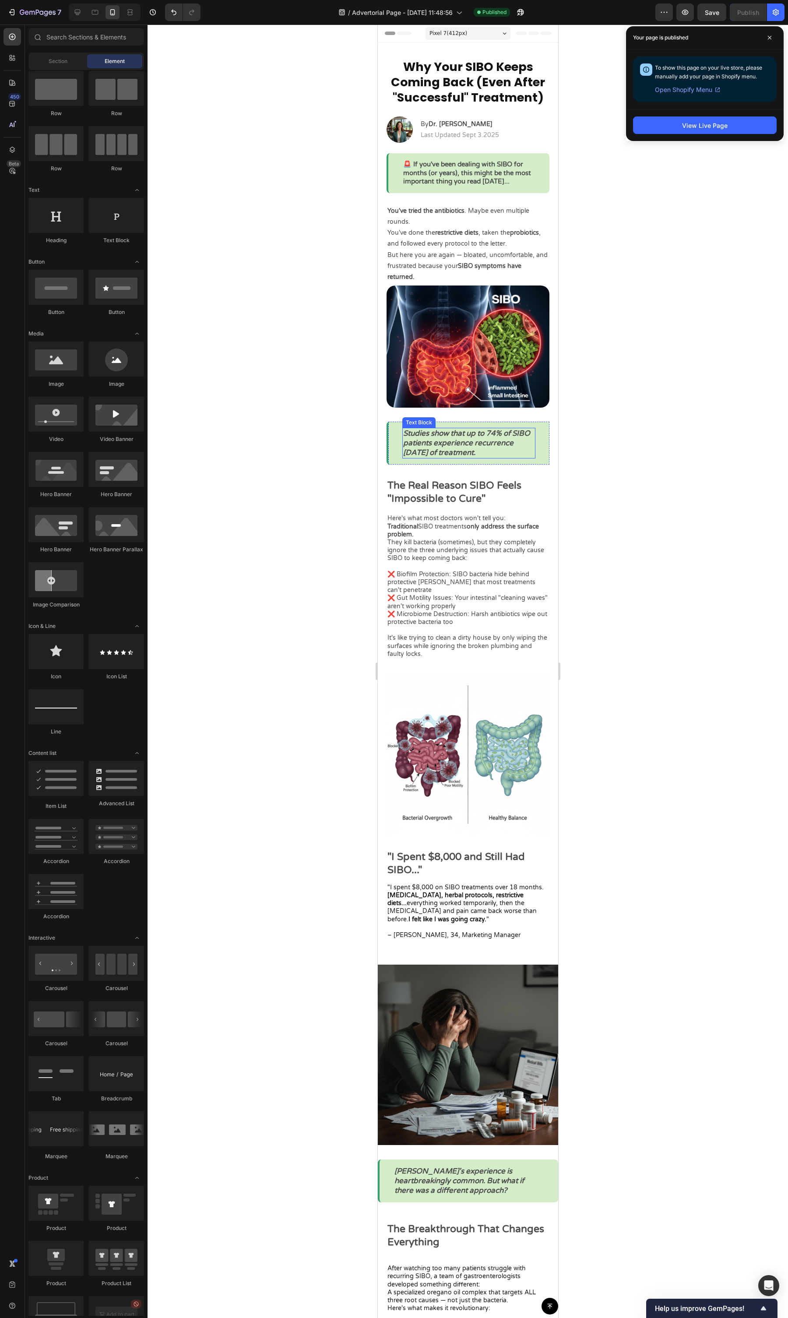
click at [497, 434] on p "Studies show that up to 74% of SIBO patients experience recurrence [DATE] of tr…" at bounding box center [468, 443] width 131 height 29
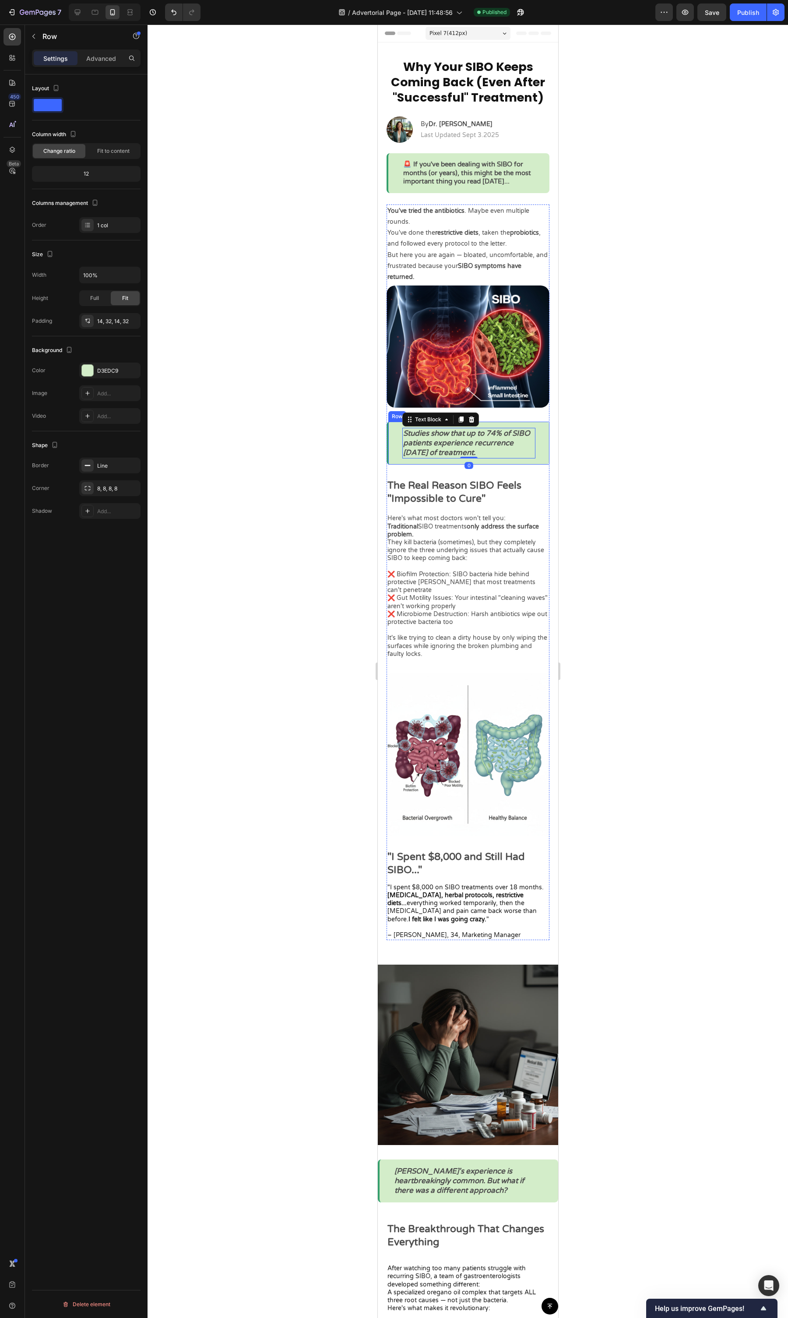
click at [529, 464] on div "Studies show that up to 74% of SIBO patients experience recurrence [DATE] of tr…" at bounding box center [467, 443] width 163 height 43
click at [34, 38] on icon "button" at bounding box center [33, 36] width 7 height 7
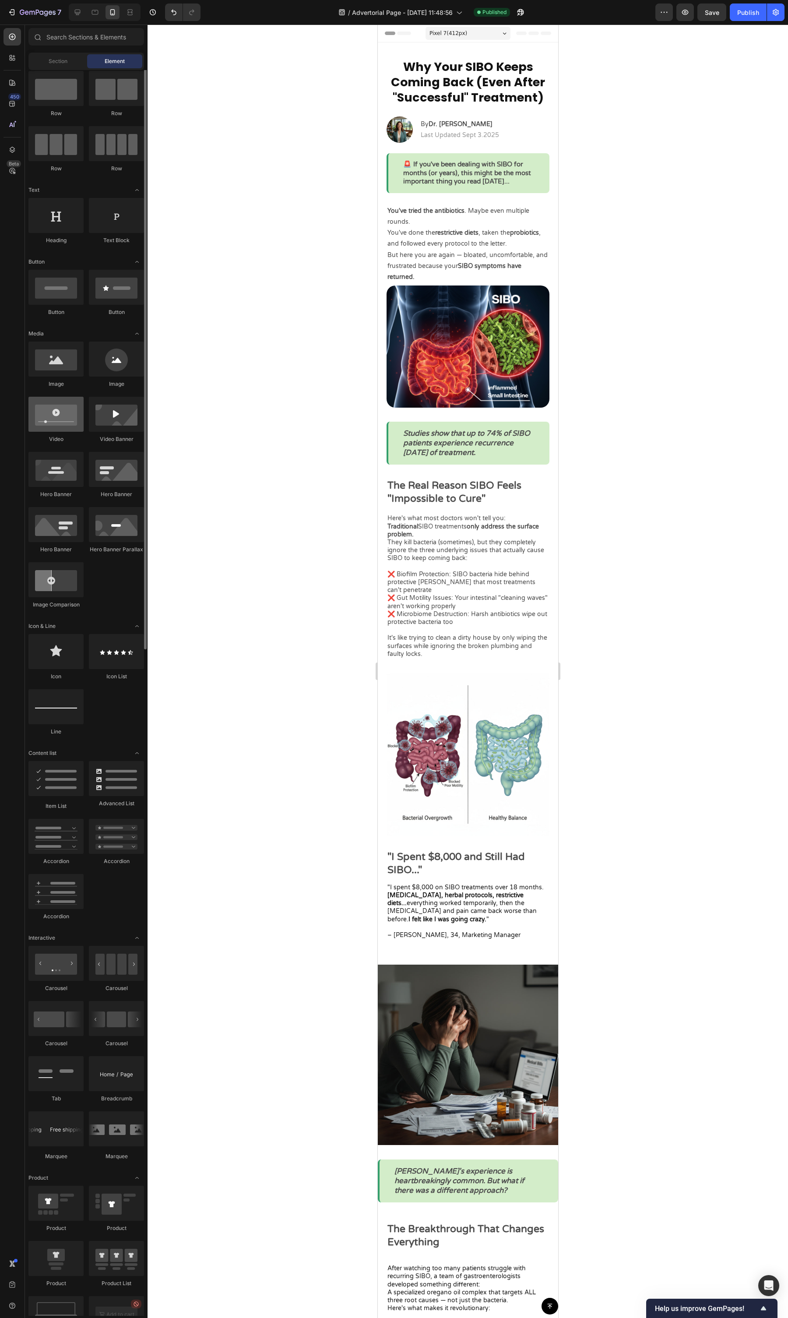
scroll to position [0, 0]
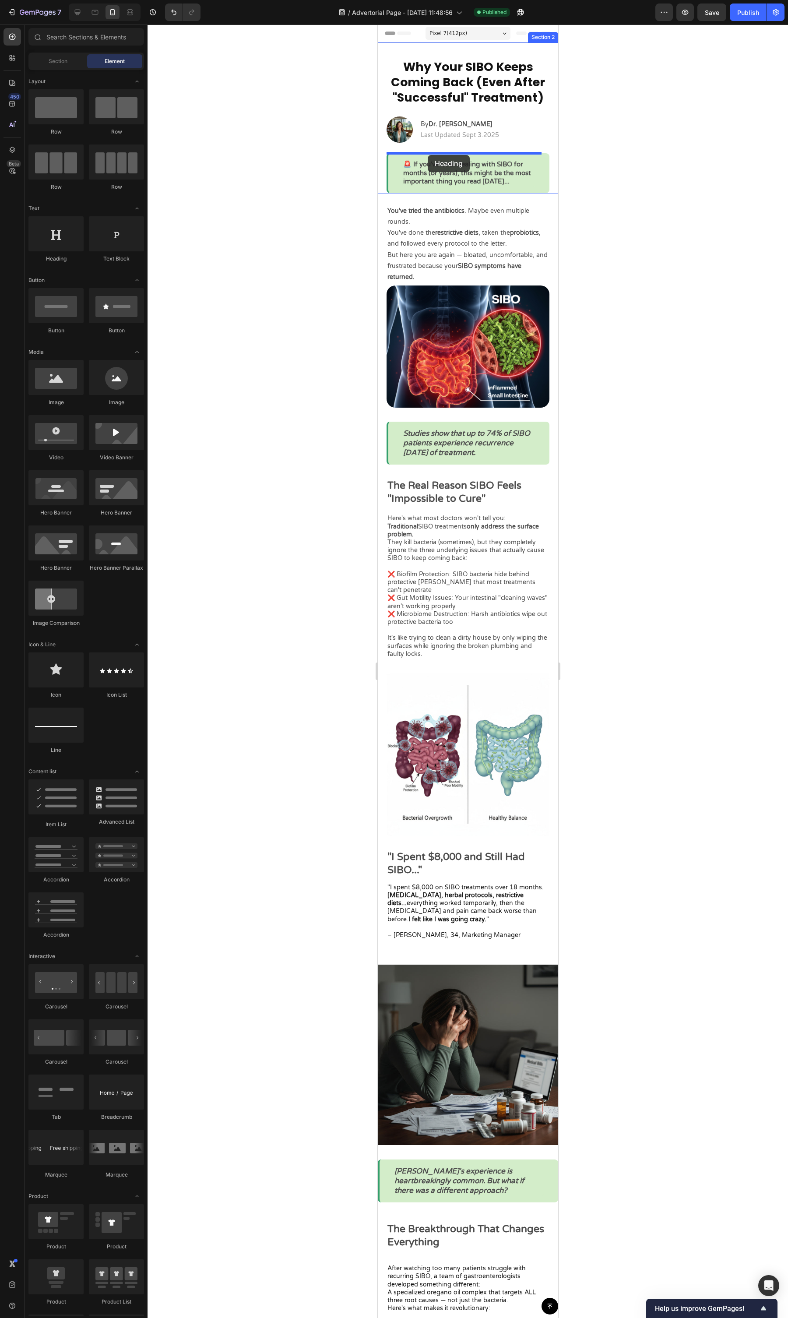
drag, startPoint x: 434, startPoint y: 255, endPoint x: 428, endPoint y: 155, distance: 100.5
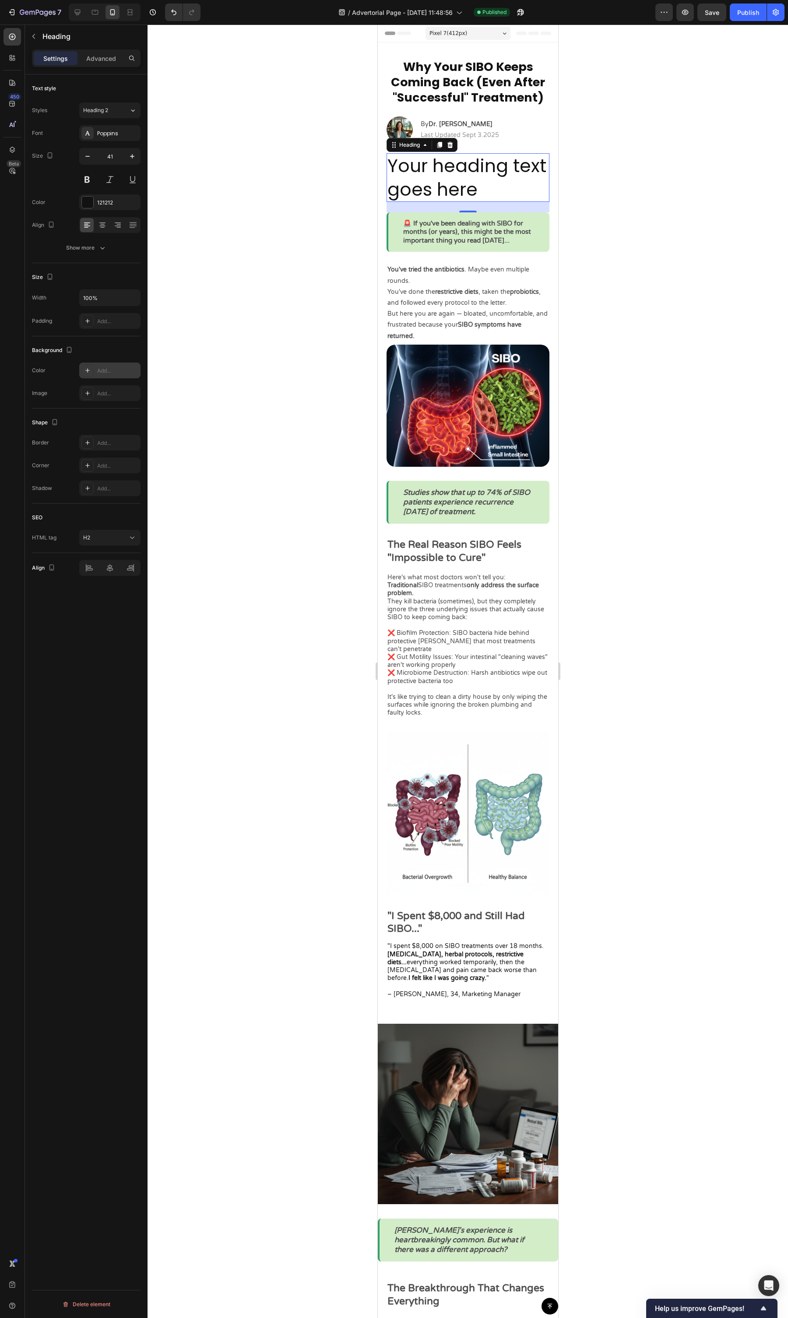
click at [90, 374] on icon at bounding box center [87, 370] width 7 height 7
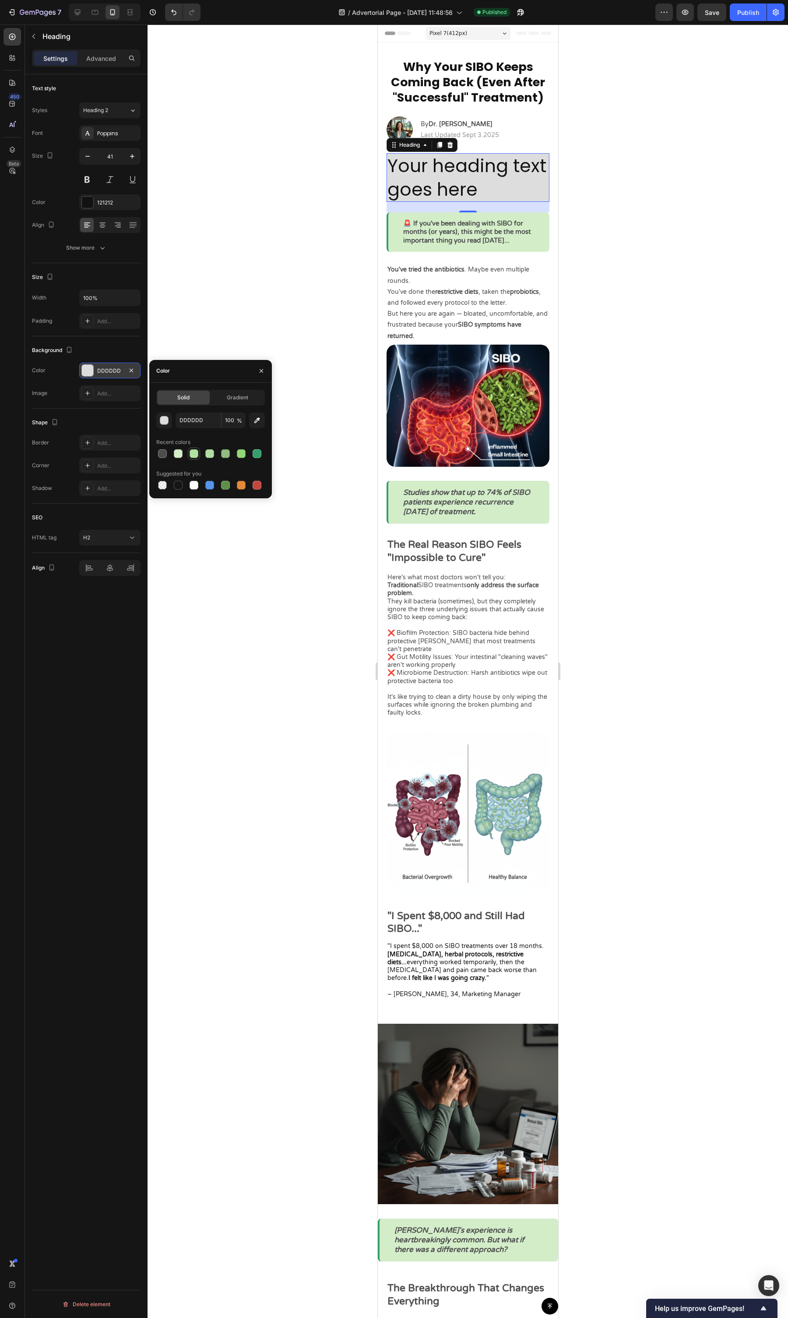
click at [189, 455] on div at bounding box center [194, 453] width 11 height 11
type input "B2E2A1"
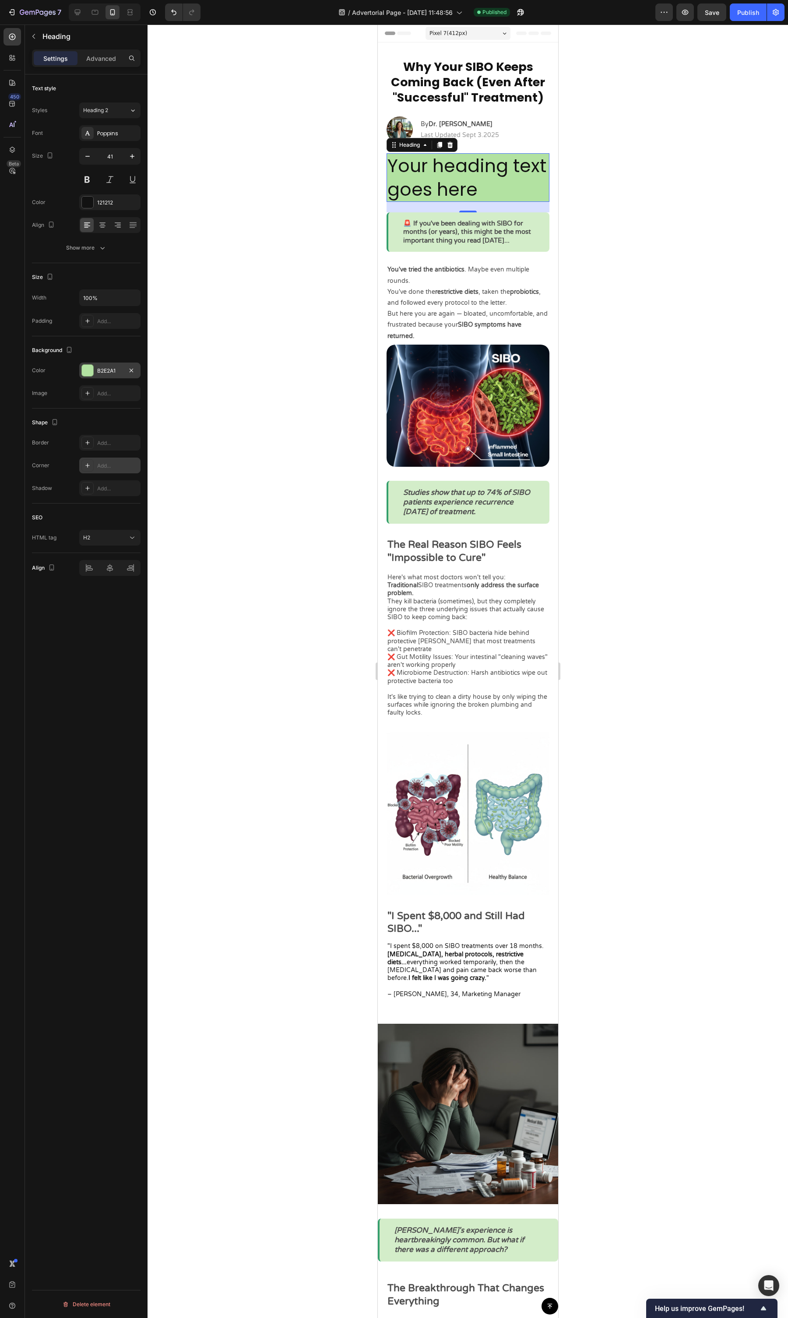
click at [99, 472] on div "Add..." at bounding box center [109, 466] width 61 height 16
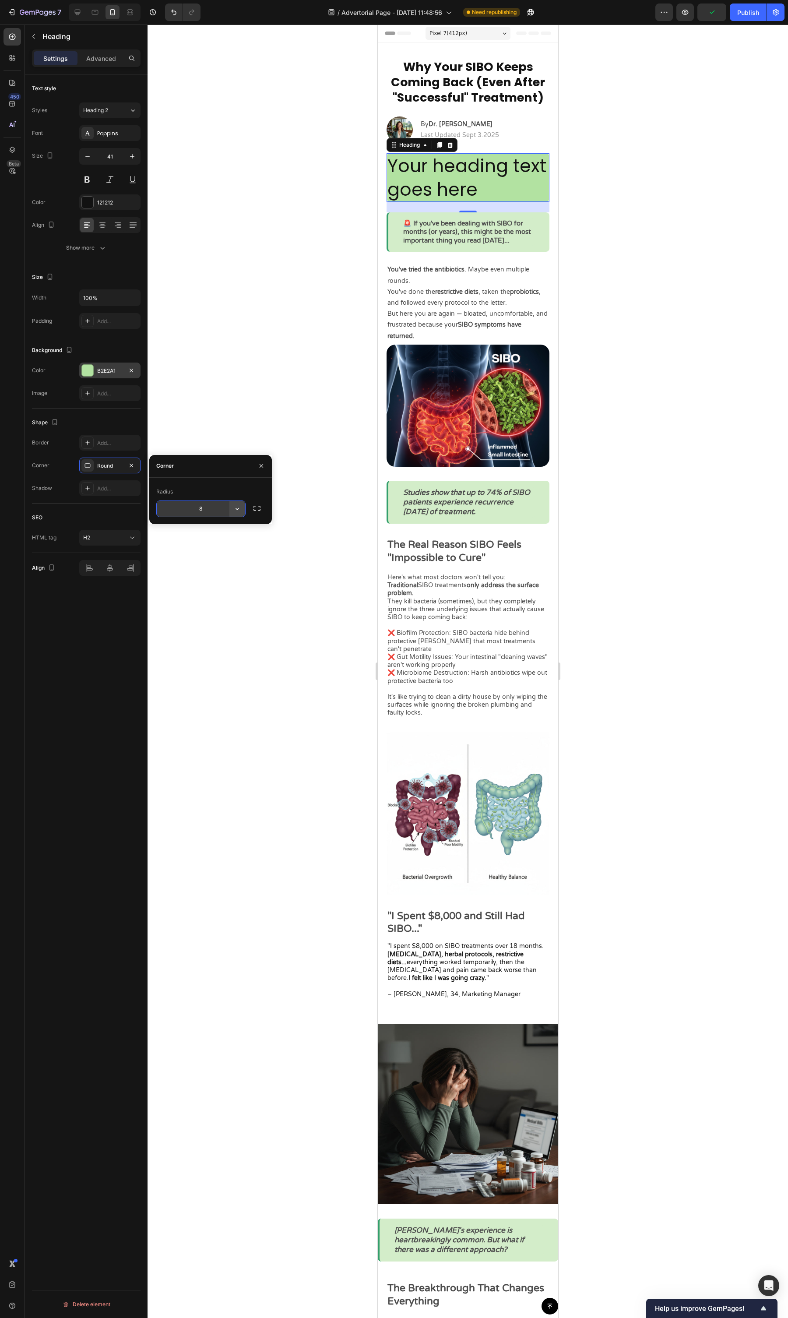
click at [238, 508] on icon "button" at bounding box center [237, 509] width 9 height 9
click at [232, 508] on icon at bounding box center [233, 564] width 9 height 9
click at [228, 508] on input "9999" at bounding box center [201, 509] width 88 height 16
click at [236, 508] on icon "button" at bounding box center [237, 509] width 9 height 9
click at [228, 508] on p "Round" at bounding box center [213, 548] width 50 height 9
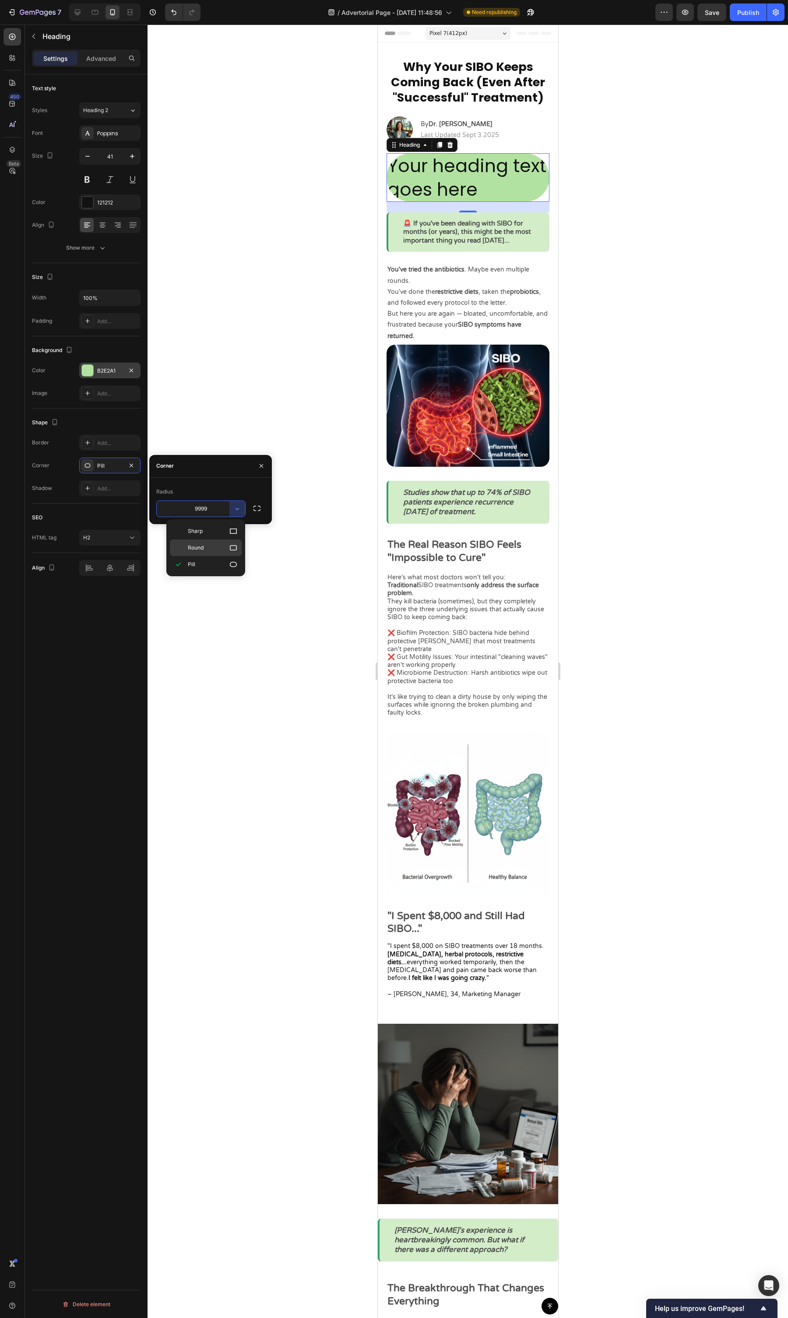
type input "8"
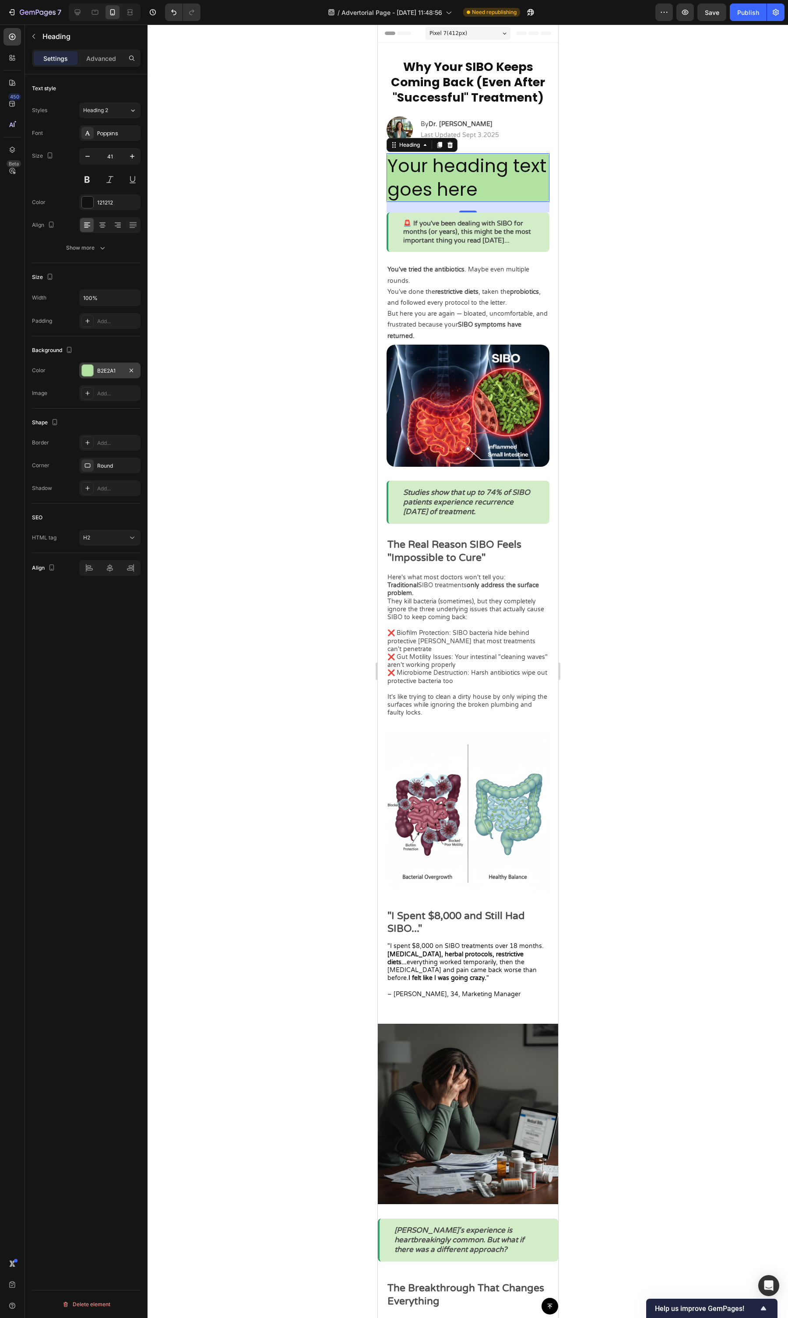
click at [611, 352] on div at bounding box center [468, 672] width 641 height 1294
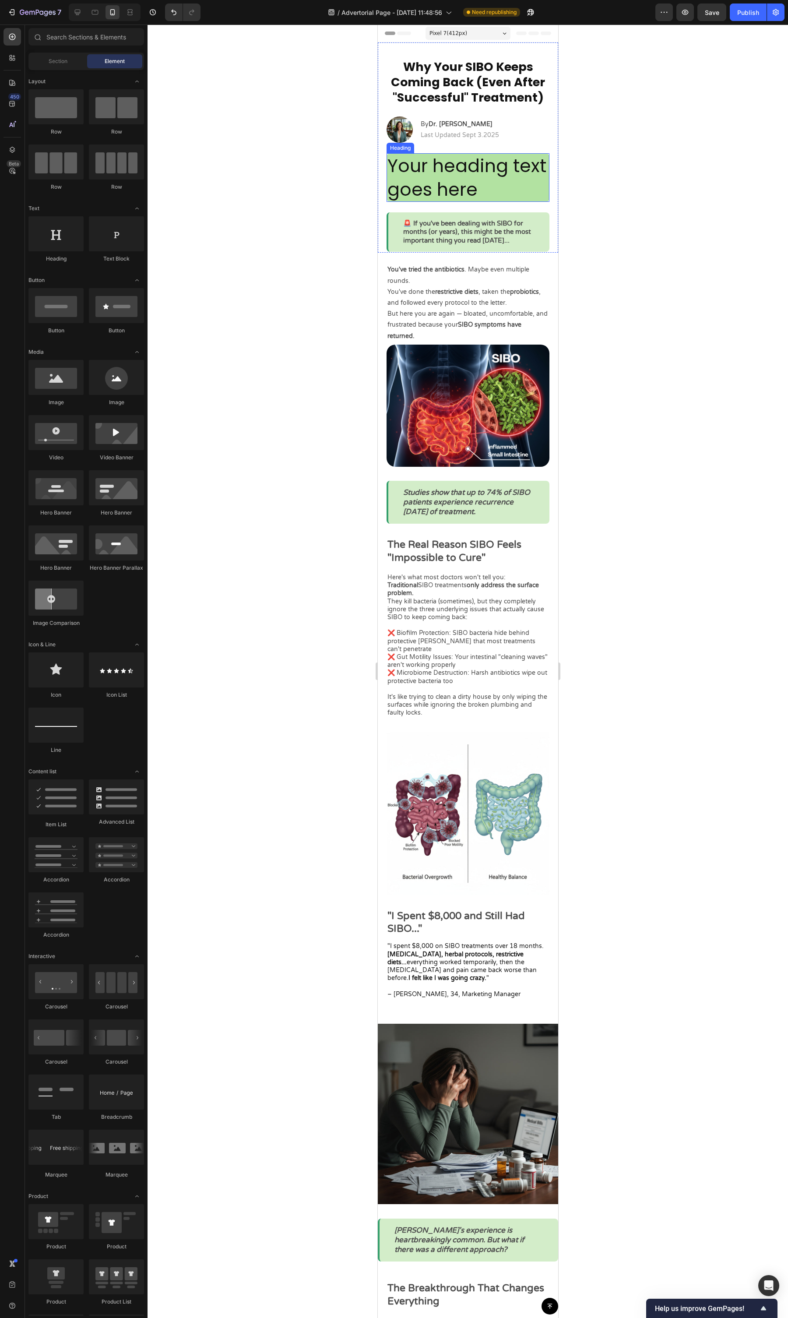
click at [535, 175] on h2 "Your heading text goes here" at bounding box center [467, 177] width 163 height 49
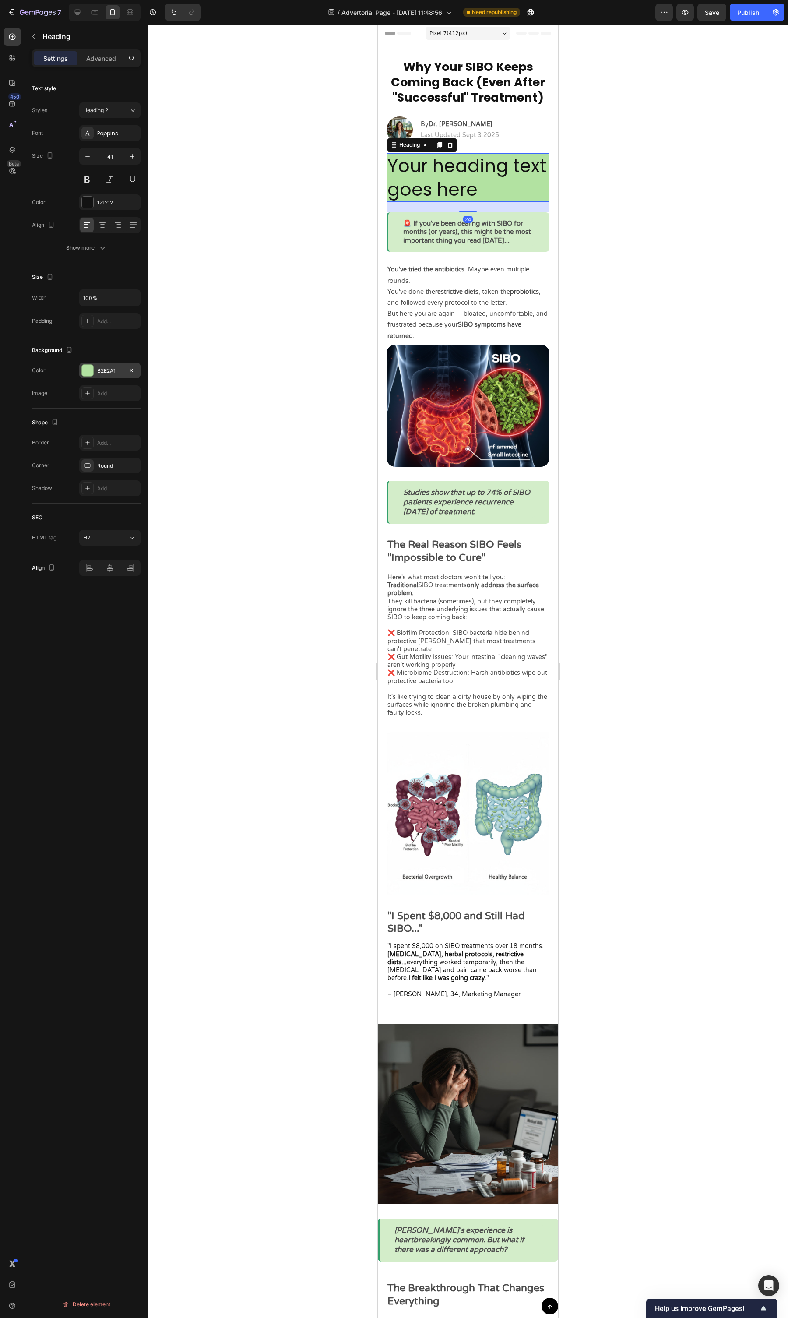
click at [97, 369] on div "B2E2A1" at bounding box center [109, 371] width 25 height 8
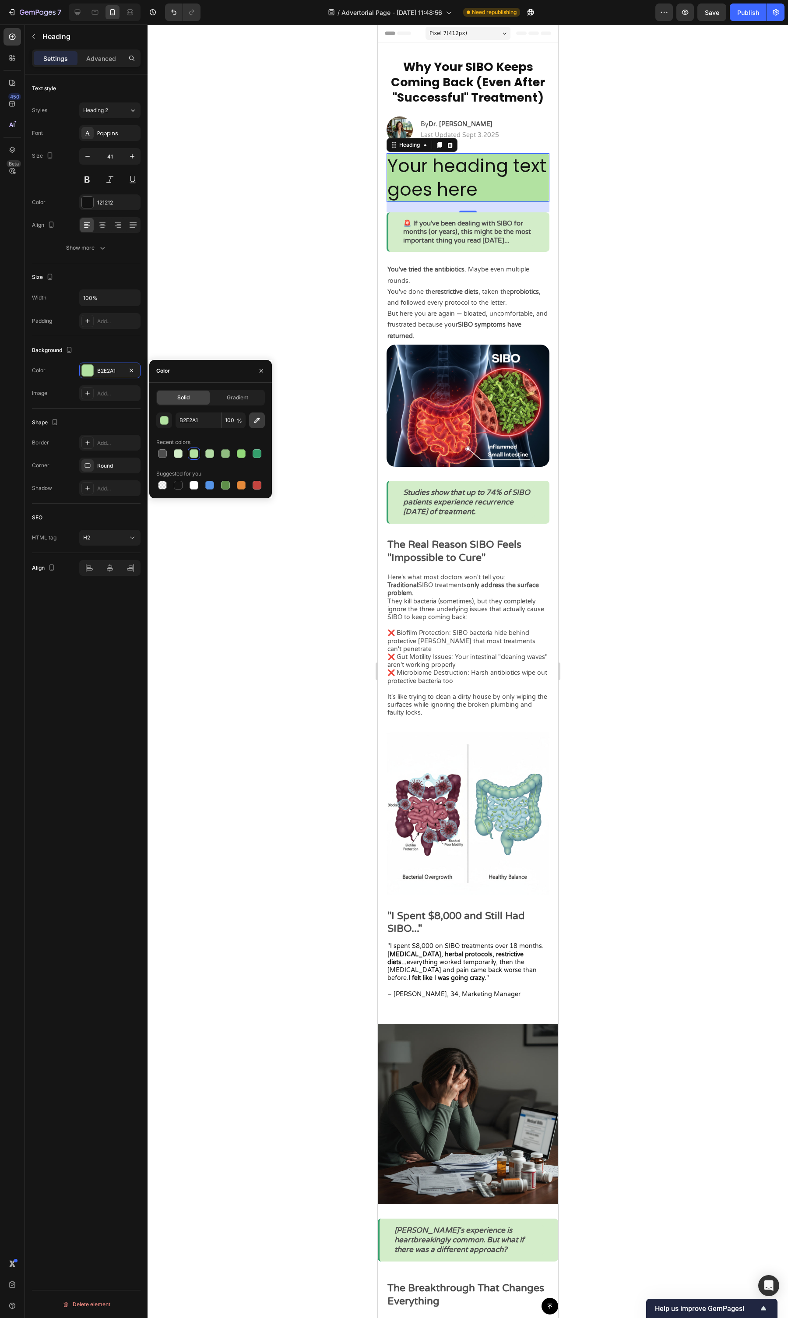
drag, startPoint x: 249, startPoint y: 423, endPoint x: 254, endPoint y: 421, distance: 5.1
click at [250, 423] on button "button" at bounding box center [257, 421] width 16 height 16
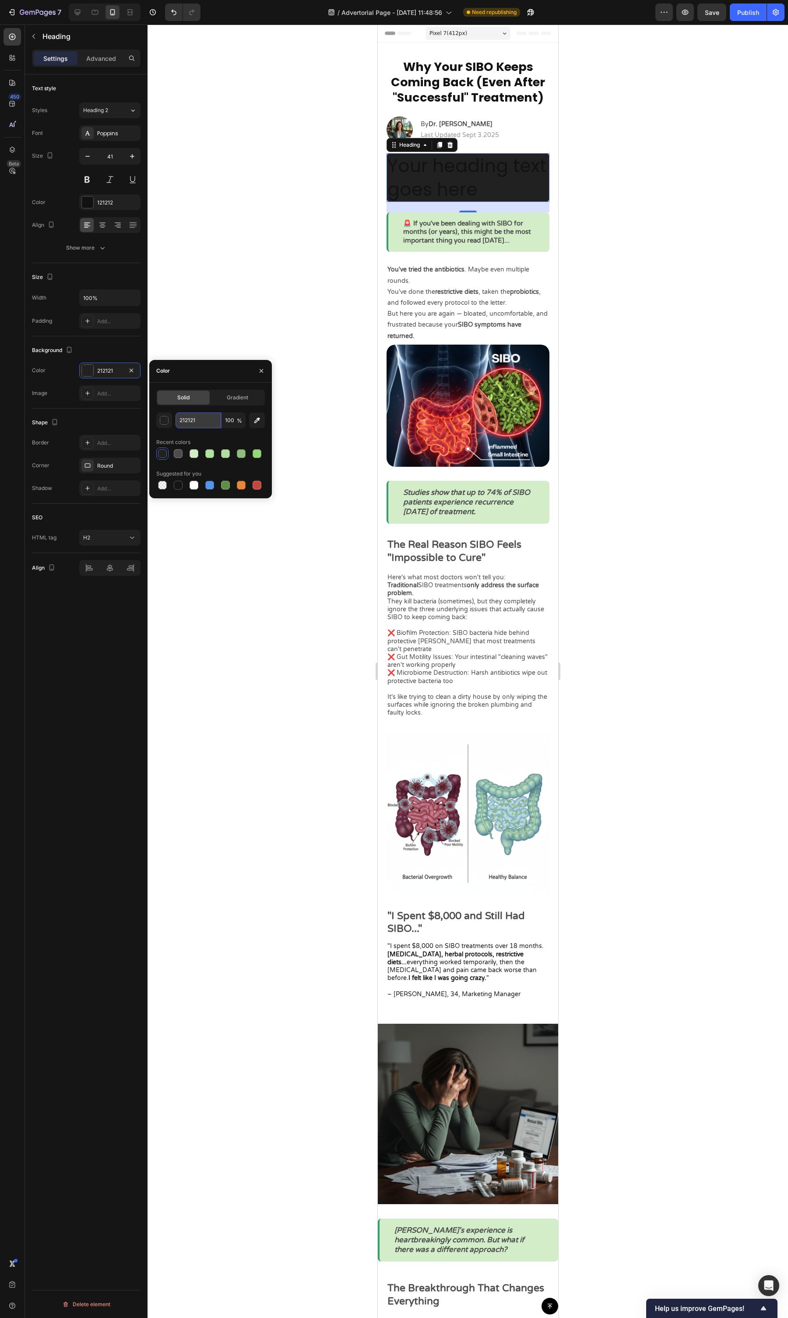
click at [187, 424] on input "212121" at bounding box center [199, 421] width 46 height 16
click at [170, 421] on button "button" at bounding box center [164, 421] width 16 height 16
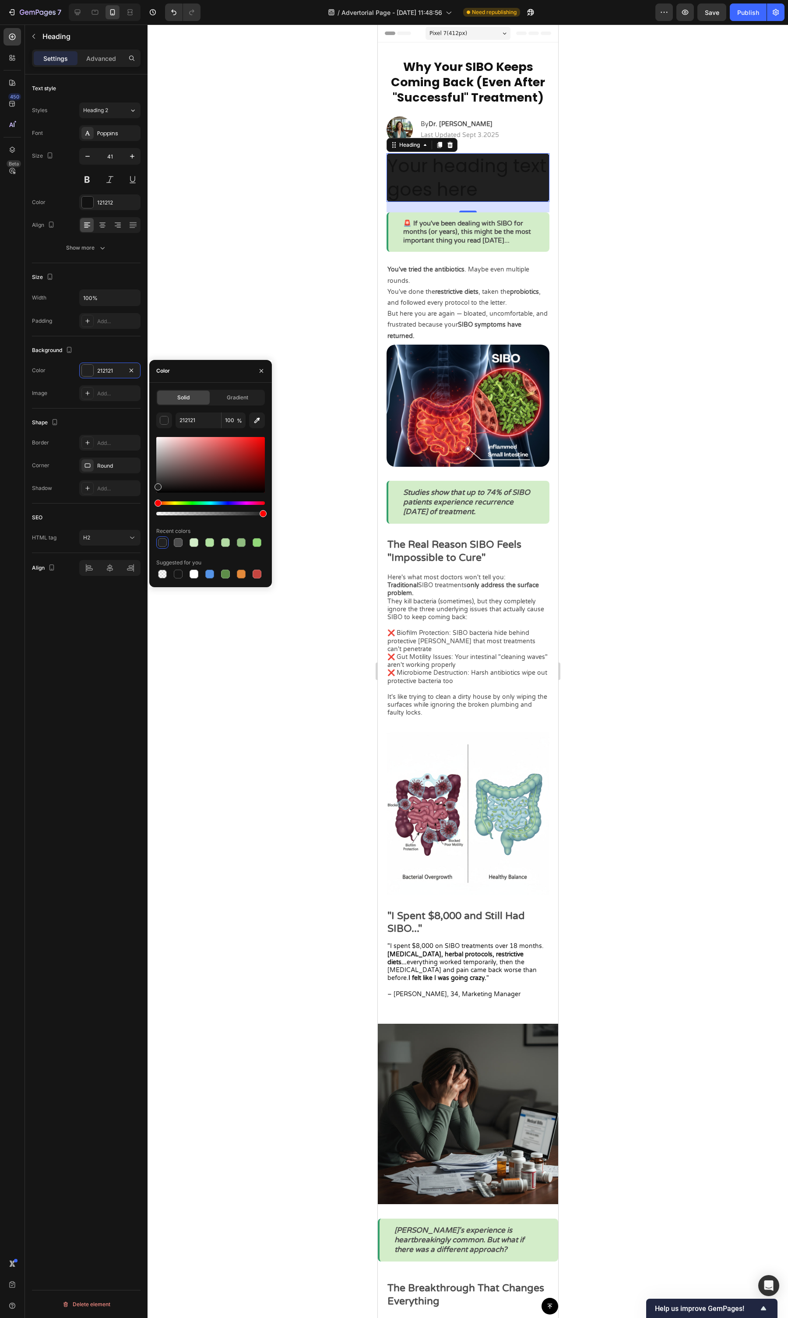
click at [182, 499] on div at bounding box center [210, 476] width 109 height 82
click at [178, 502] on div "Hue" at bounding box center [210, 503] width 109 height 4
click at [174, 502] on div "Hue" at bounding box center [175, 503] width 7 height 7
drag, startPoint x: 208, startPoint y: 459, endPoint x: 212, endPoint y: 448, distance: 12.1
click at [208, 459] on div at bounding box center [210, 465] width 109 height 56
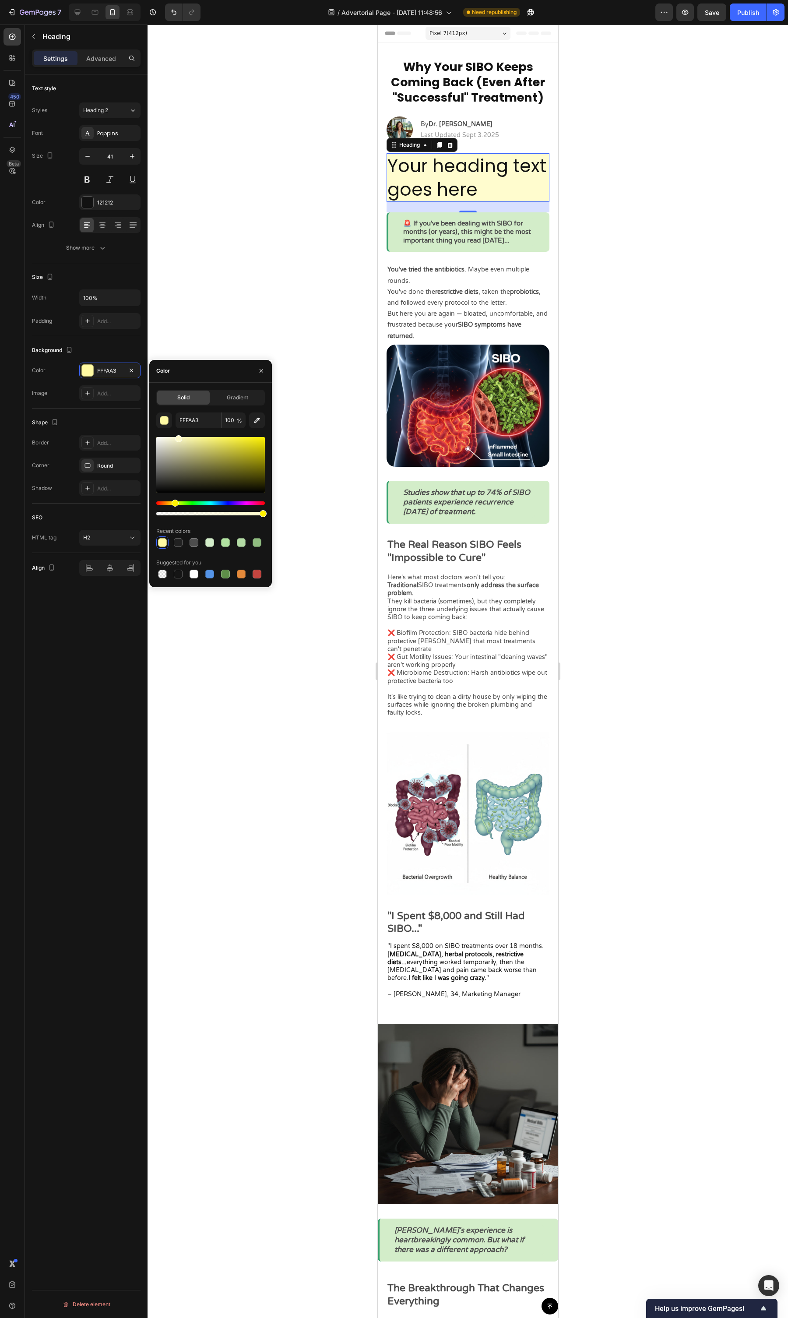
drag, startPoint x: 212, startPoint y: 446, endPoint x: 177, endPoint y: 436, distance: 36.5
click at [177, 437] on div at bounding box center [210, 465] width 109 height 56
type input "FFFBBF"
drag, startPoint x: 175, startPoint y: 439, endPoint x: 184, endPoint y: 436, distance: 9.8
click at [184, 436] on div at bounding box center [185, 438] width 7 height 7
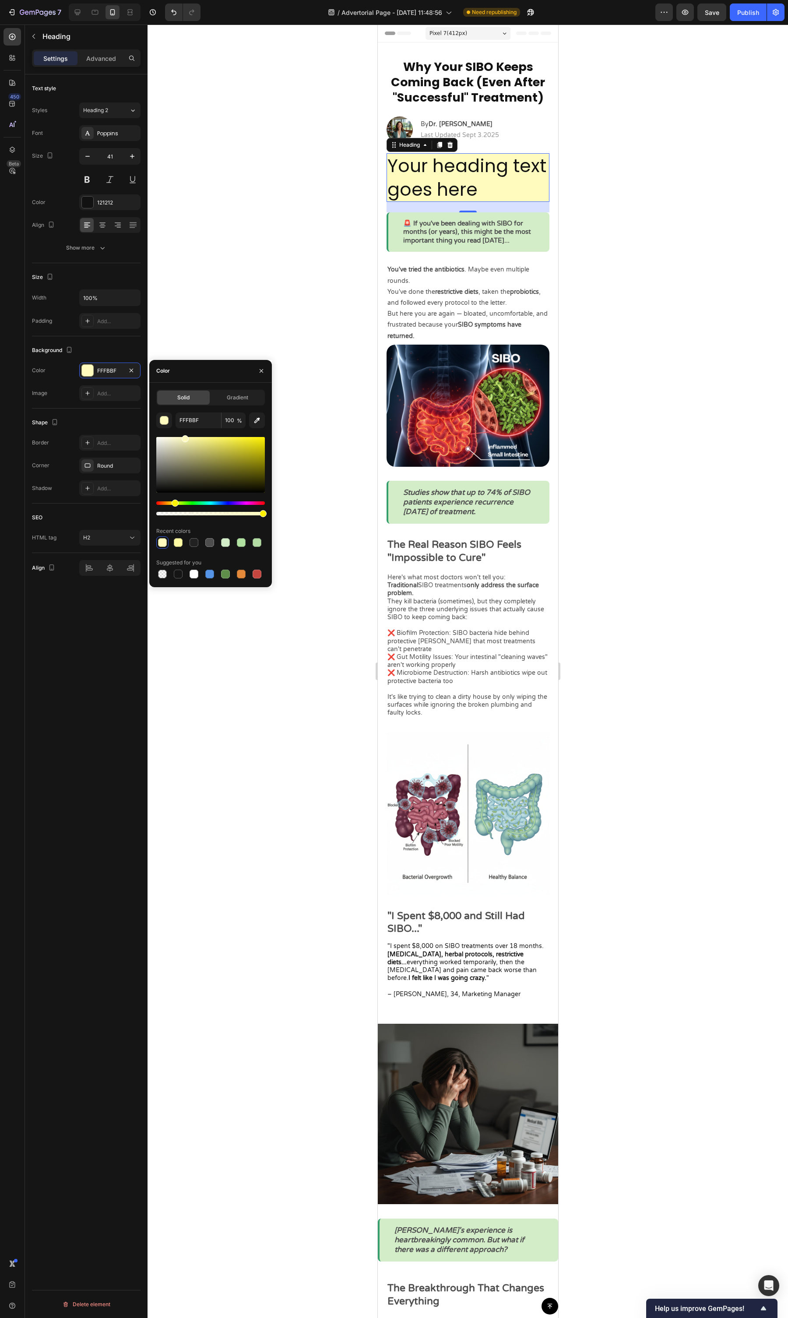
click at [627, 312] on div at bounding box center [468, 672] width 641 height 1294
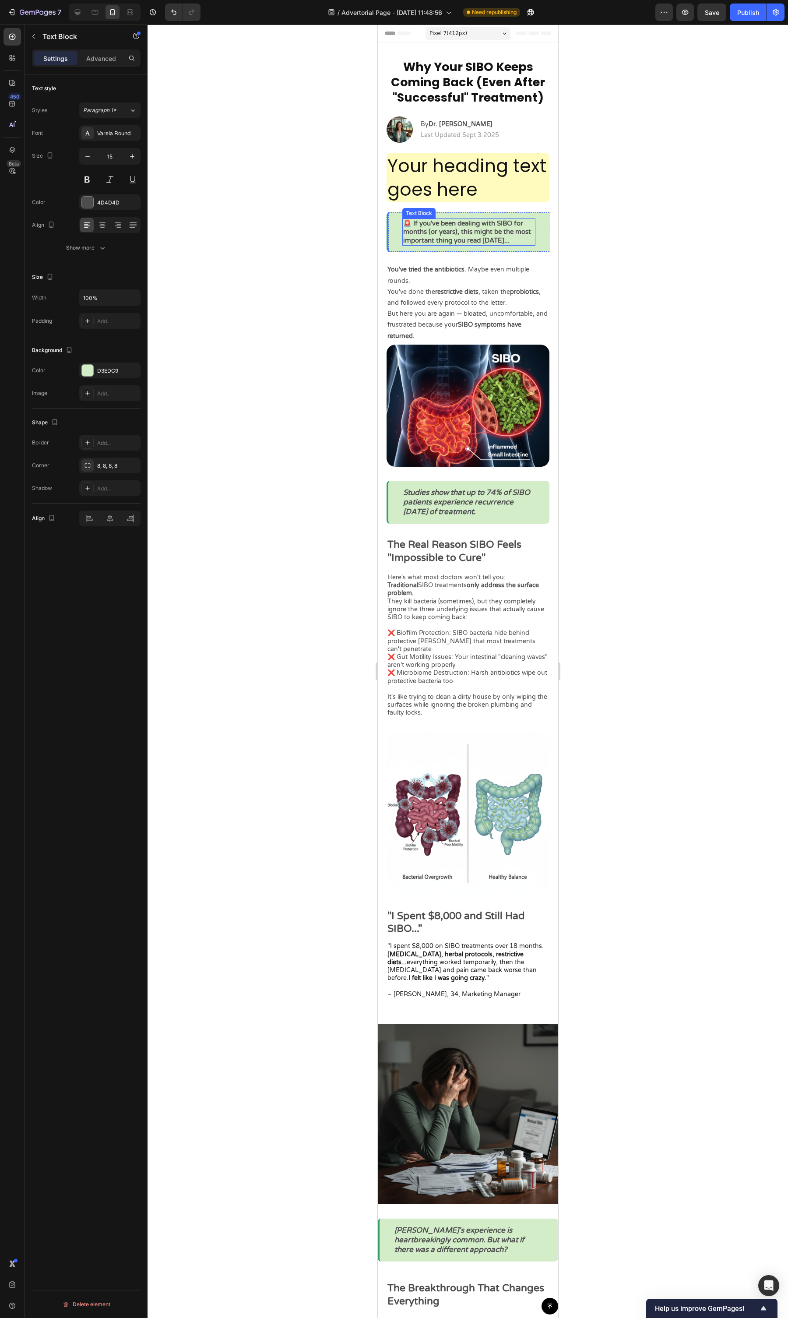
click at [443, 237] on p "🚨 If you've been dealing with SIBO for months (or years), this might be the mos…" at bounding box center [468, 232] width 131 height 26
copy p "🚨 If you've been dealing with SIBO for months (or years), this might be the mos…"
click at [442, 153] on h2 "Your heading text goes here" at bounding box center [467, 177] width 163 height 49
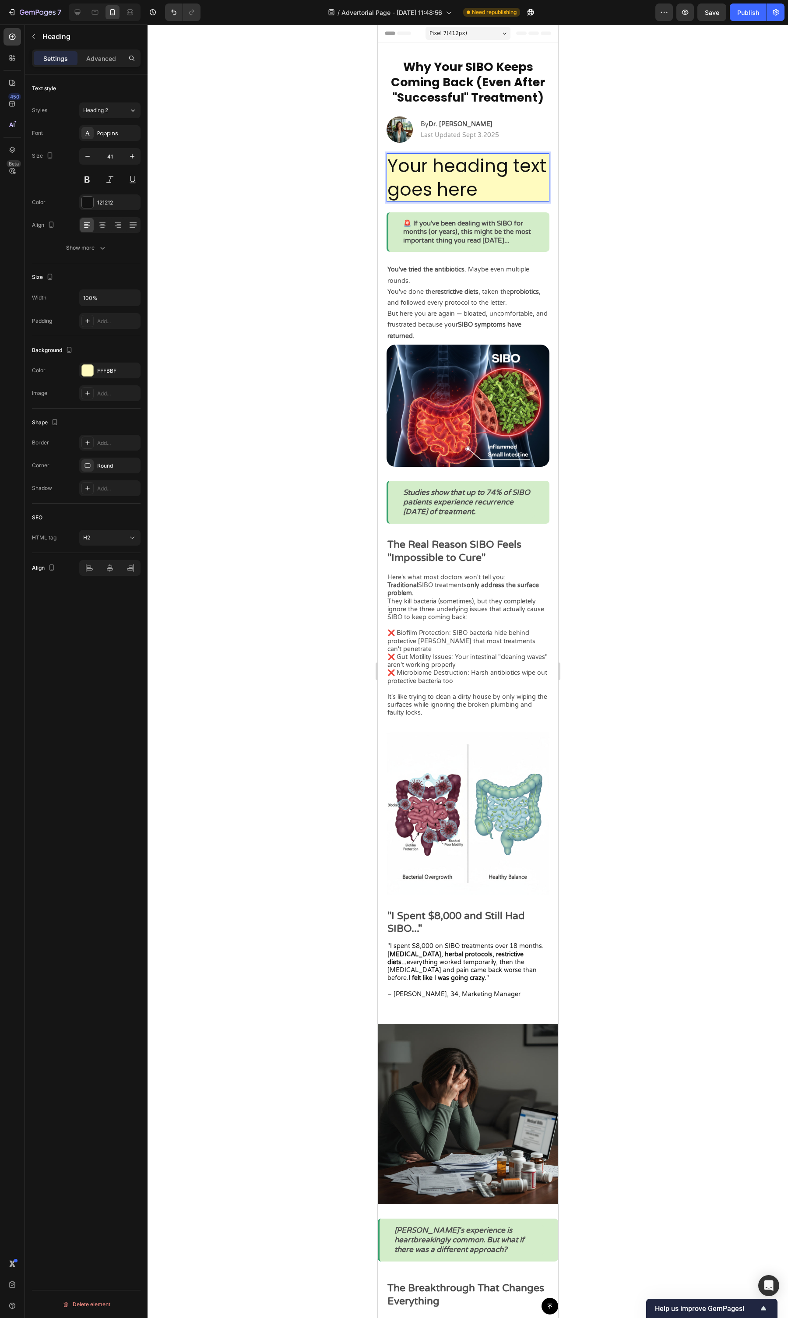
click at [439, 170] on h2 "Your heading text goes here" at bounding box center [467, 177] width 163 height 49
click at [439, 170] on p "Your heading text goes here" at bounding box center [467, 177] width 161 height 47
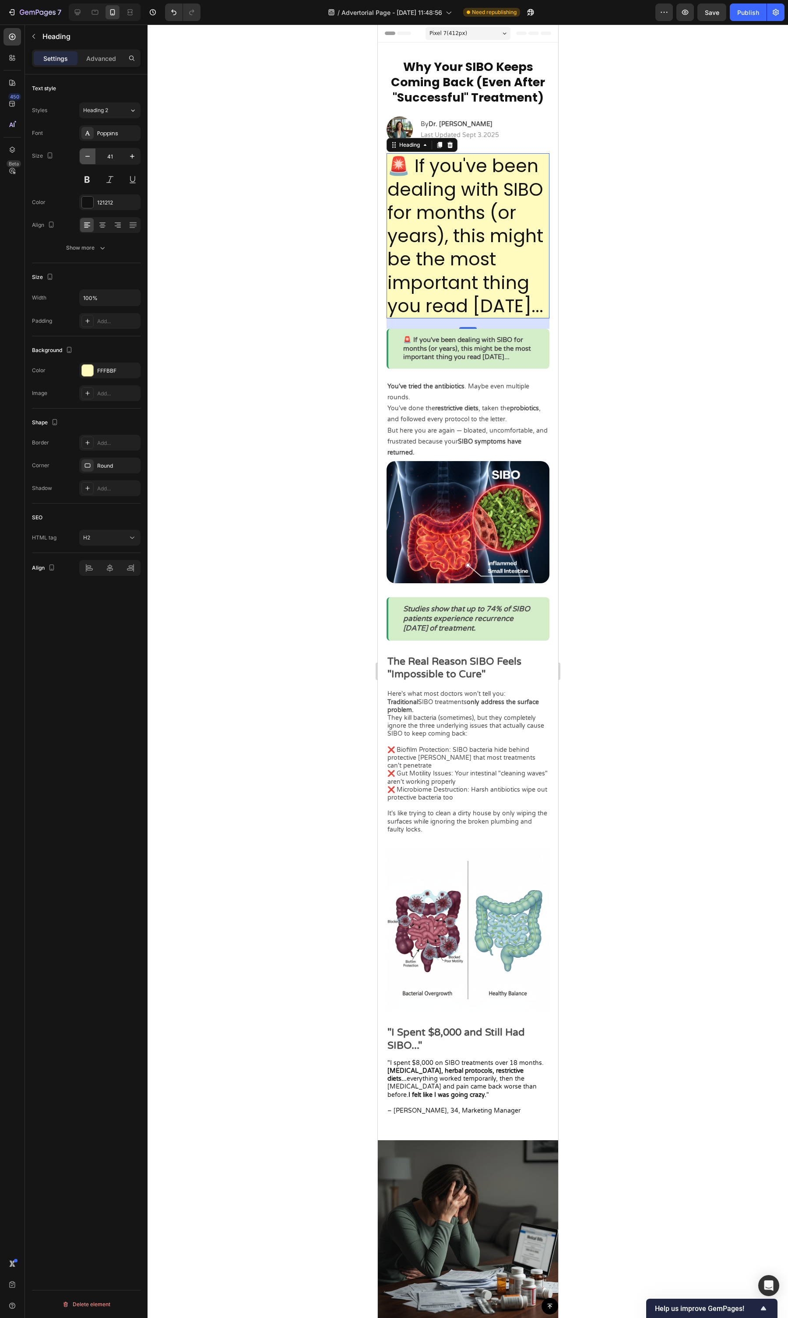
click at [88, 159] on icon "button" at bounding box center [87, 156] width 9 height 9
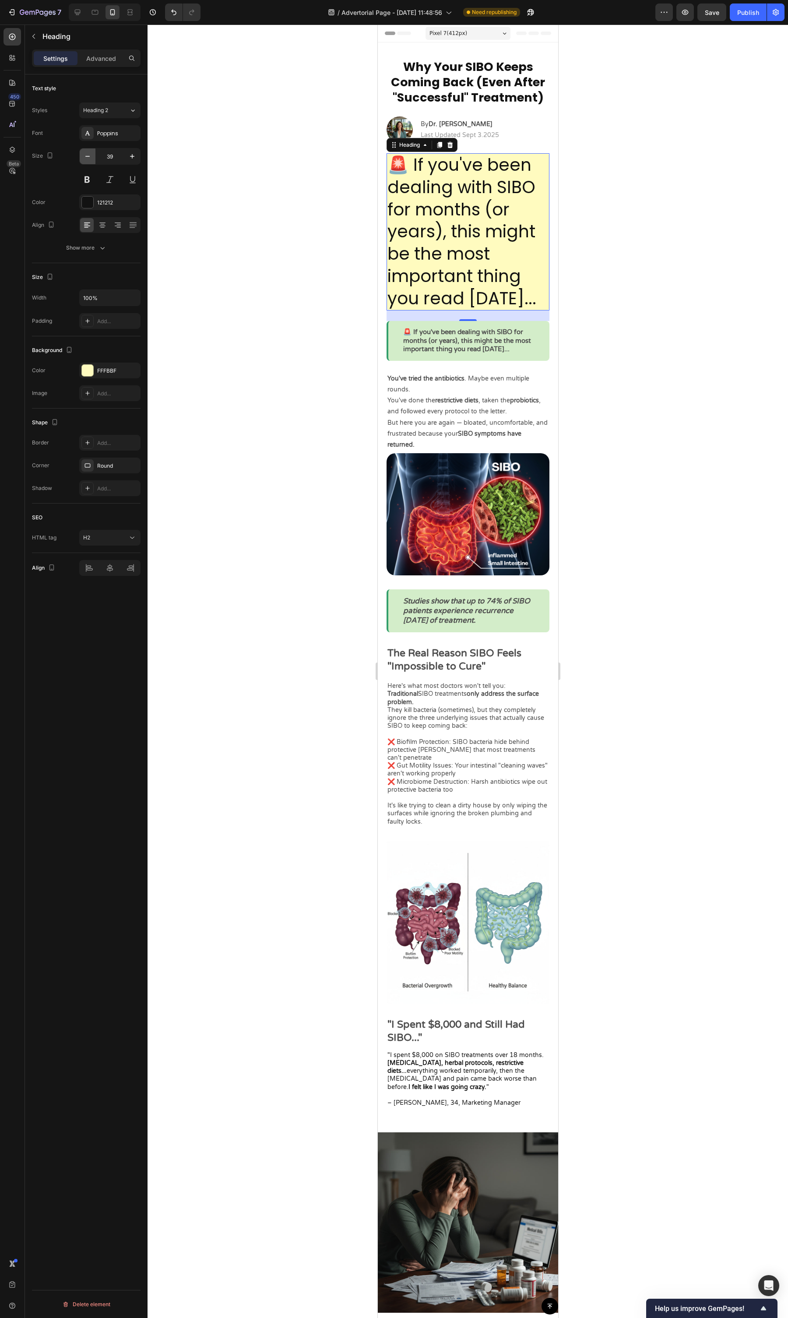
click at [88, 159] on icon "button" at bounding box center [87, 156] width 9 height 9
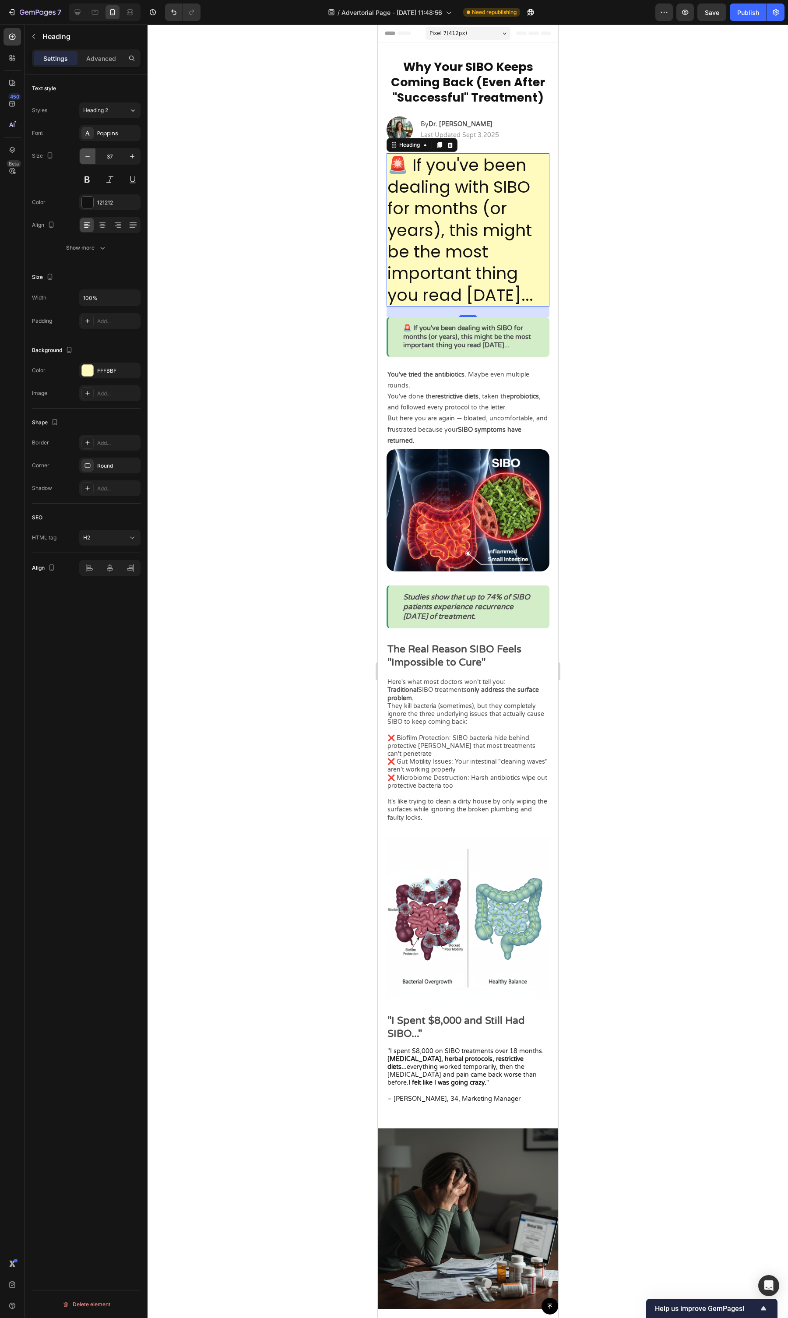
click at [88, 159] on icon "button" at bounding box center [87, 156] width 9 height 9
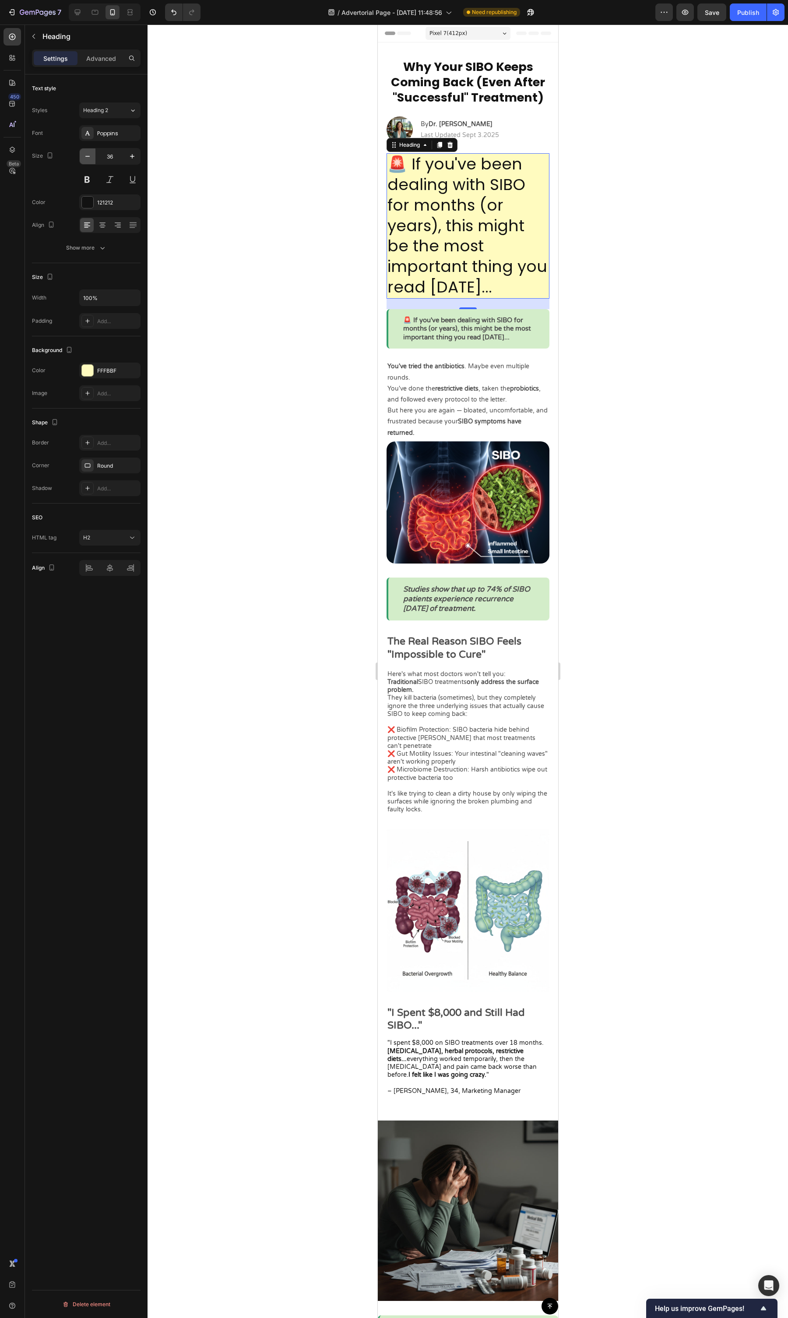
click at [88, 159] on icon "button" at bounding box center [87, 156] width 9 height 9
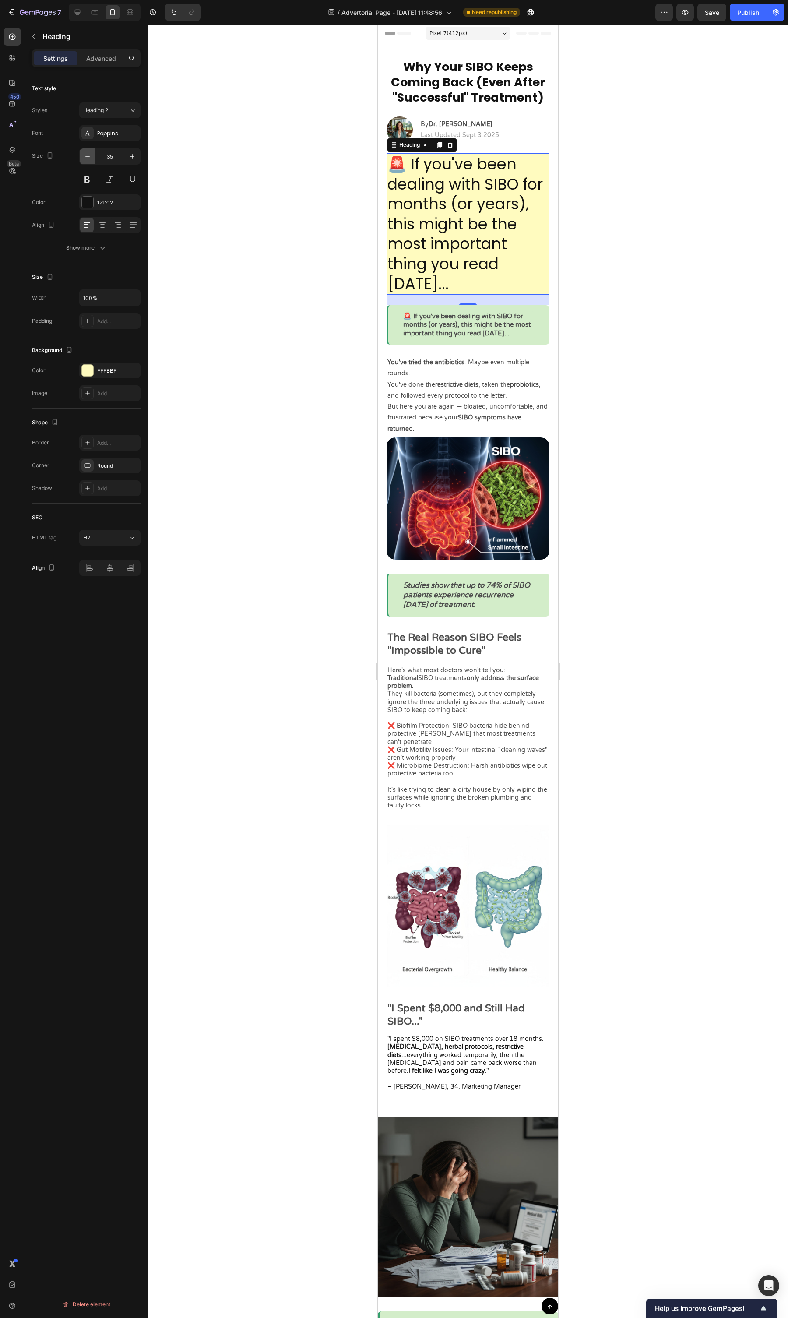
click at [88, 159] on icon "button" at bounding box center [87, 156] width 9 height 9
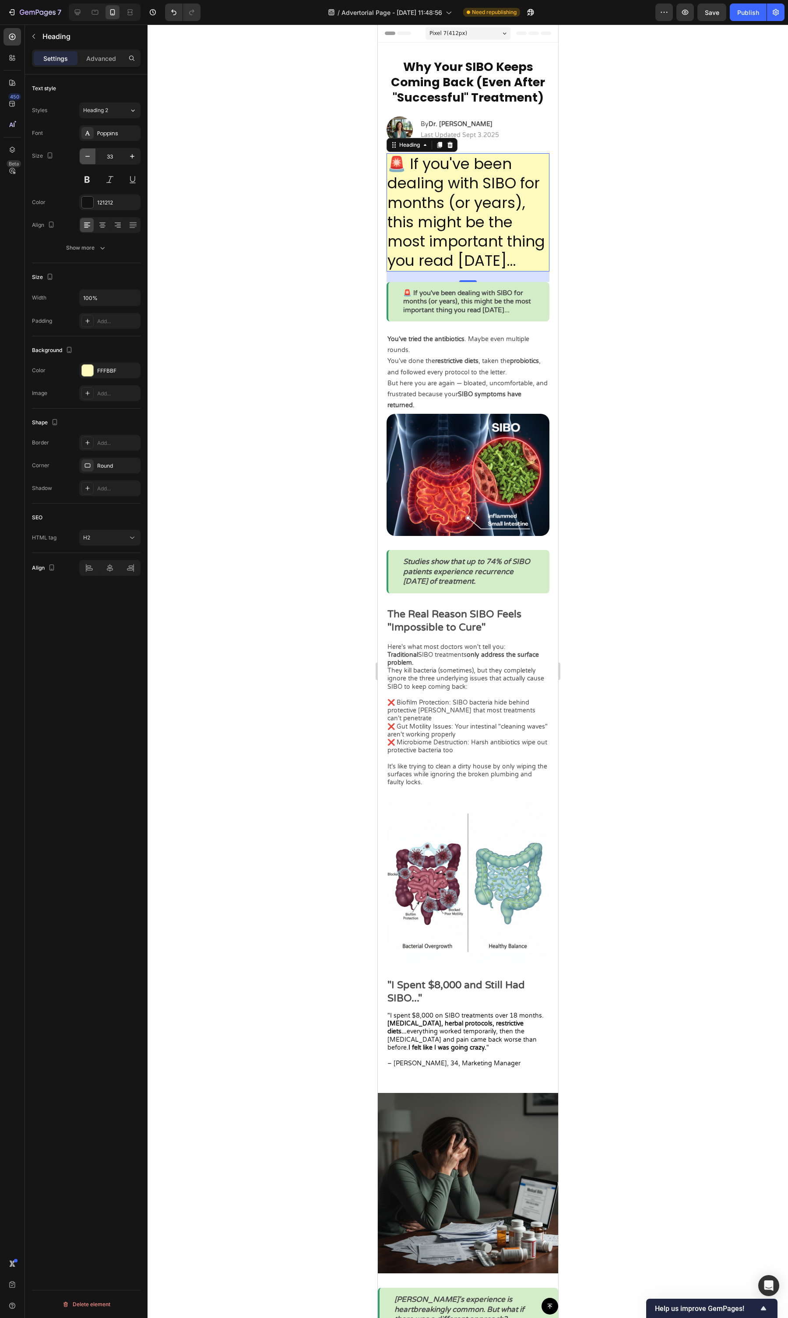
click at [88, 159] on icon "button" at bounding box center [87, 156] width 9 height 9
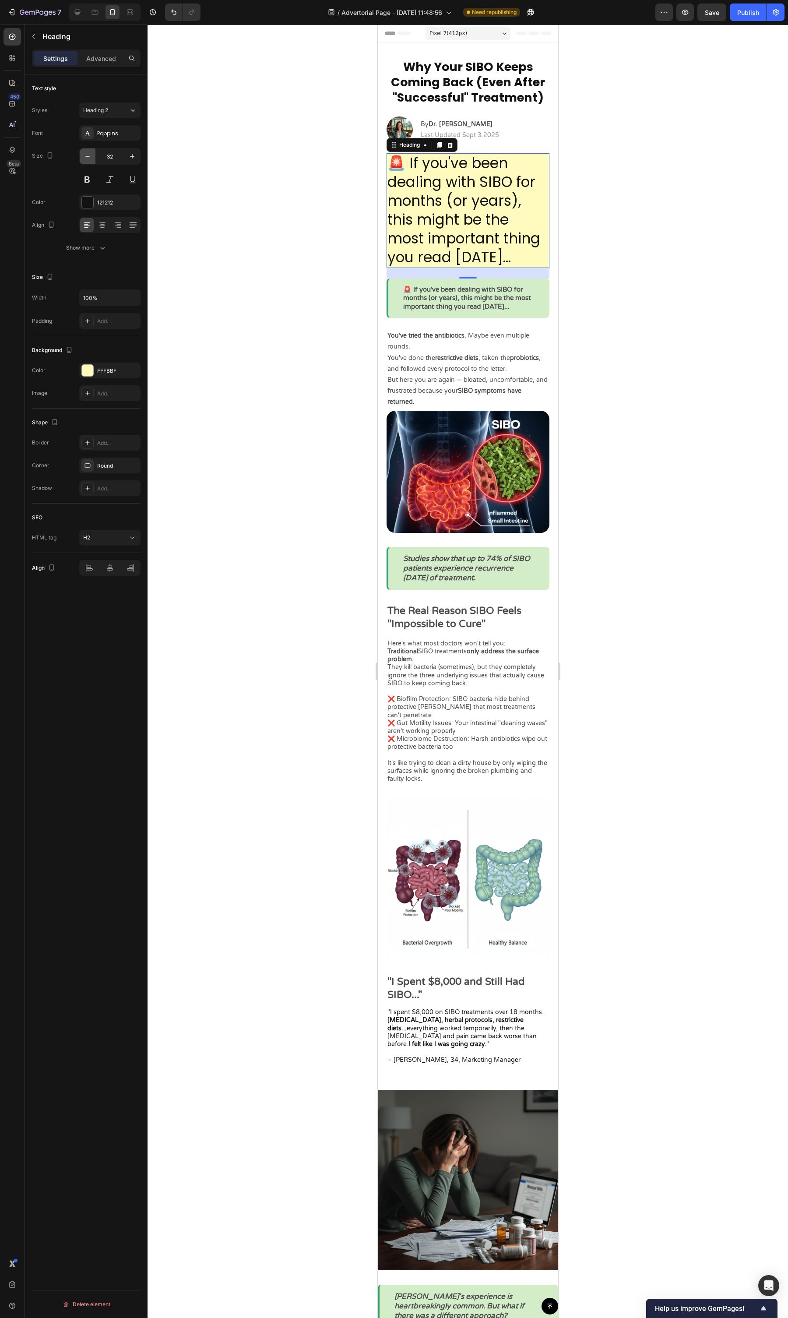
click at [88, 159] on icon "button" at bounding box center [87, 156] width 9 height 9
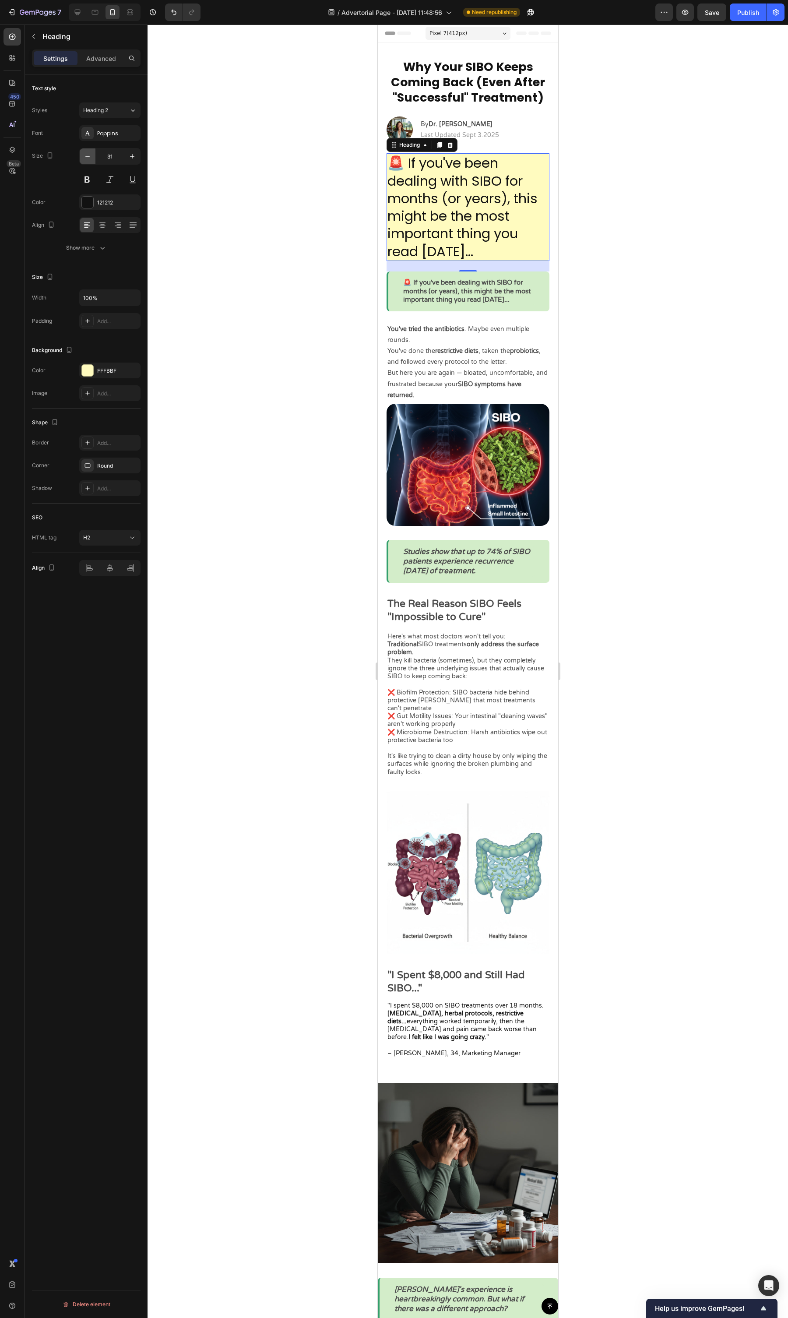
click at [88, 159] on icon "button" at bounding box center [87, 156] width 9 height 9
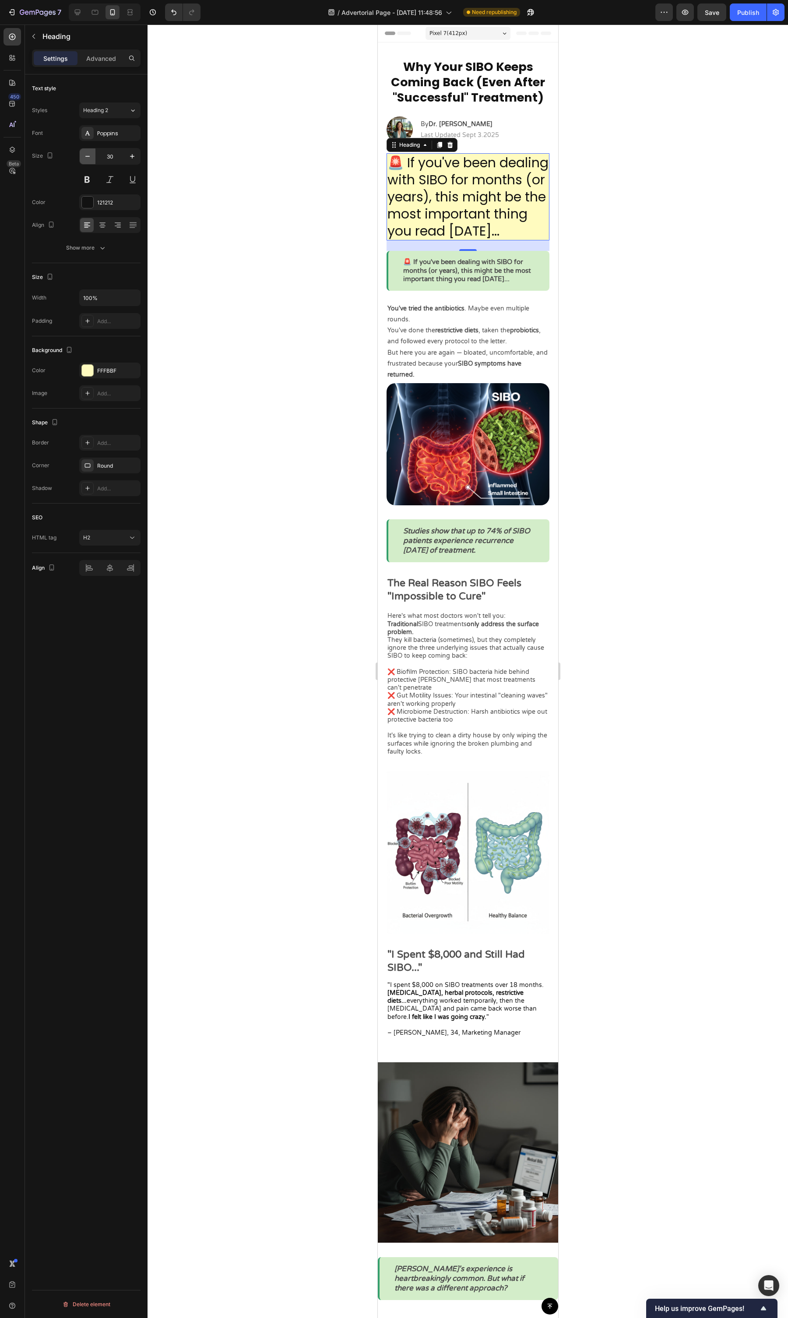
click at [88, 159] on icon "button" at bounding box center [87, 156] width 9 height 9
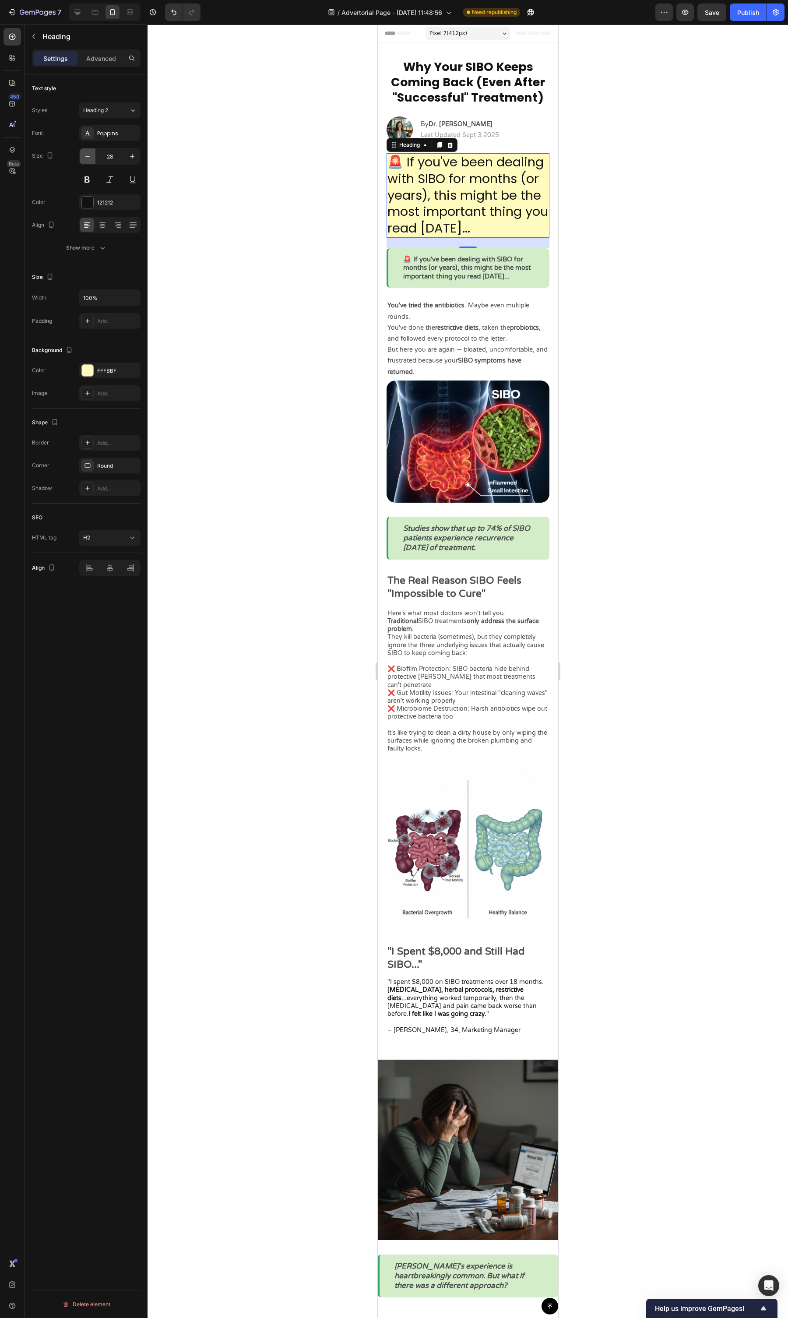
click at [88, 159] on icon "button" at bounding box center [87, 156] width 9 height 9
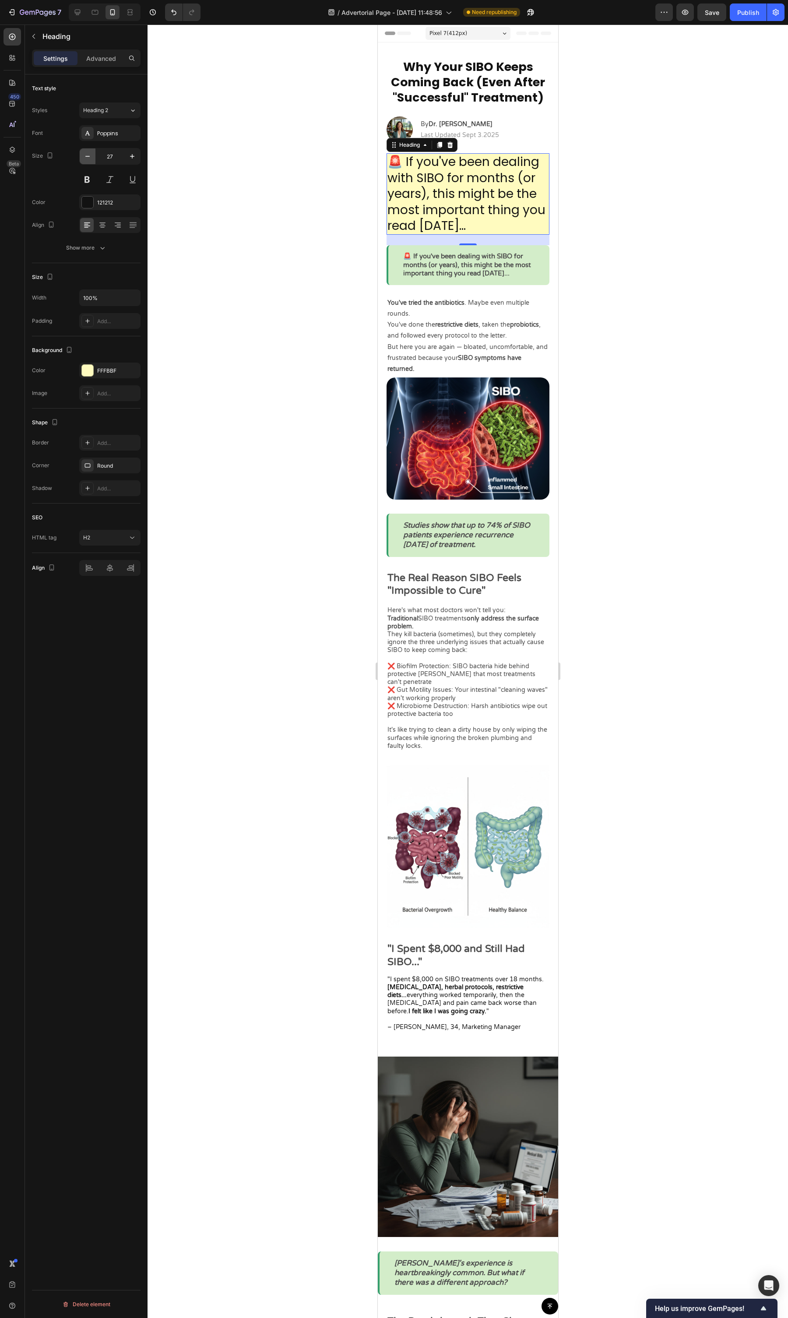
click at [88, 159] on icon "button" at bounding box center [87, 156] width 9 height 9
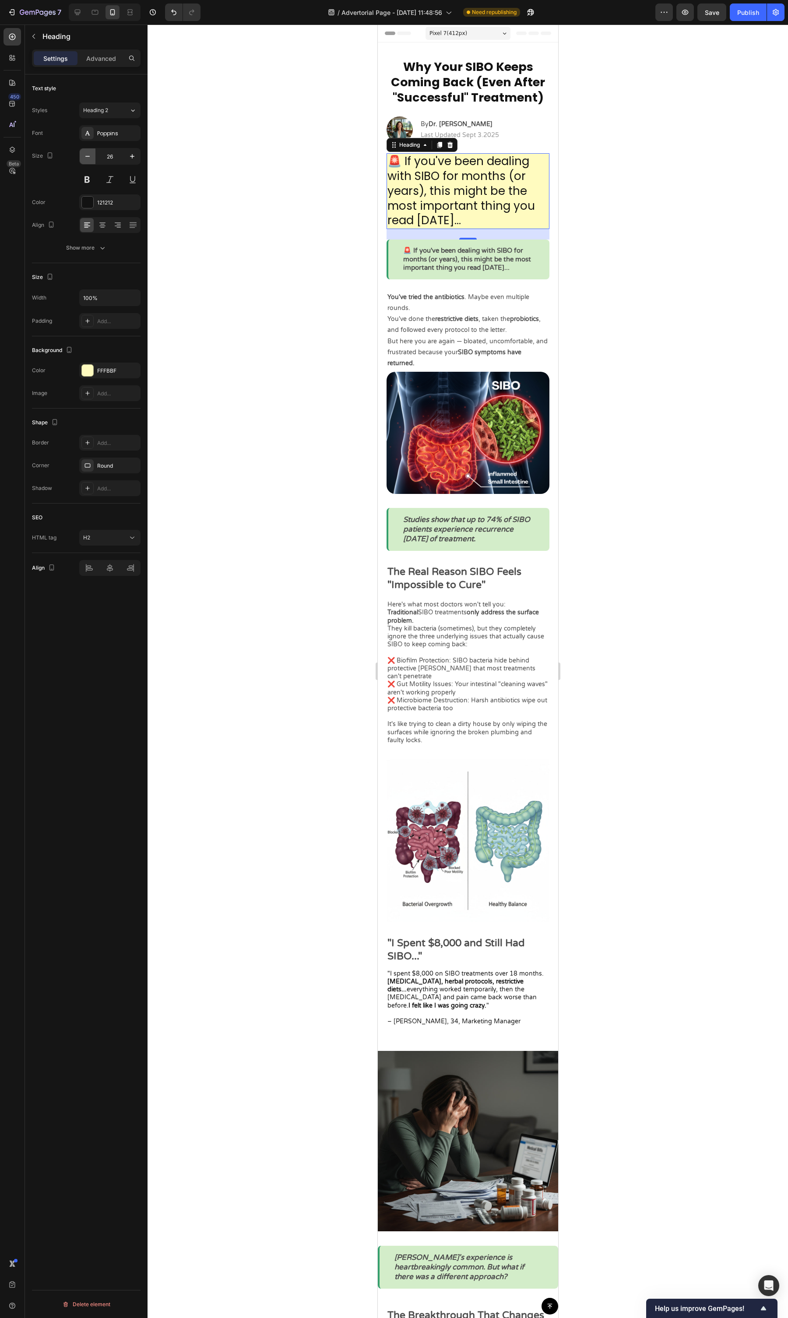
click at [88, 159] on icon "button" at bounding box center [87, 156] width 9 height 9
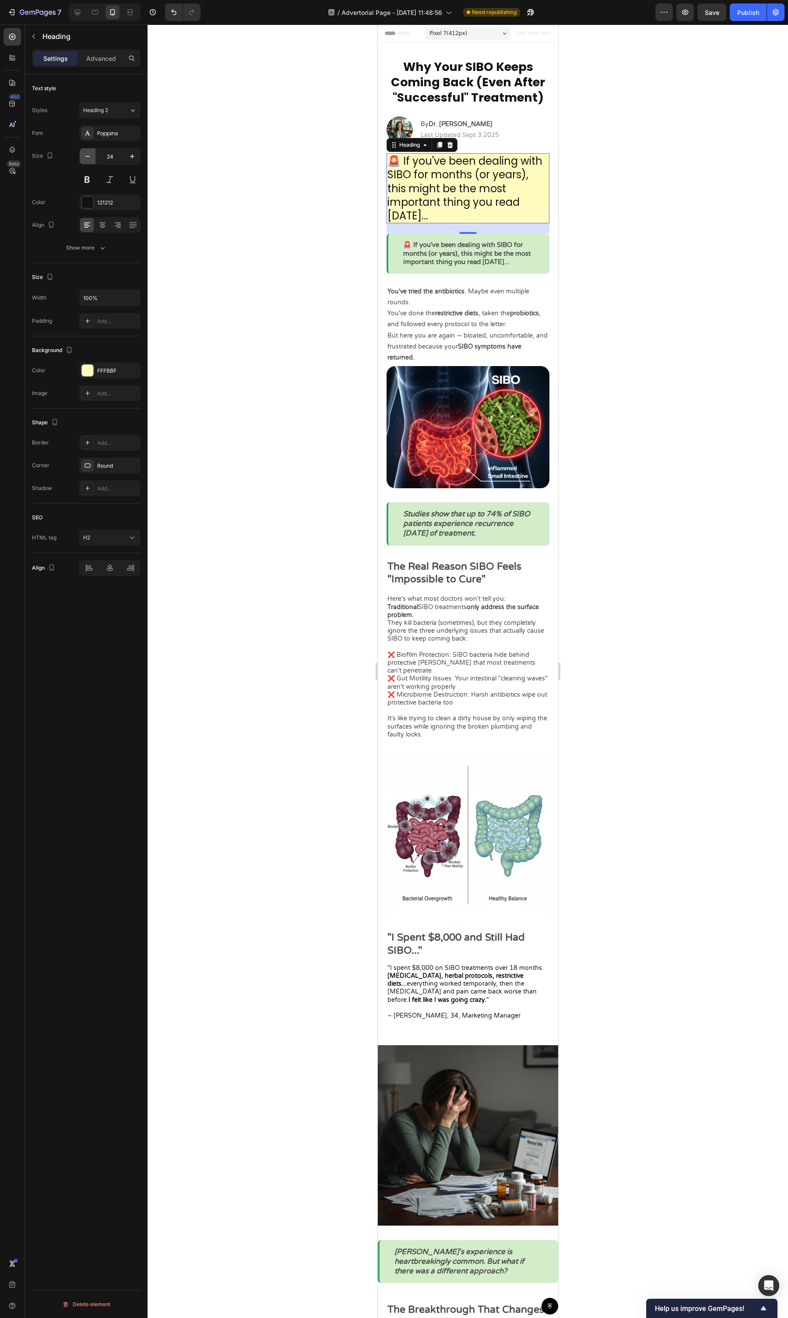
click at [88, 159] on icon "button" at bounding box center [87, 156] width 9 height 9
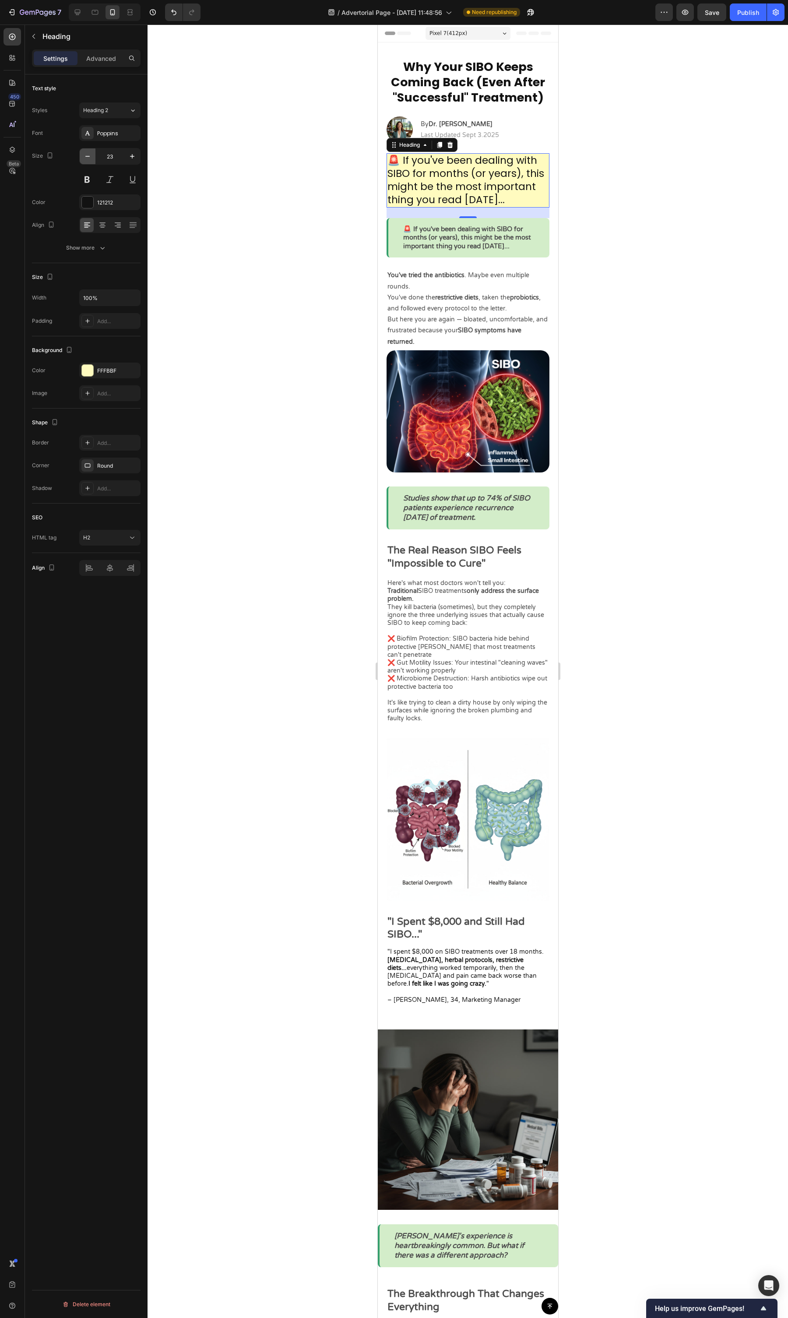
click at [88, 159] on icon "button" at bounding box center [87, 156] width 9 height 9
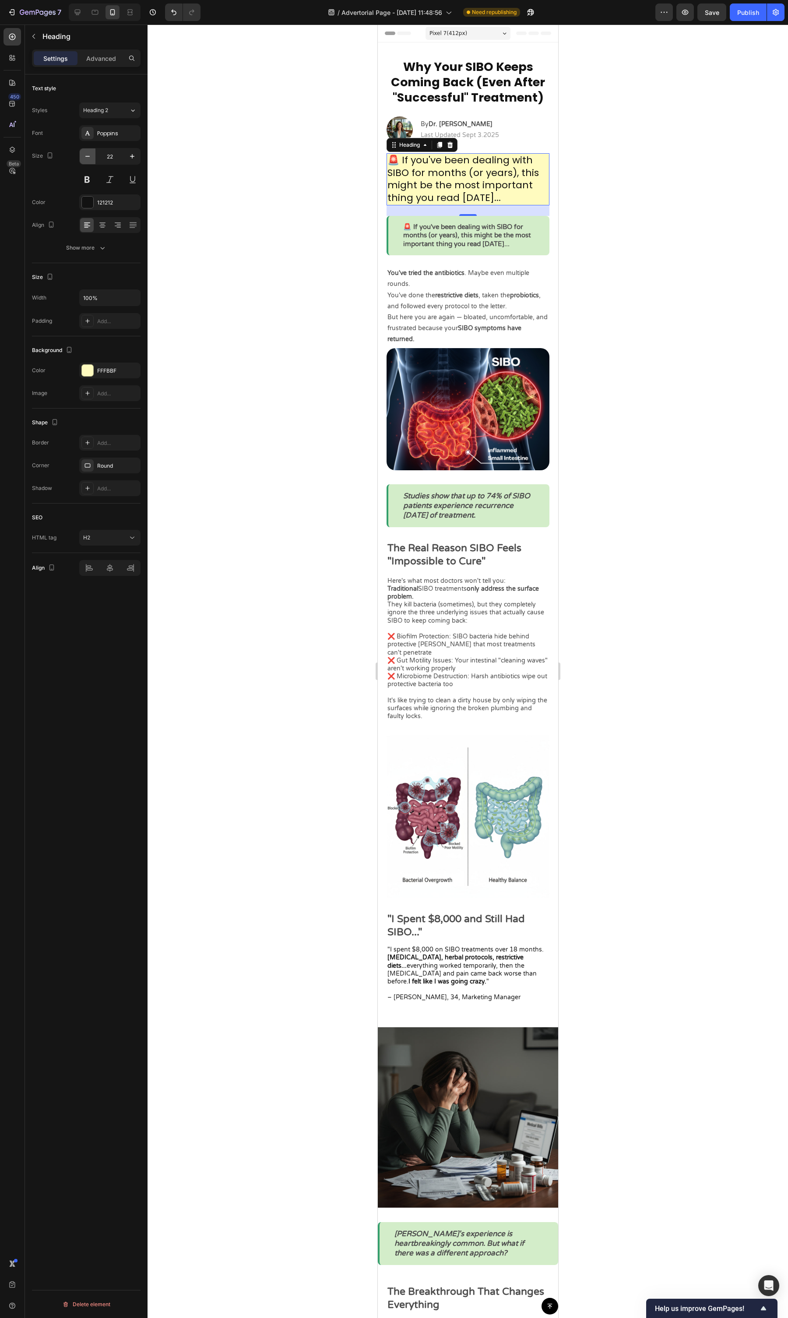
click at [88, 159] on icon "button" at bounding box center [87, 156] width 9 height 9
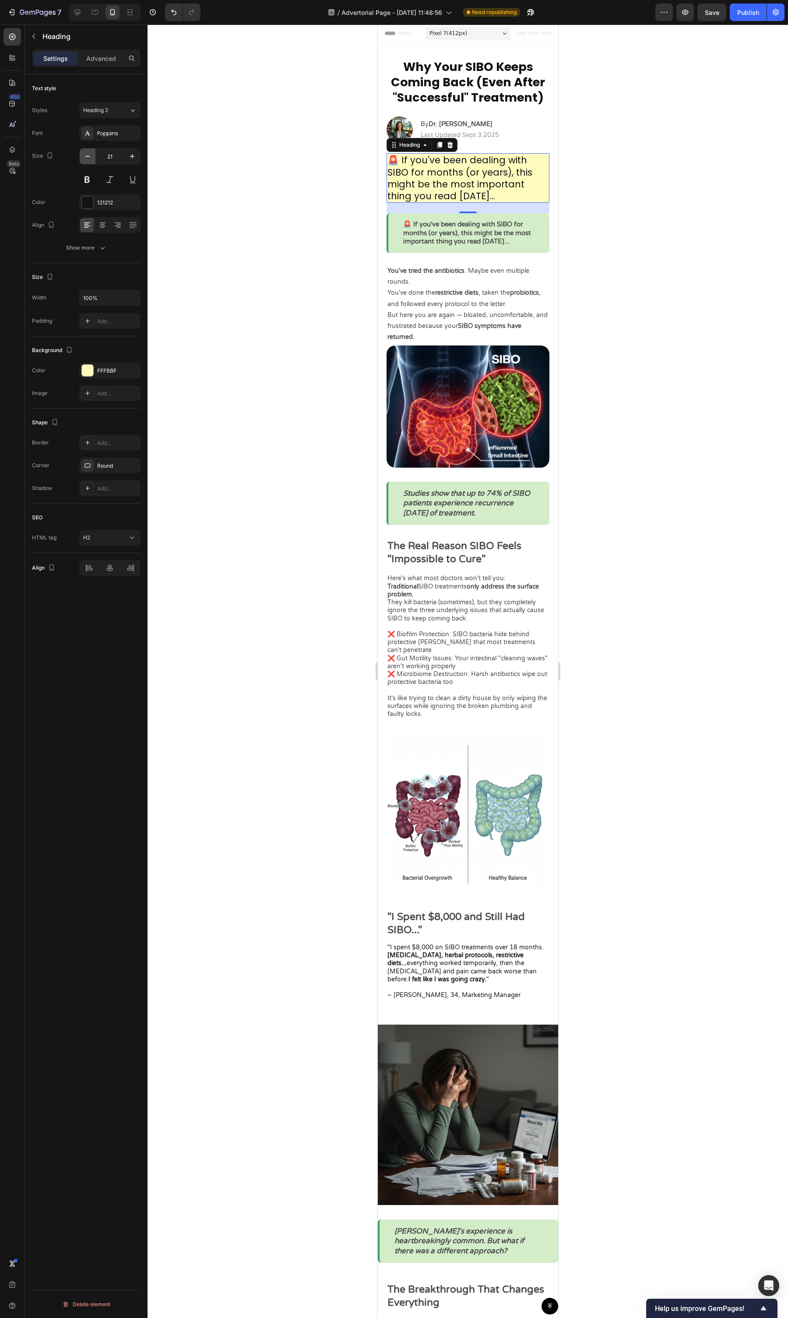
click at [88, 159] on icon "button" at bounding box center [87, 156] width 9 height 9
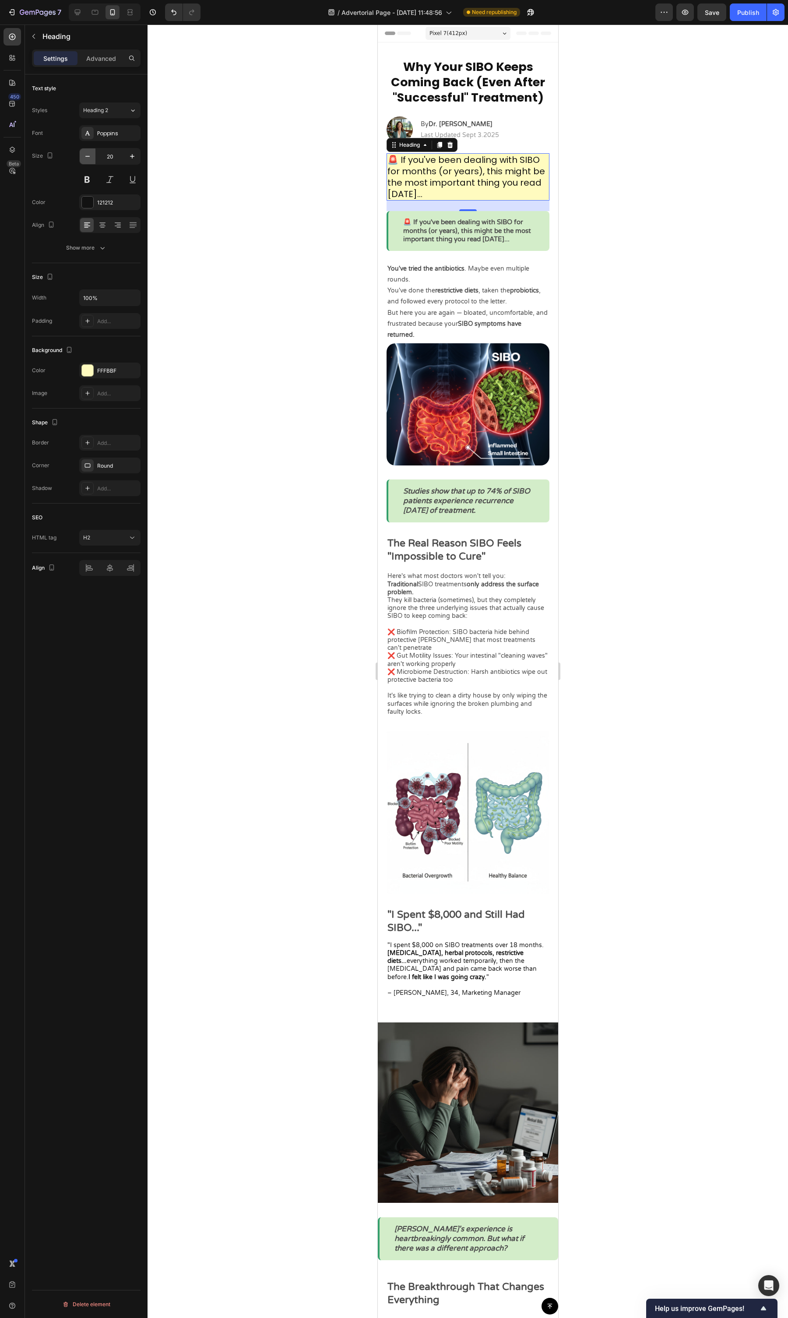
click at [88, 159] on icon "button" at bounding box center [87, 156] width 9 height 9
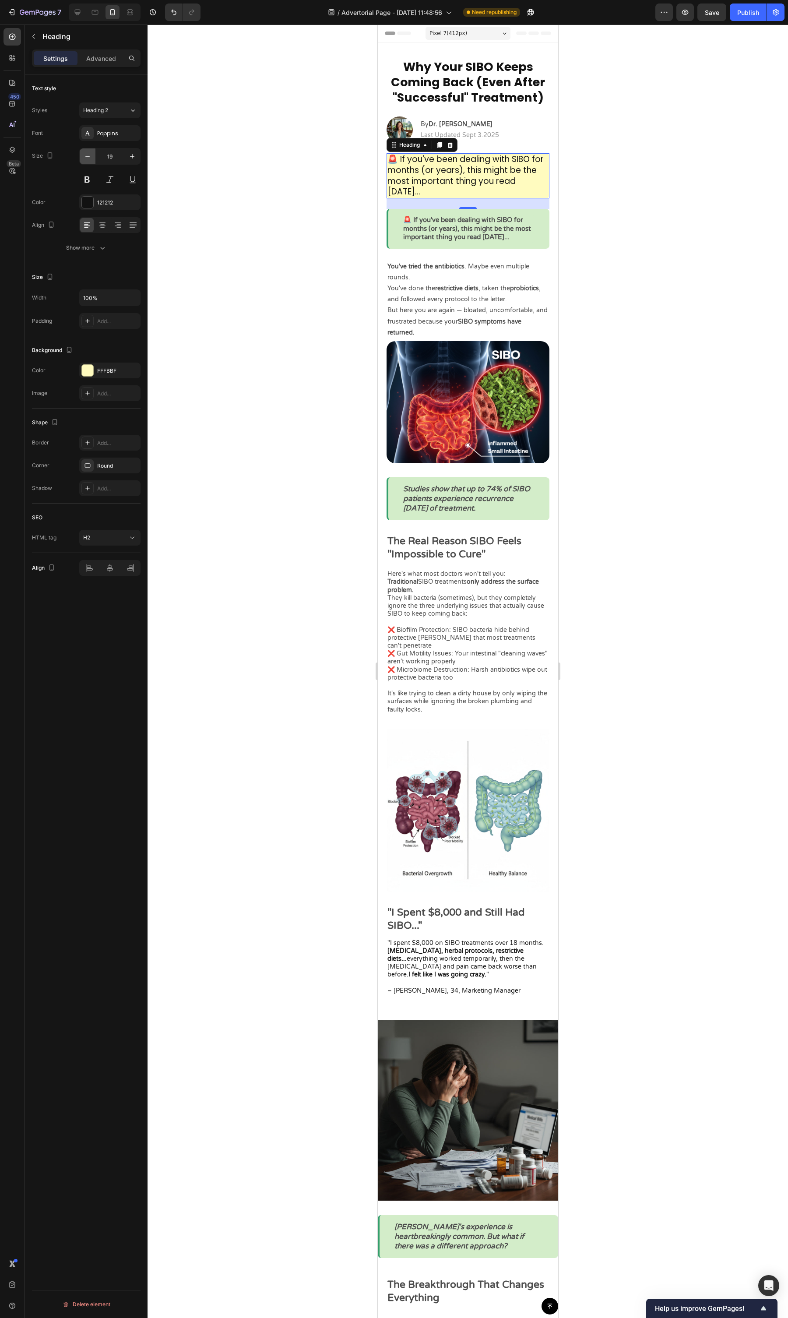
click at [88, 159] on icon "button" at bounding box center [87, 156] width 9 height 9
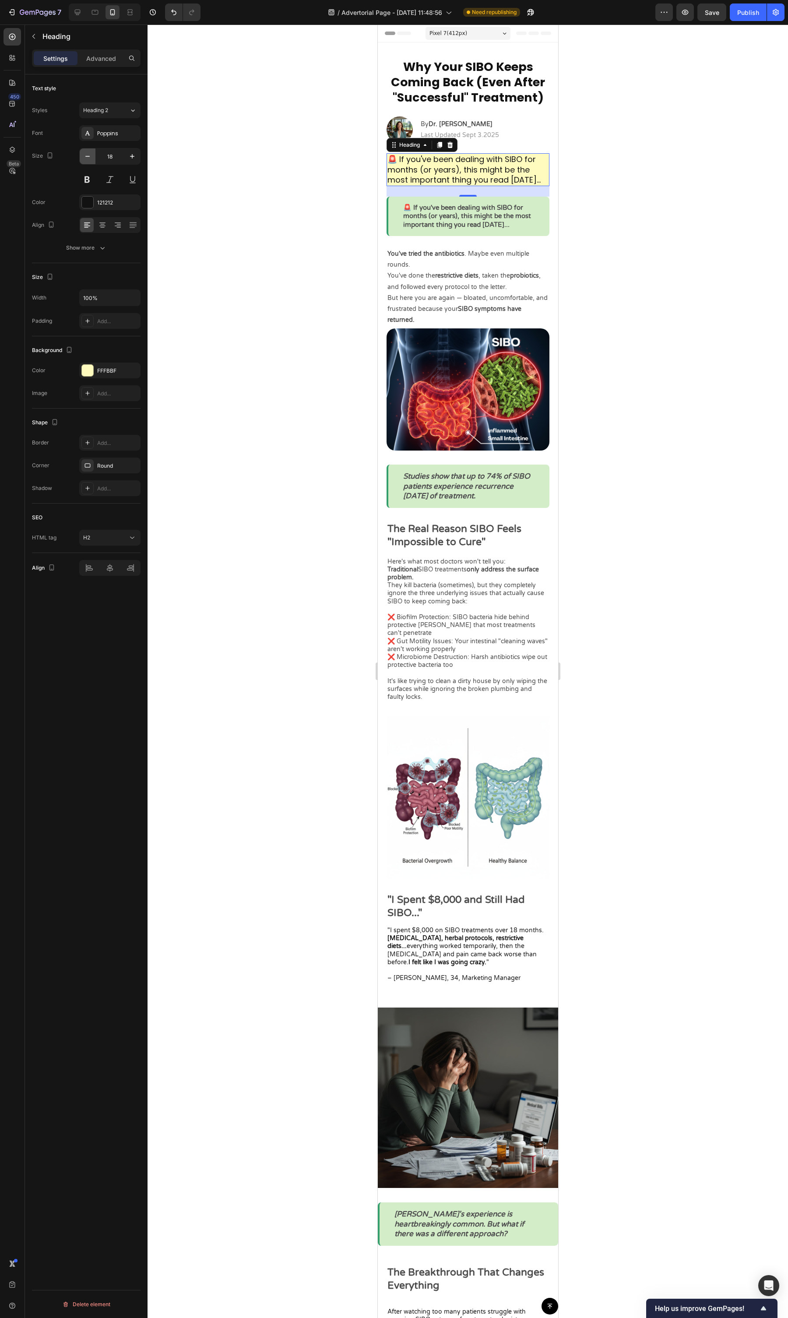
click at [88, 159] on icon "button" at bounding box center [87, 156] width 9 height 9
type input "17"
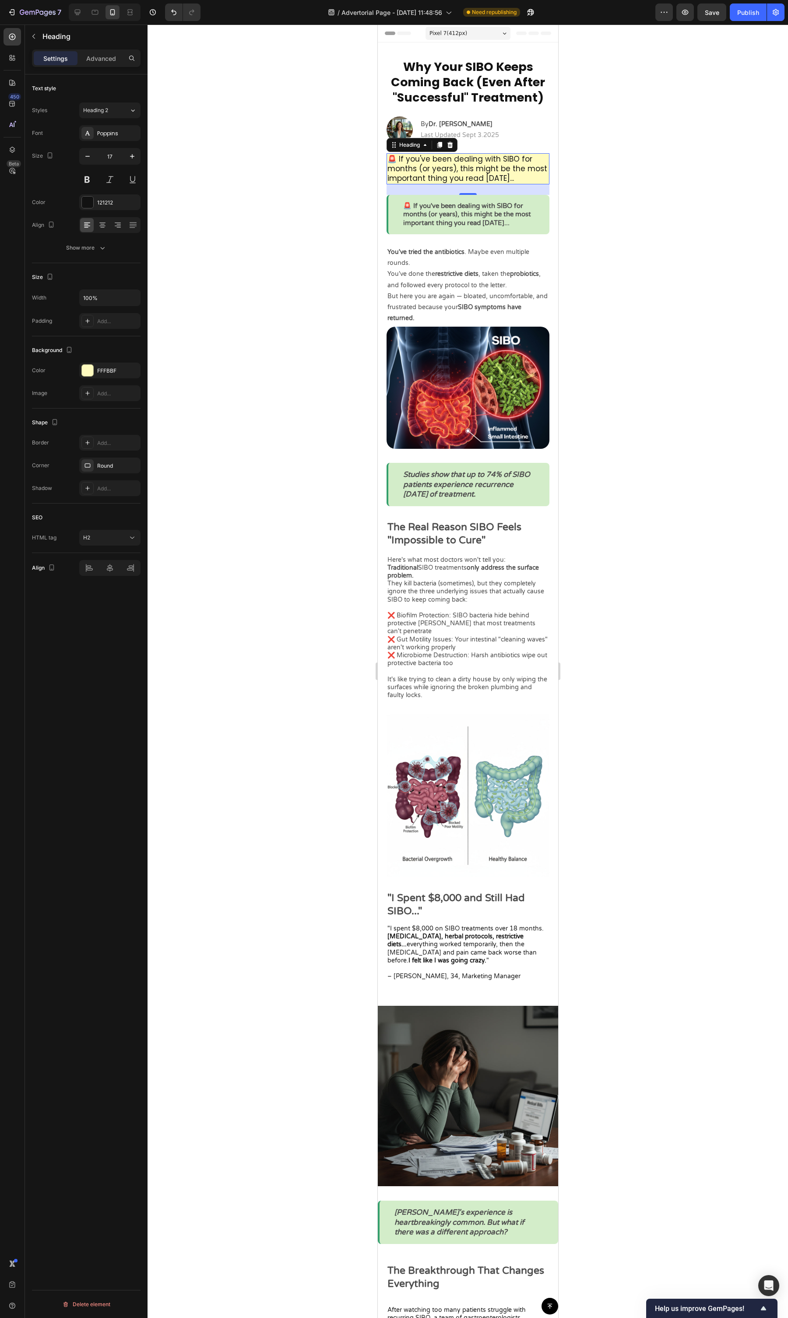
click at [677, 193] on div at bounding box center [468, 672] width 641 height 1294
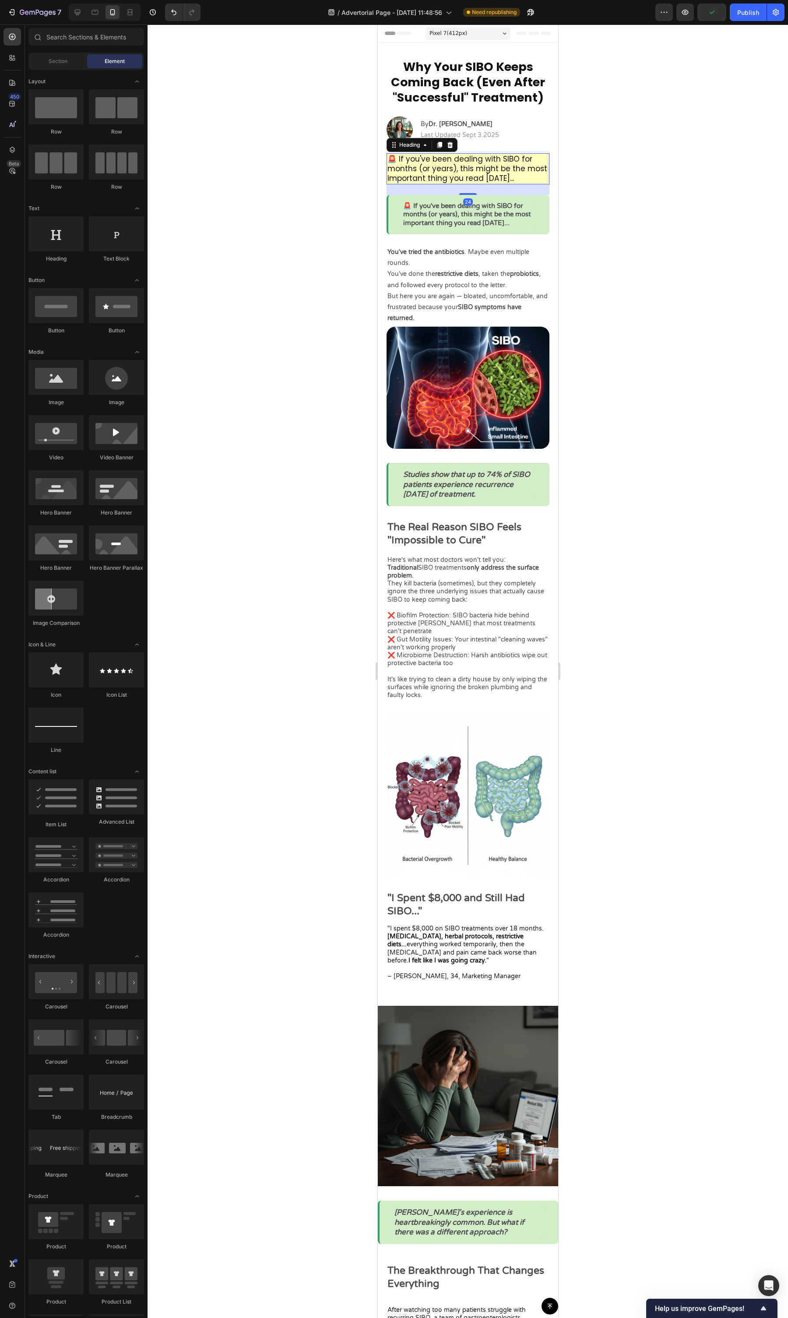
click at [391, 169] on p "🚨 If you've been dealing with SIBO for months (or years), this might be the mos…" at bounding box center [467, 168] width 161 height 29
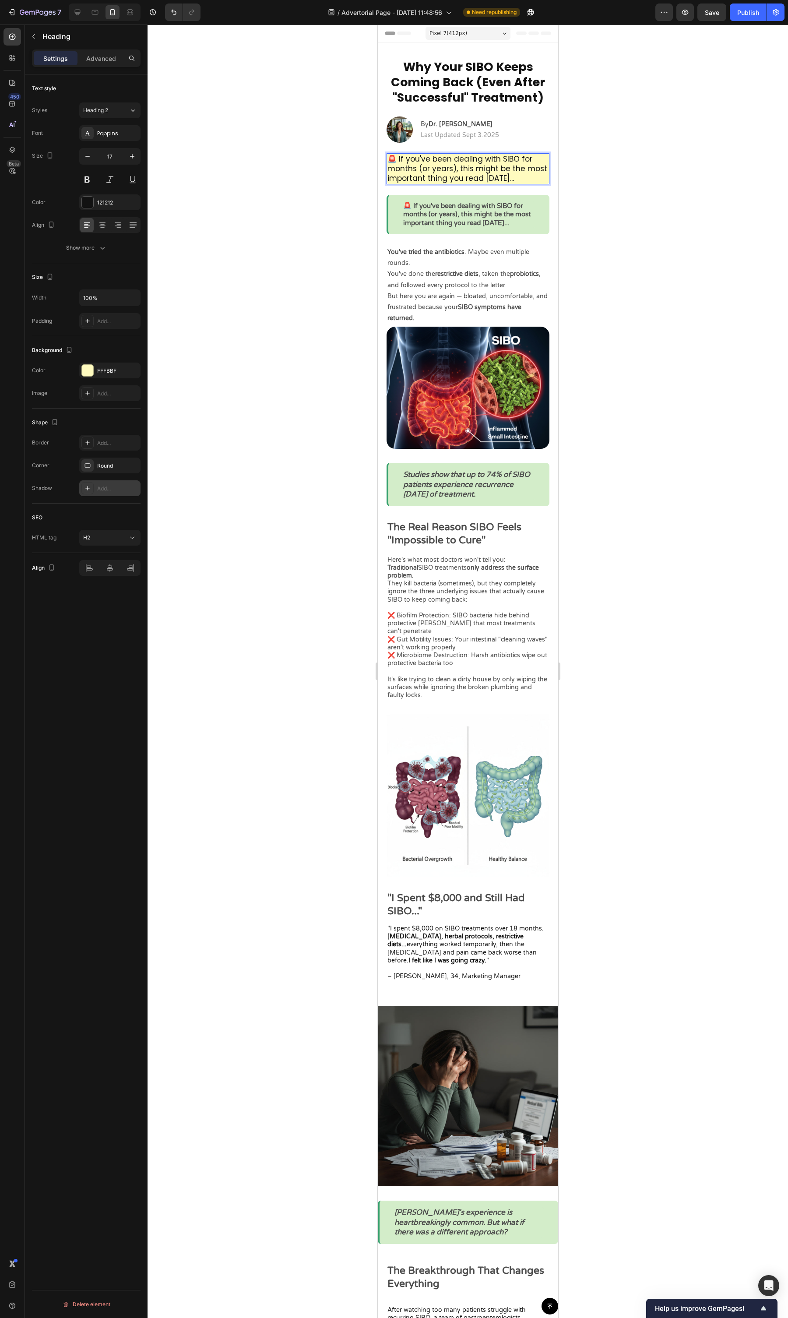
click at [103, 485] on div "Add..." at bounding box center [109, 488] width 61 height 16
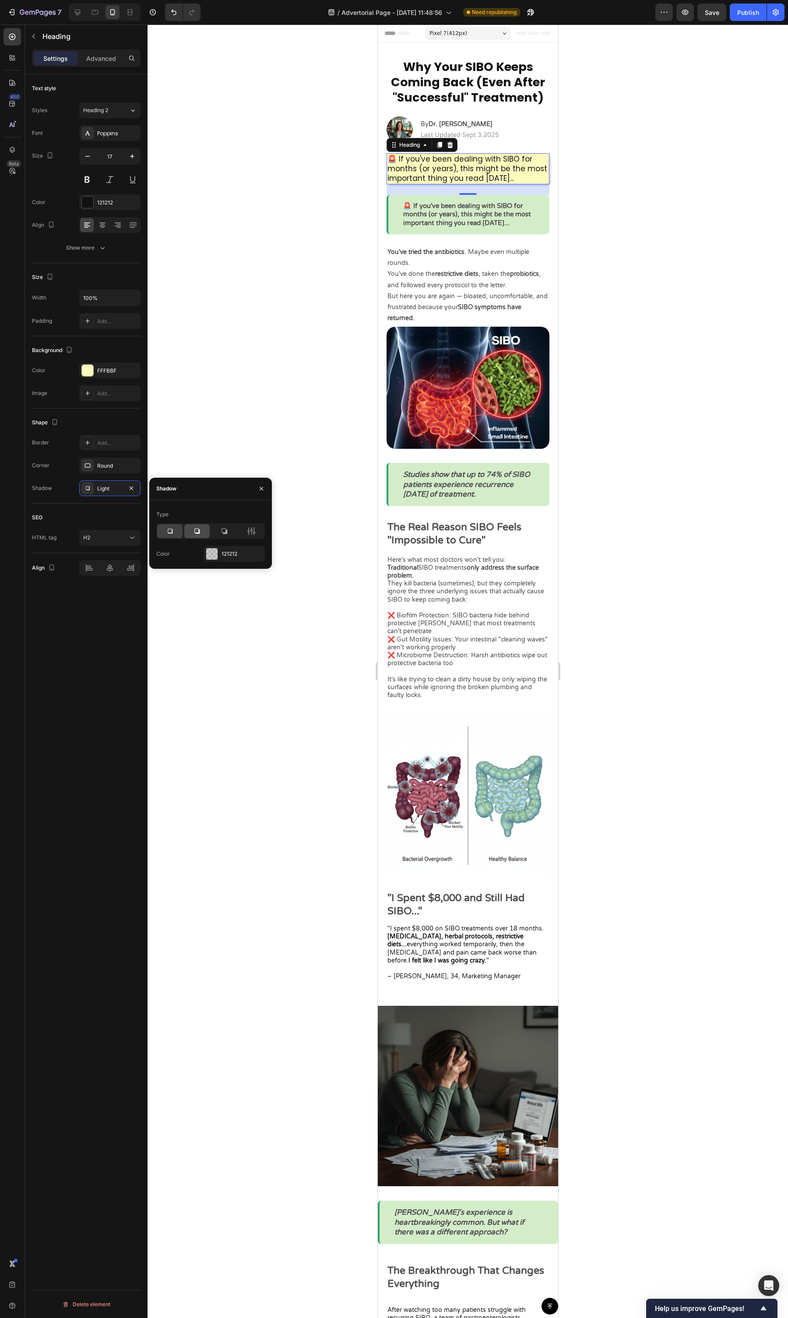
click at [204, 508] on div at bounding box center [196, 531] width 25 height 14
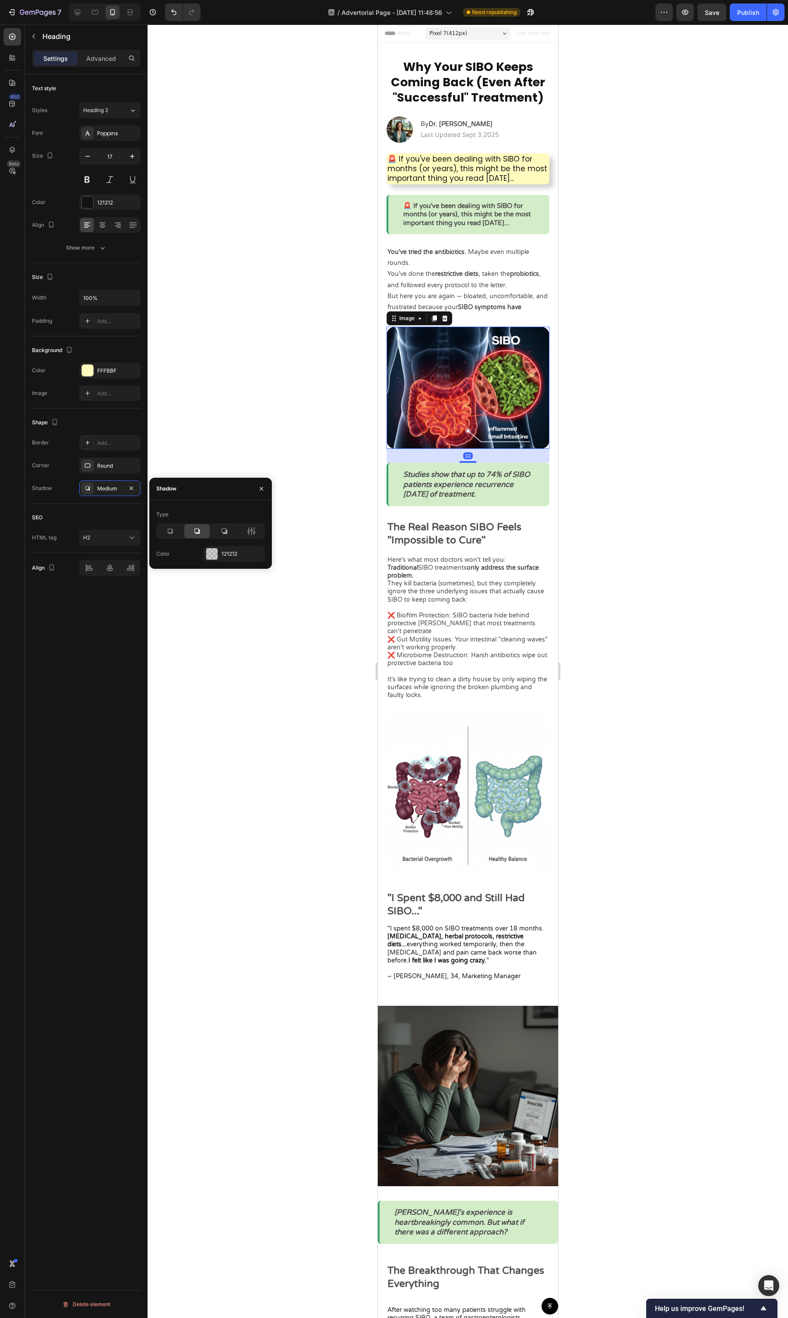
click at [494, 429] on img at bounding box center [467, 388] width 163 height 122
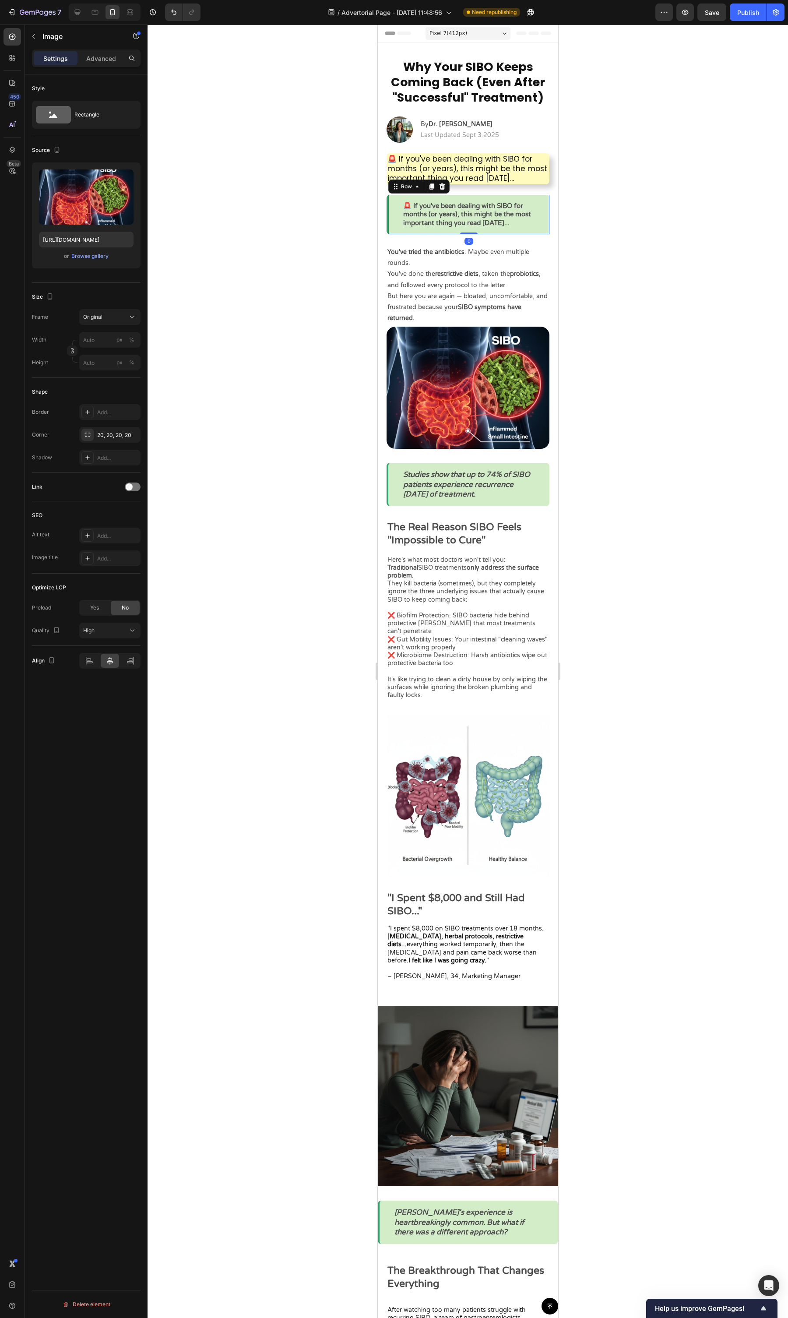
click at [539, 222] on div "🚨 If you've been dealing with SIBO for months (or years), this might be the mos…" at bounding box center [467, 215] width 163 height 40
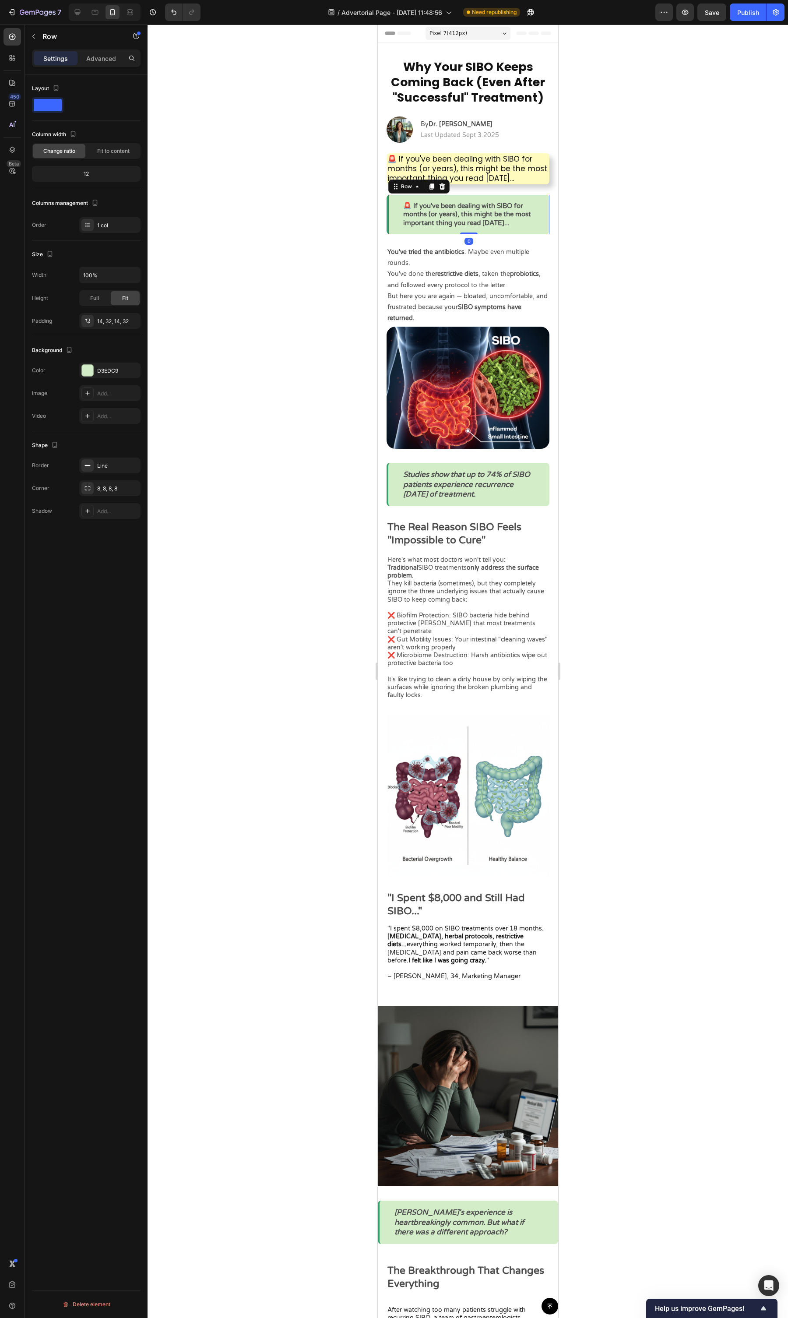
click at [603, 225] on div at bounding box center [468, 672] width 641 height 1294
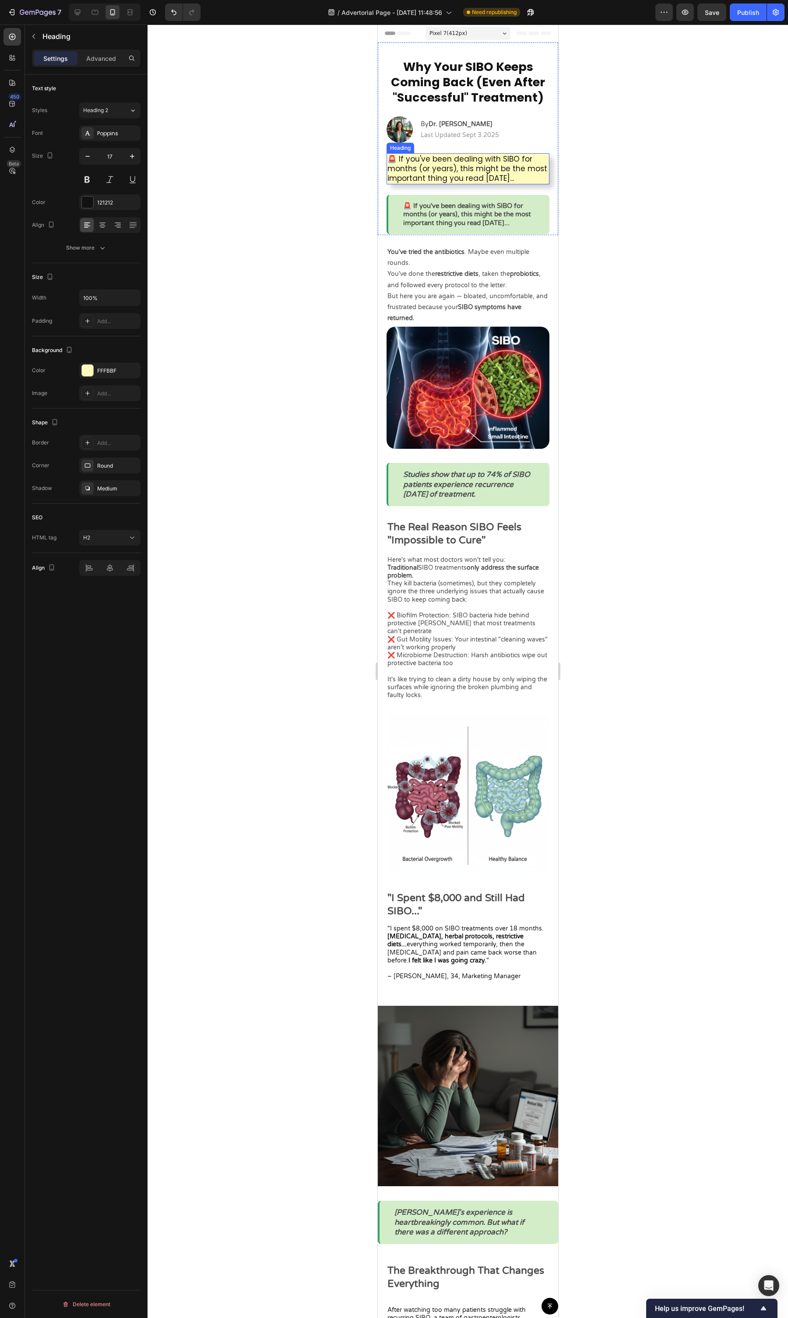
click at [537, 167] on p "🚨 If you've been dealing with SIBO for months (or years), this might be the mos…" at bounding box center [467, 168] width 161 height 29
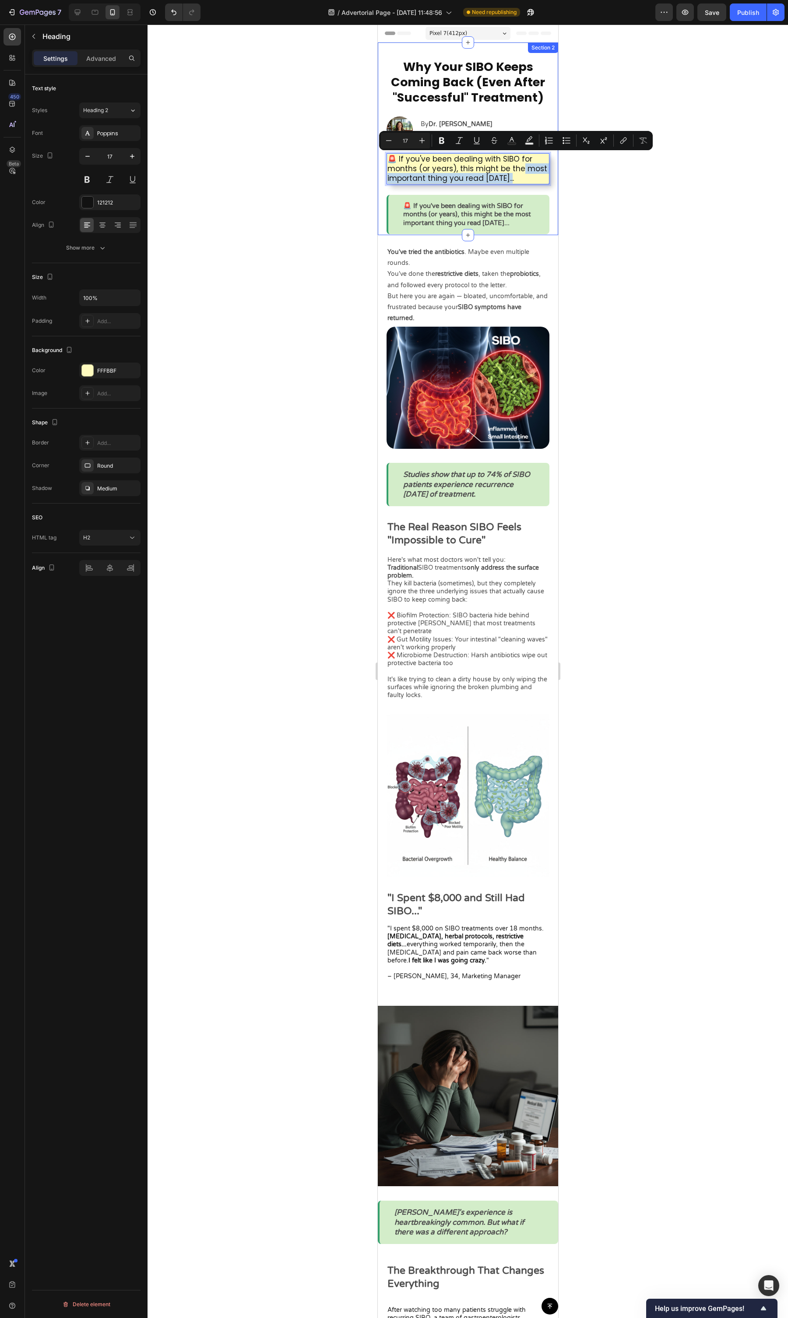
drag, startPoint x: 536, startPoint y: 168, endPoint x: 514, endPoint y: 187, distance: 28.6
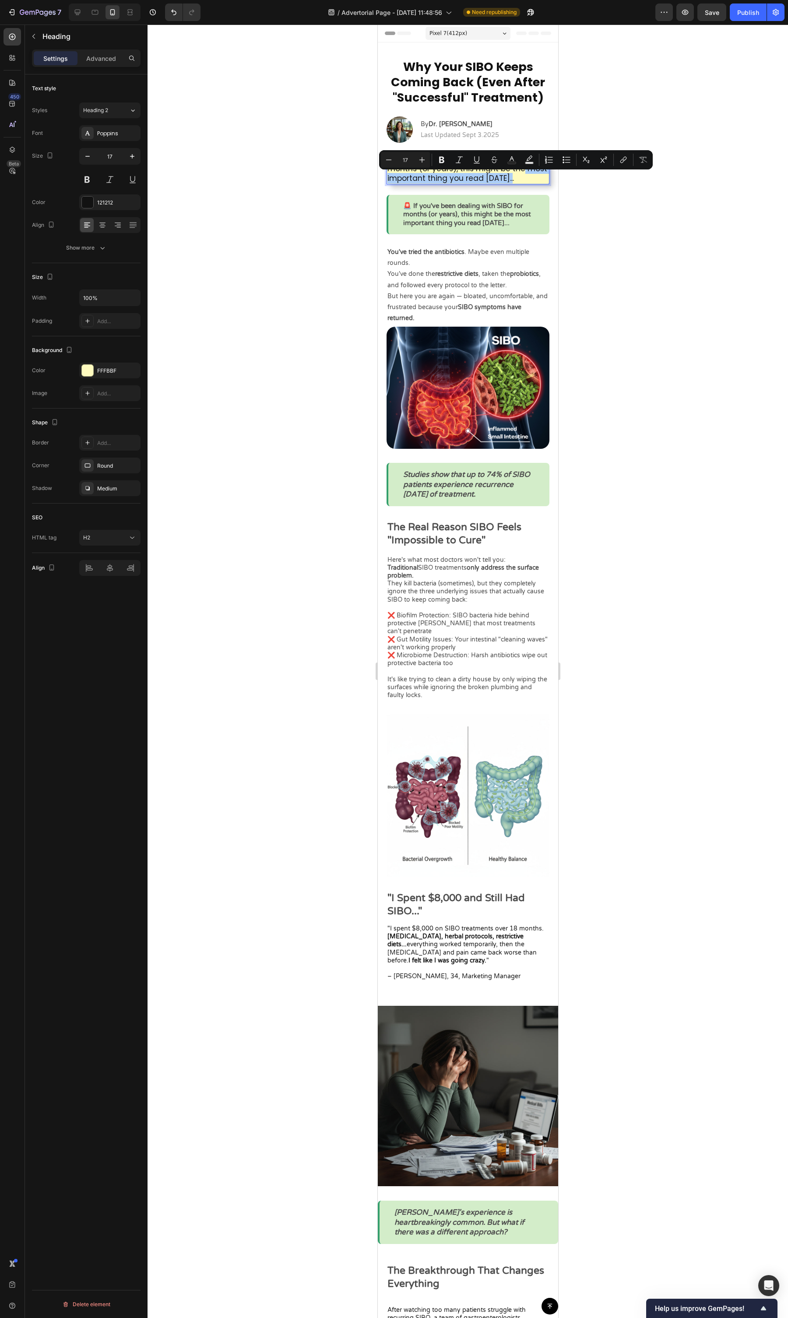
click at [586, 171] on div at bounding box center [468, 672] width 641 height 1294
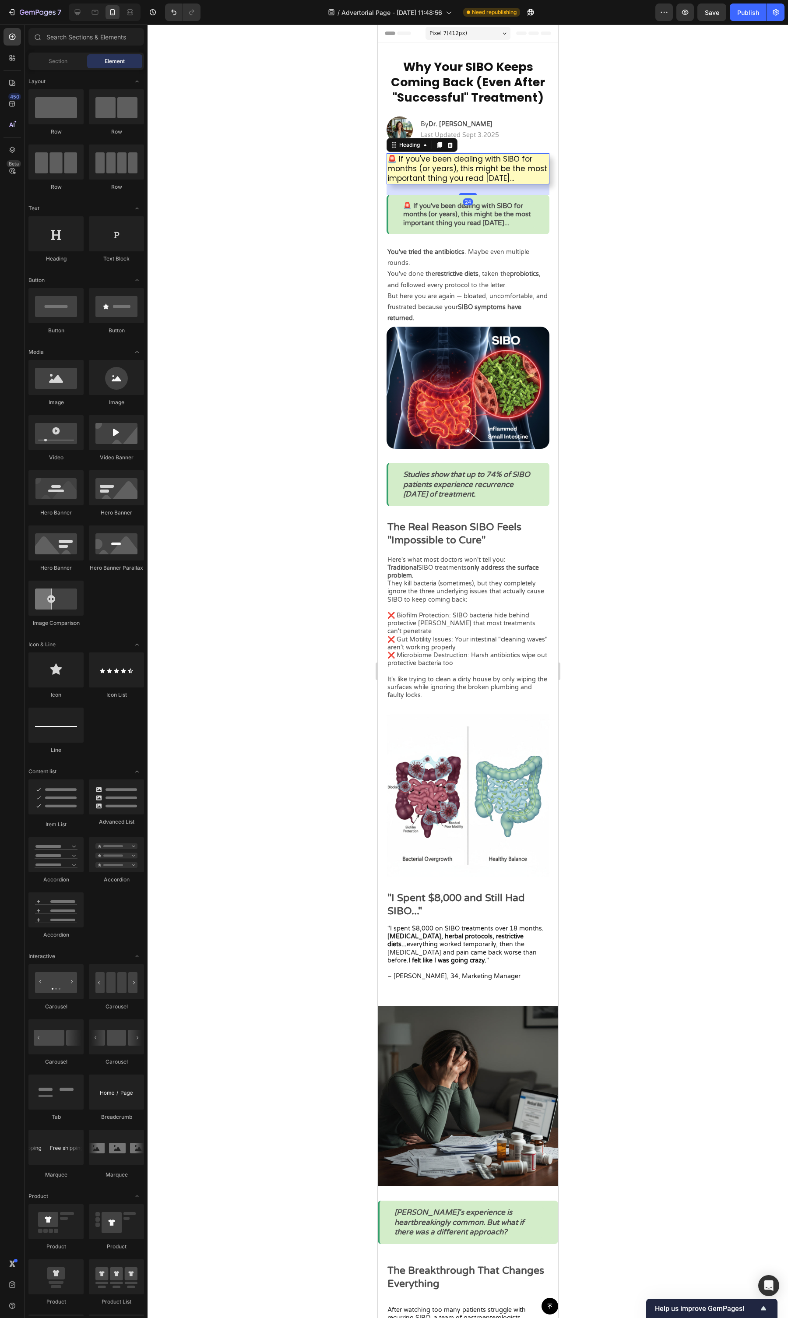
click at [526, 176] on p "🚨 If you've been dealing with SIBO for months (or years), this might be the mos…" at bounding box center [467, 168] width 161 height 29
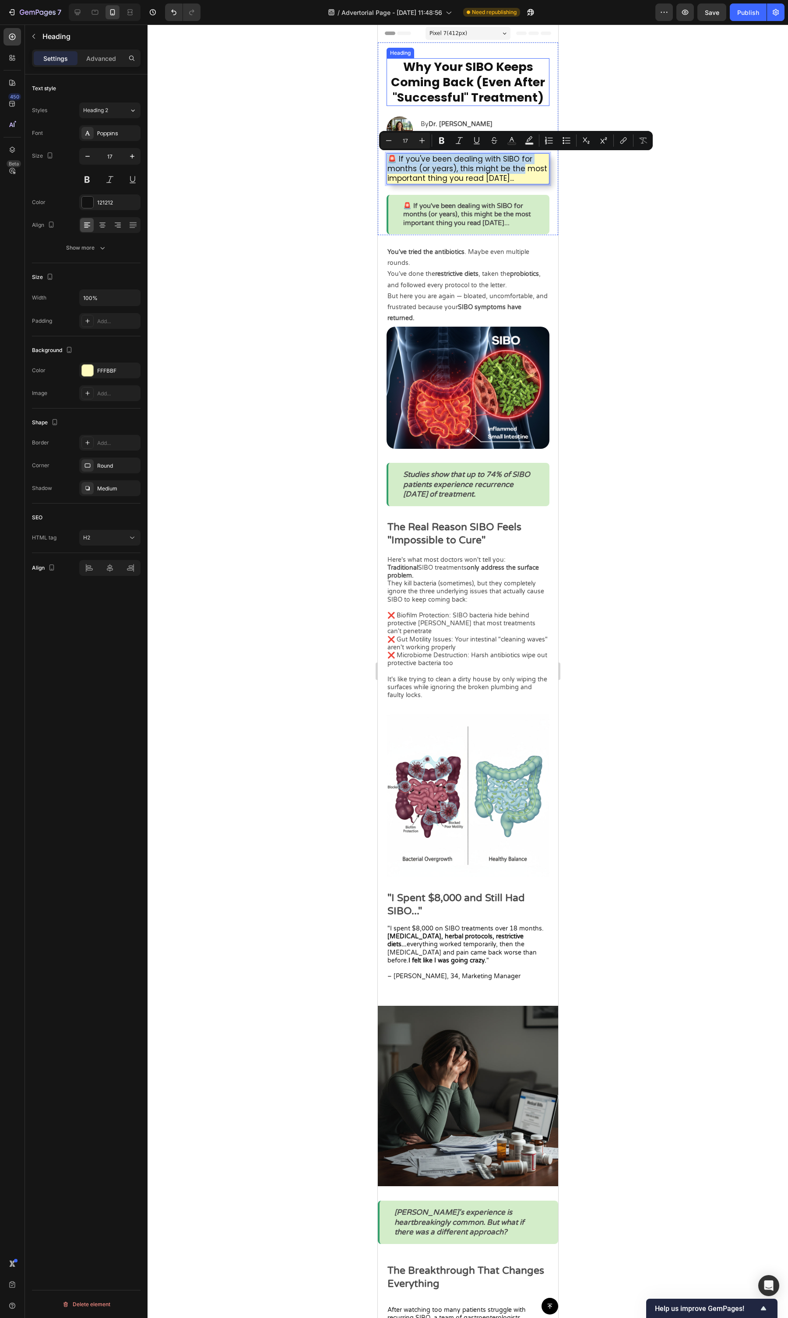
drag, startPoint x: 530, startPoint y: 172, endPoint x: 501, endPoint y: 114, distance: 64.4
click at [575, 201] on div at bounding box center [468, 672] width 641 height 1294
click at [445, 169] on p "🚨 If you've been dealing with SIBO for months (or years), this might be the mos…" at bounding box center [467, 168] width 161 height 29
drag, startPoint x: 408, startPoint y: 170, endPoint x: 398, endPoint y: 46, distance: 125.2
click at [395, 186] on div "Why Your SIBO Keeps Coming Back (Even After "Successful" Treatment) Heading Ima…" at bounding box center [467, 146] width 163 height 176
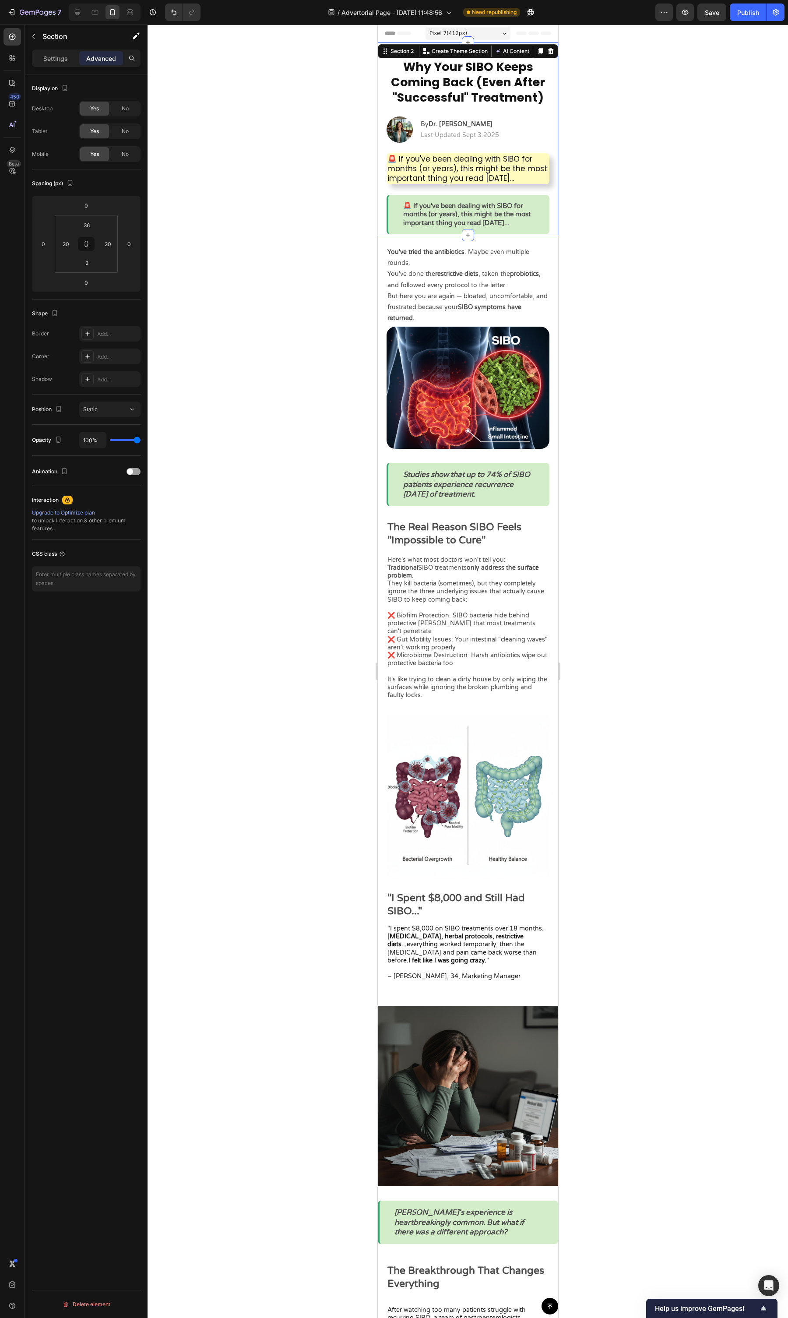
click at [359, 183] on div at bounding box center [468, 672] width 641 height 1294
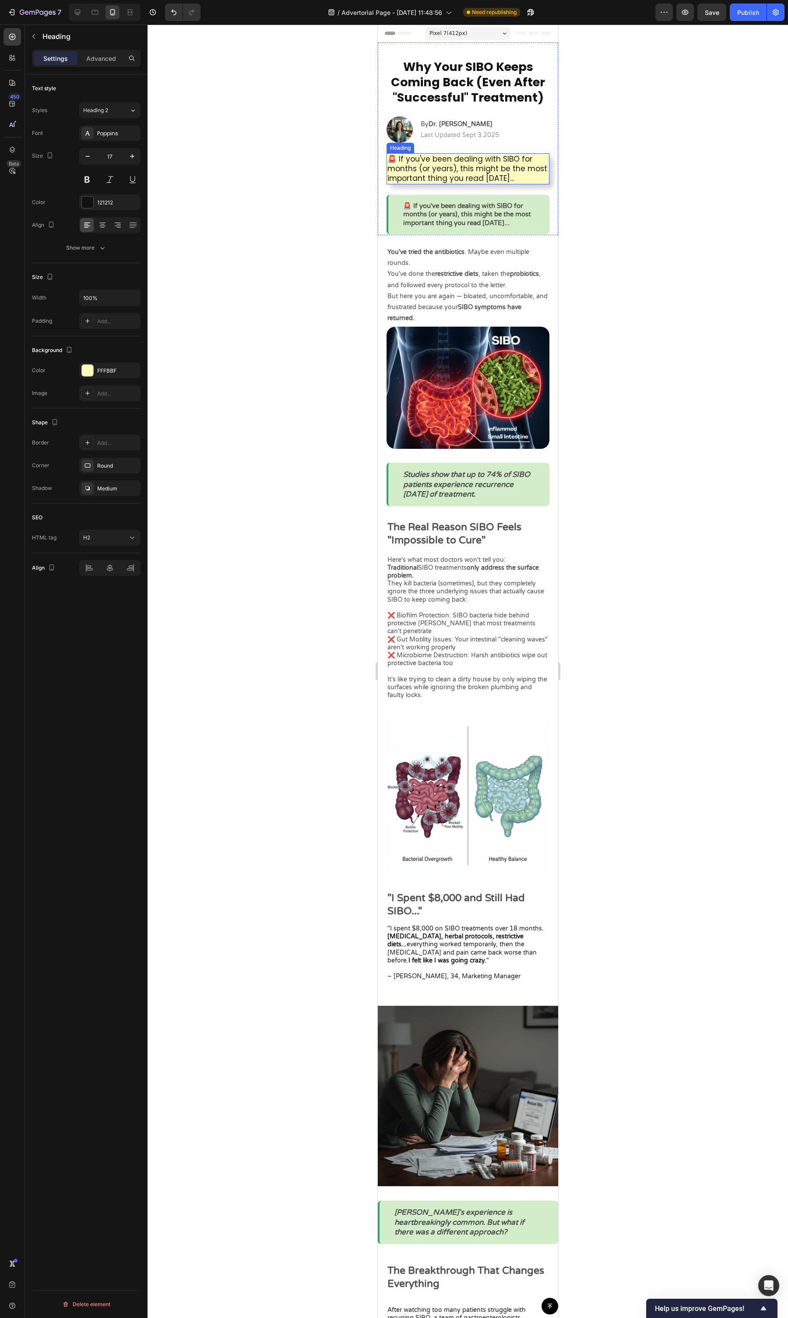
click at [390, 174] on p "🚨 If you've been dealing with SIBO for months (or years), this might be the mos…" at bounding box center [467, 168] width 161 height 29
drag, startPoint x: 392, startPoint y: 145, endPoint x: 397, endPoint y: 53, distance: 92.1
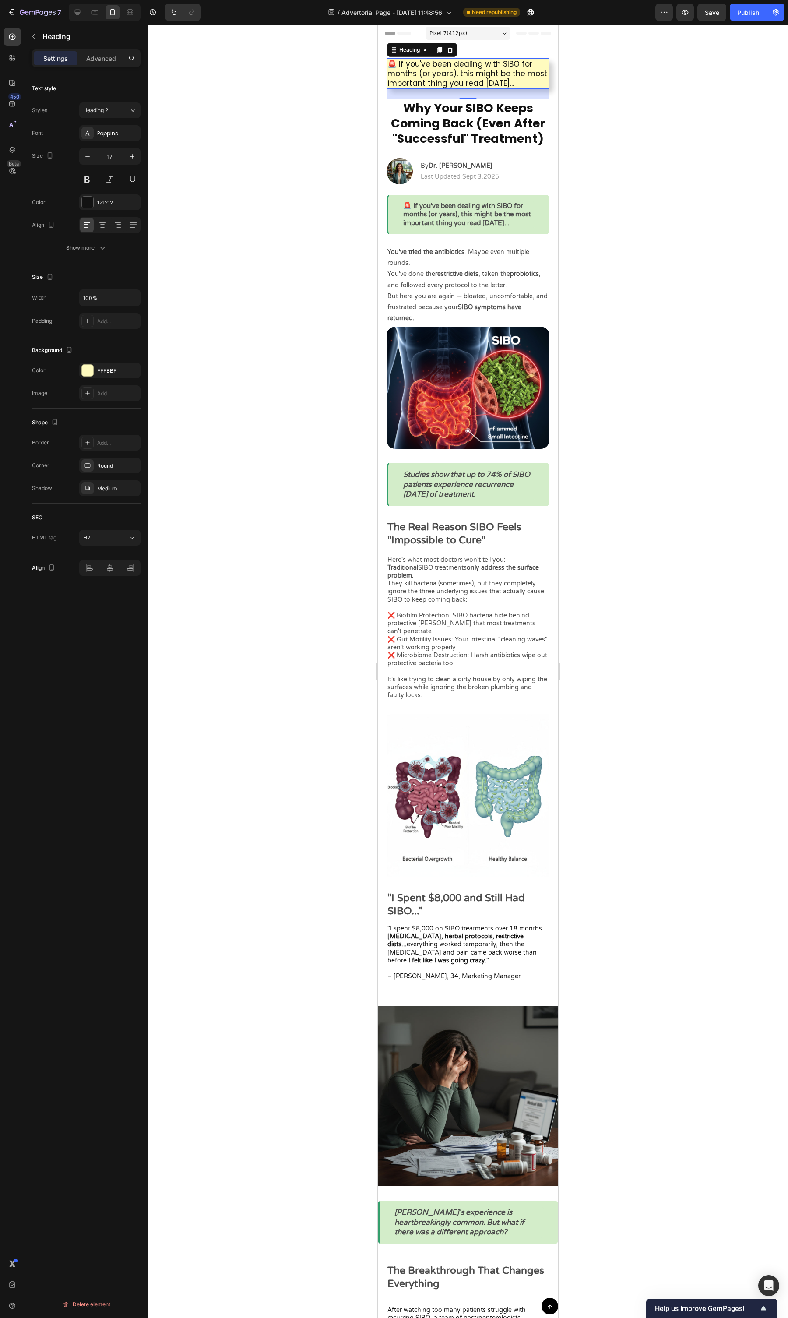
click at [610, 113] on div at bounding box center [468, 672] width 641 height 1294
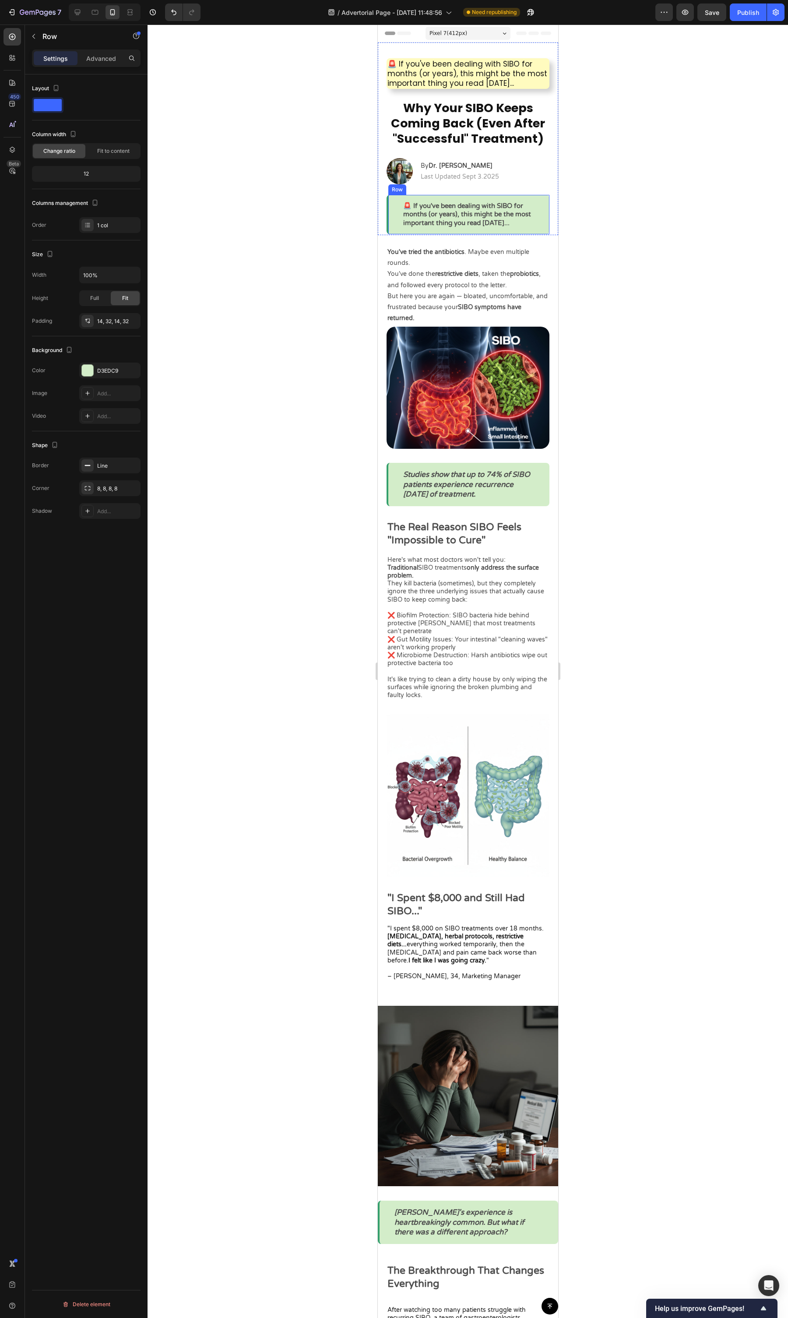
click at [527, 225] on div "🚨 If you've been dealing with SIBO for months (or years), this might be the mos…" at bounding box center [467, 215] width 163 height 40
drag, startPoint x: 529, startPoint y: 224, endPoint x: 465, endPoint y: 733, distance: 513.0
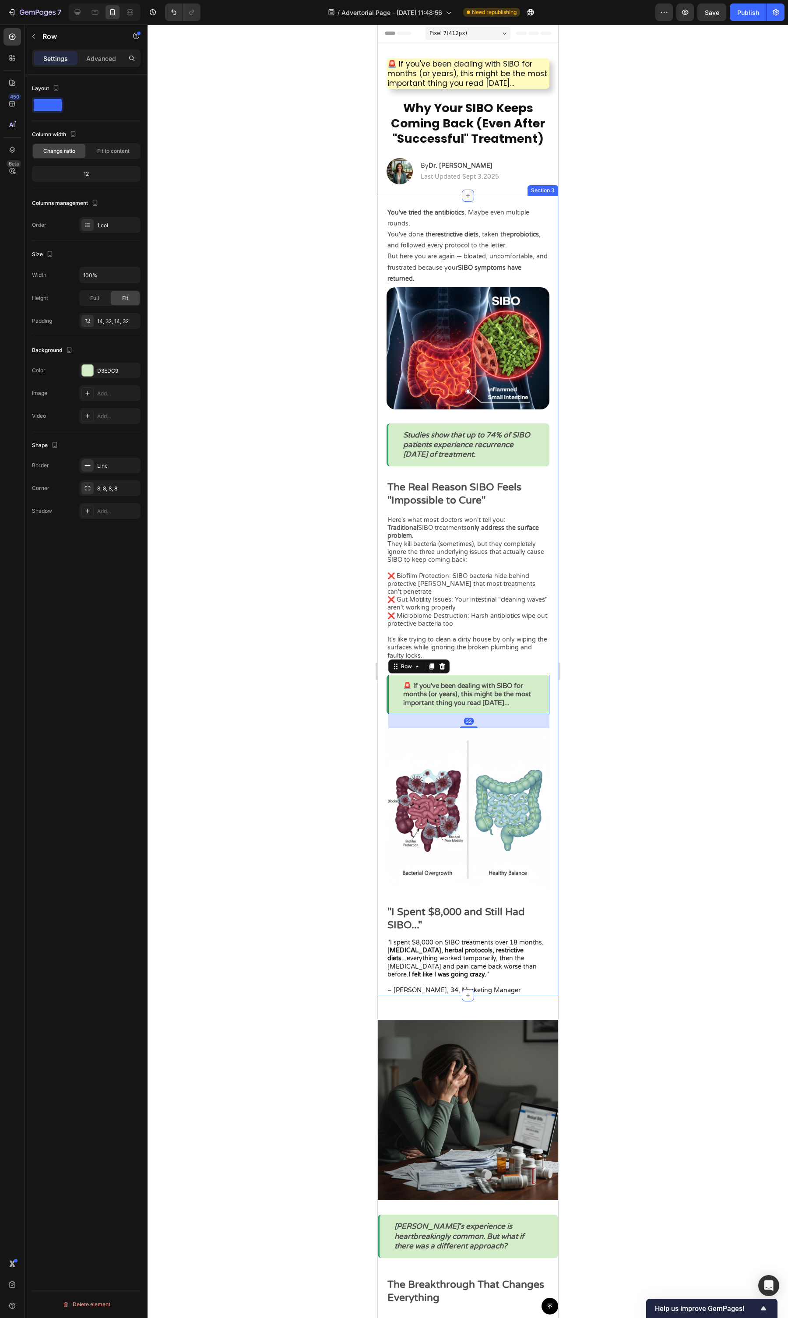
click at [463, 200] on div at bounding box center [468, 196] width 12 height 12
click at [490, 196] on div "You've tried the antibiotics . Maybe even multiple rounds. You've done the rest…" at bounding box center [468, 596] width 180 height 800
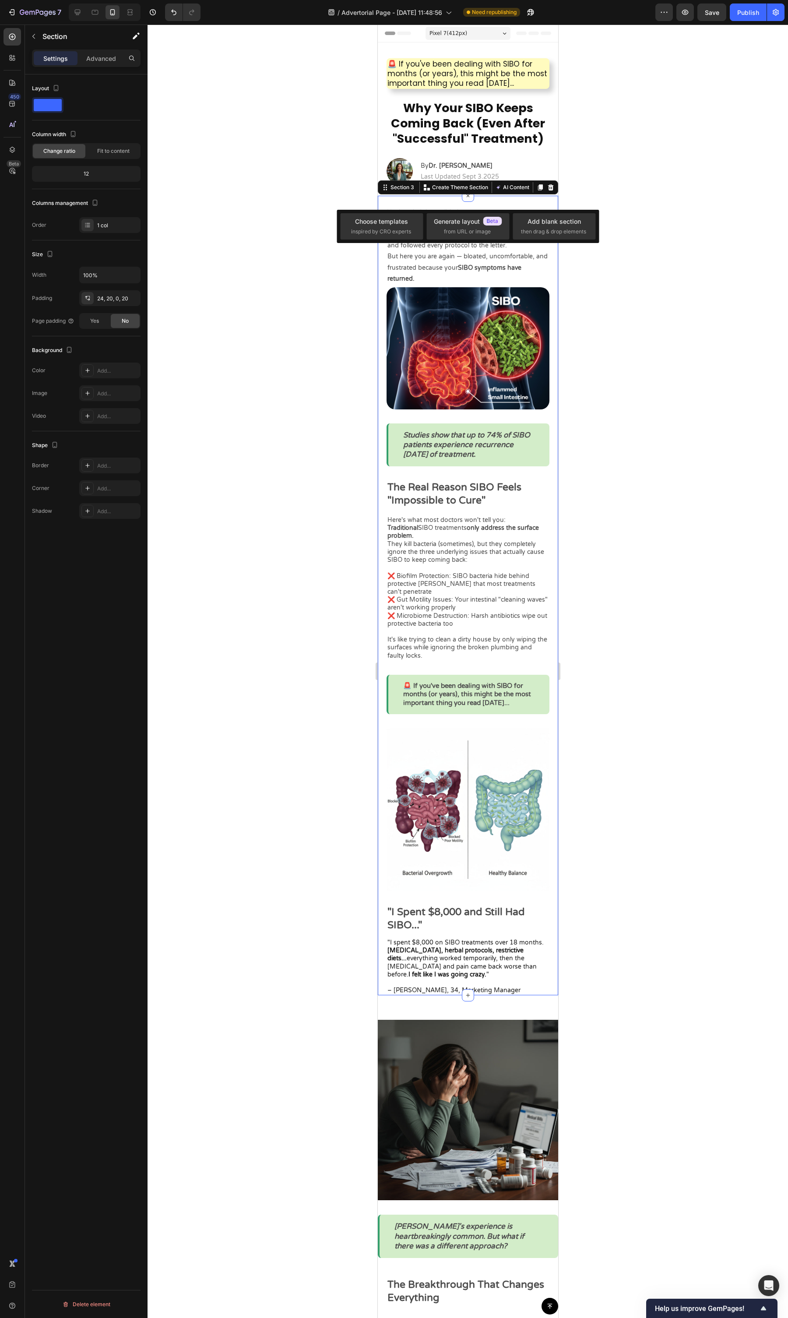
click at [95, 65] on div "Settings Advanced" at bounding box center [86, 58] width 109 height 18
click at [101, 60] on p "Advanced" at bounding box center [101, 58] width 30 height 9
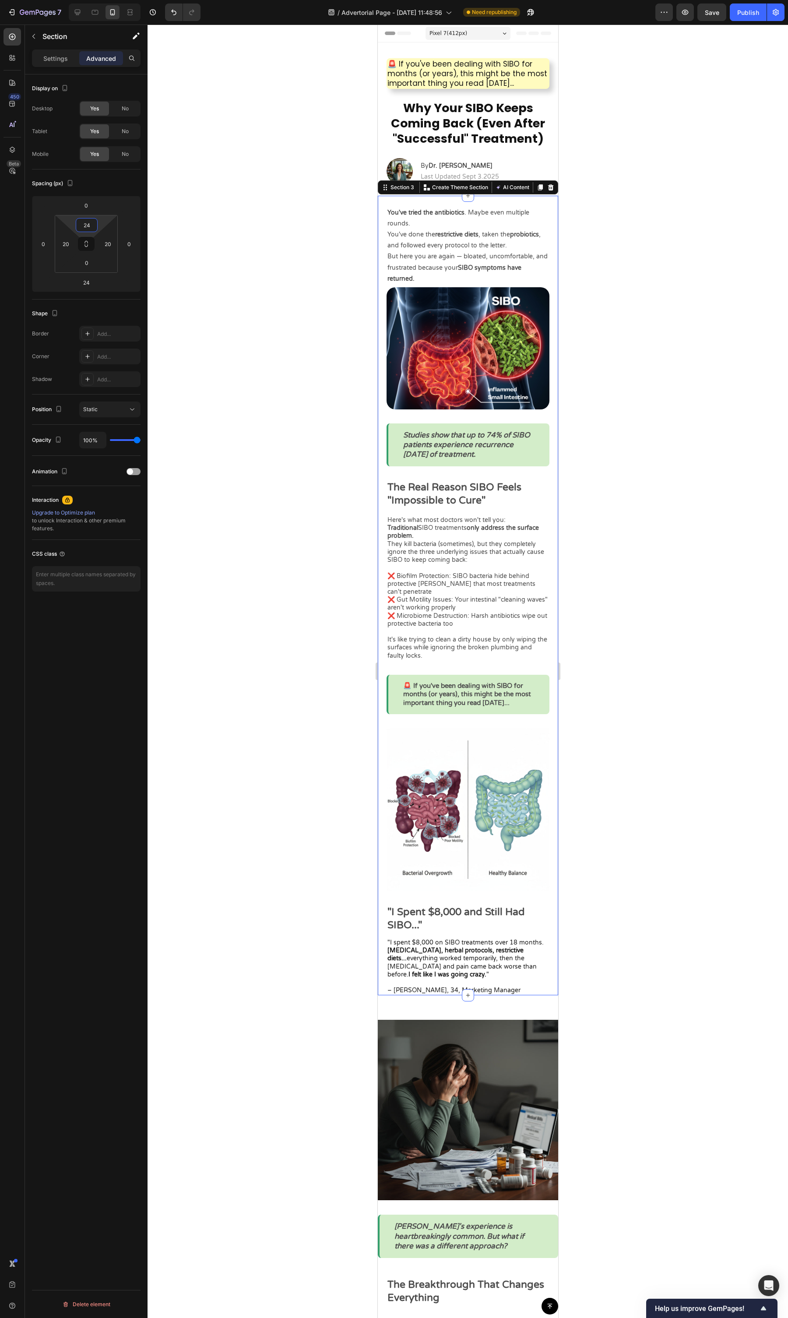
click at [92, 0] on html "7 Version history / Advertorial Page - [DATE] 11:48:56 Need republishing Previe…" at bounding box center [394, 0] width 788 height 0
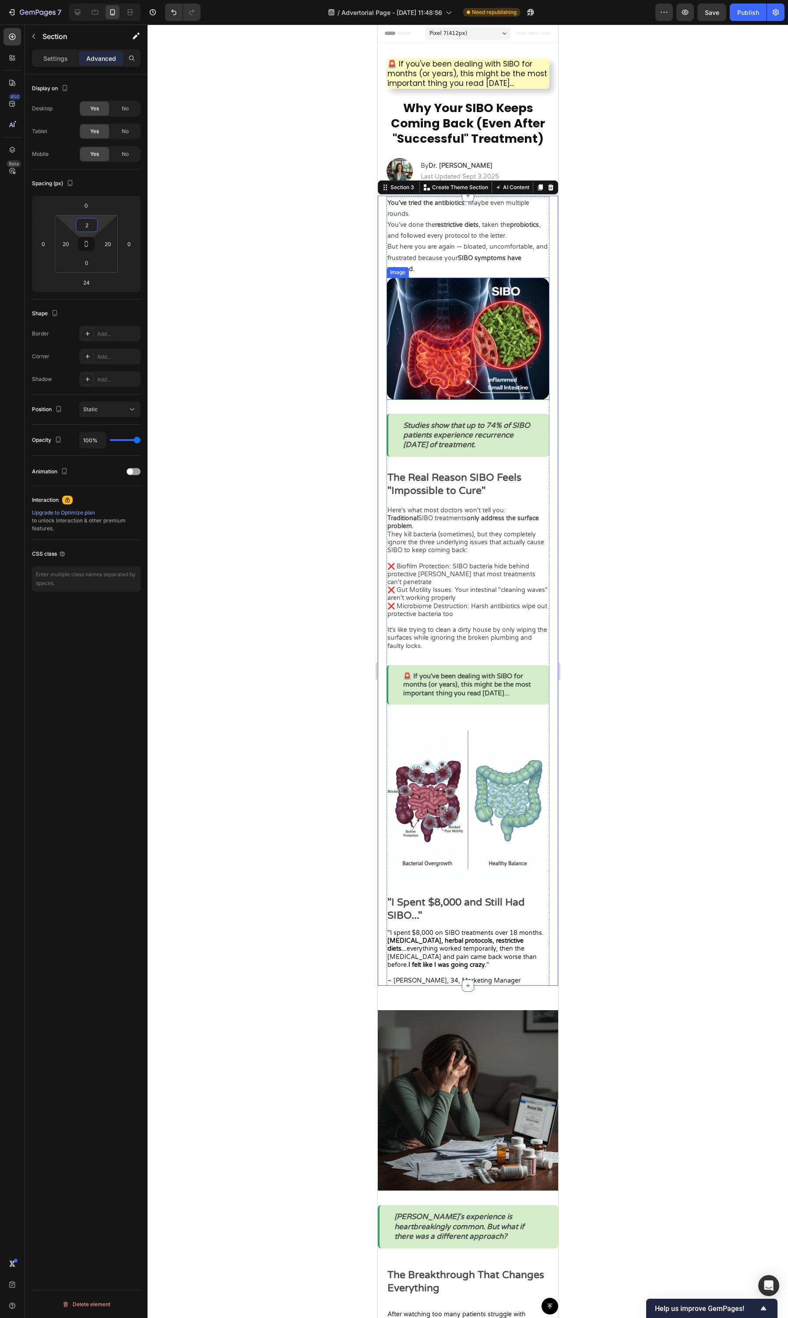
type input "2"
click at [637, 289] on div at bounding box center [468, 672] width 641 height 1294
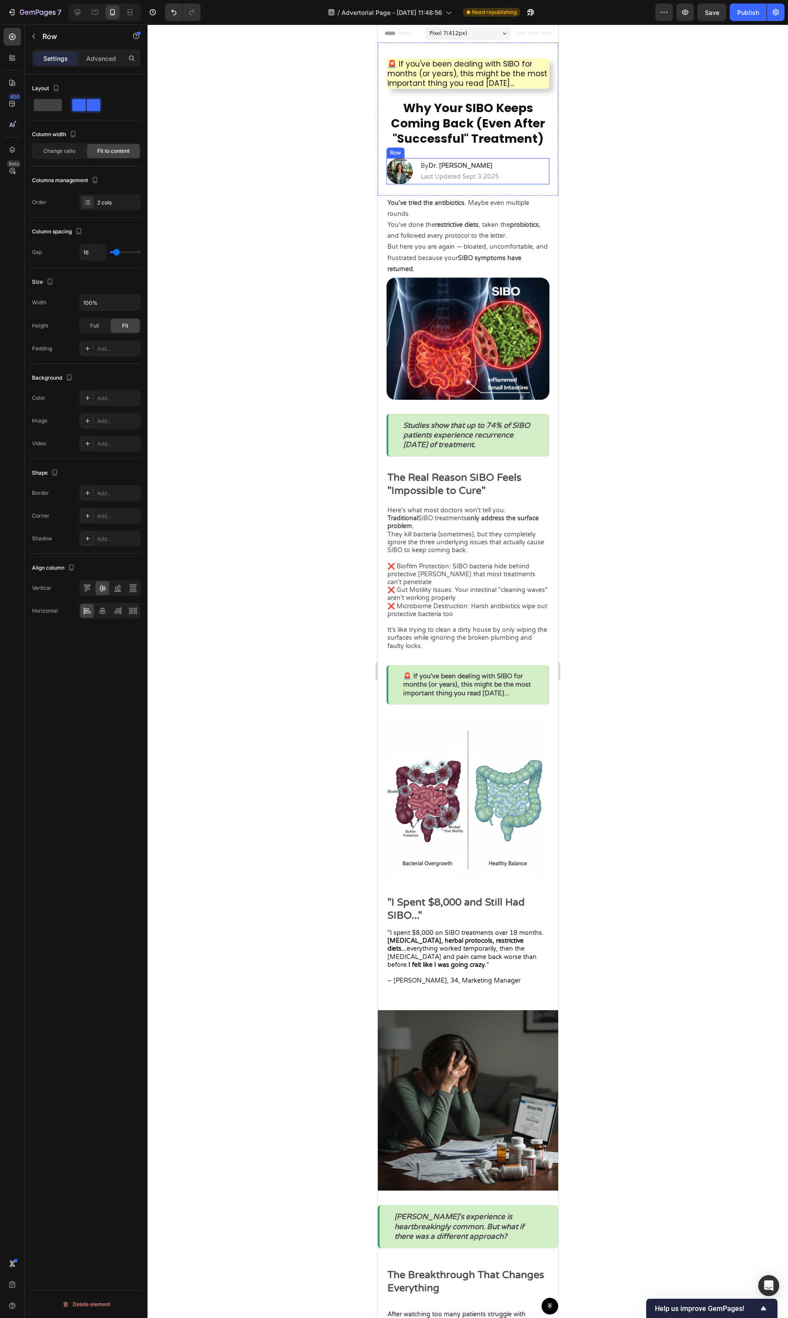
click at [497, 184] on div "Image By Dr. [PERSON_NAME] Text Block | Text Block Last Updated Sept 3.2025 Tex…" at bounding box center [467, 171] width 163 height 26
drag, startPoint x: 463, startPoint y: 193, endPoint x: 472, endPoint y: 194, distance: 9.2
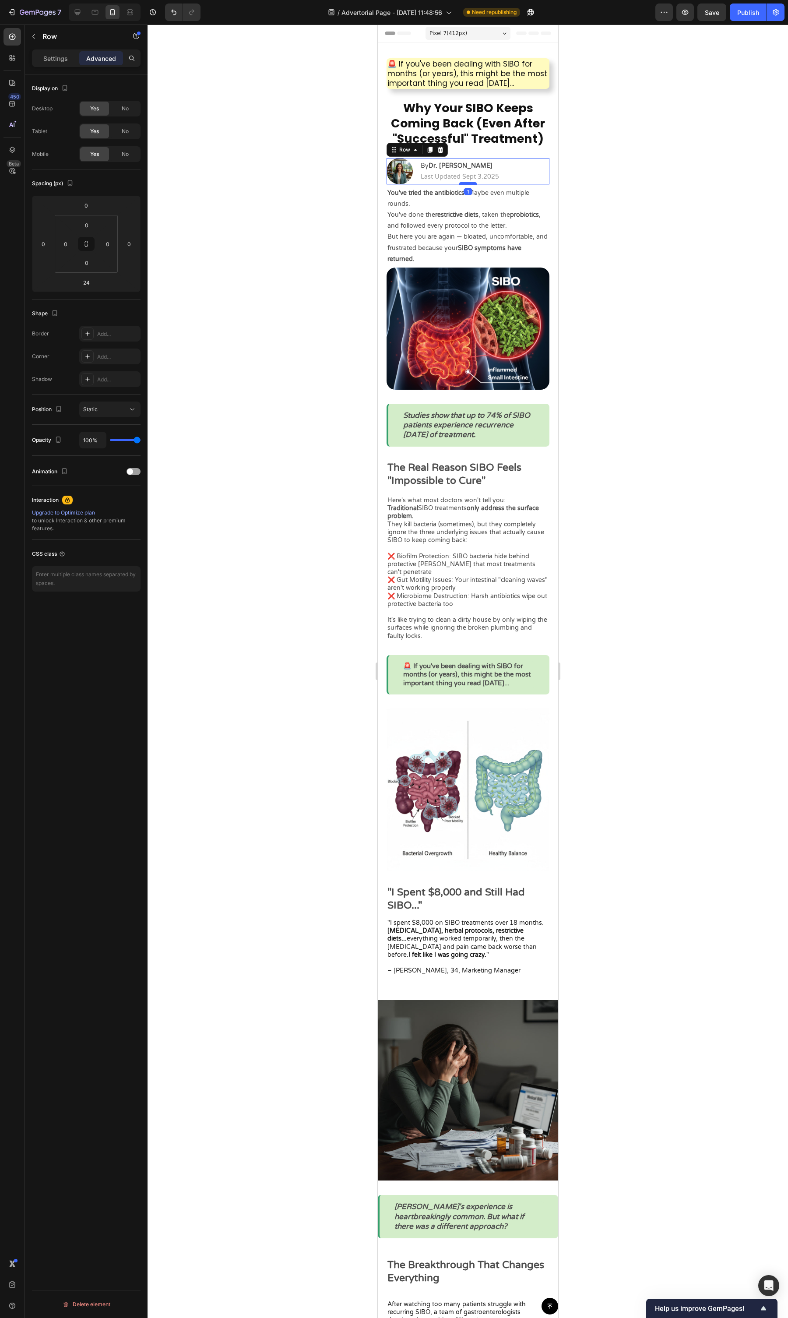
drag, startPoint x: 472, startPoint y: 194, endPoint x: 472, endPoint y: 183, distance: 10.9
click at [471, 183] on div at bounding box center [468, 183] width 18 height 3
type input "0"
click at [636, 186] on div at bounding box center [468, 672] width 641 height 1294
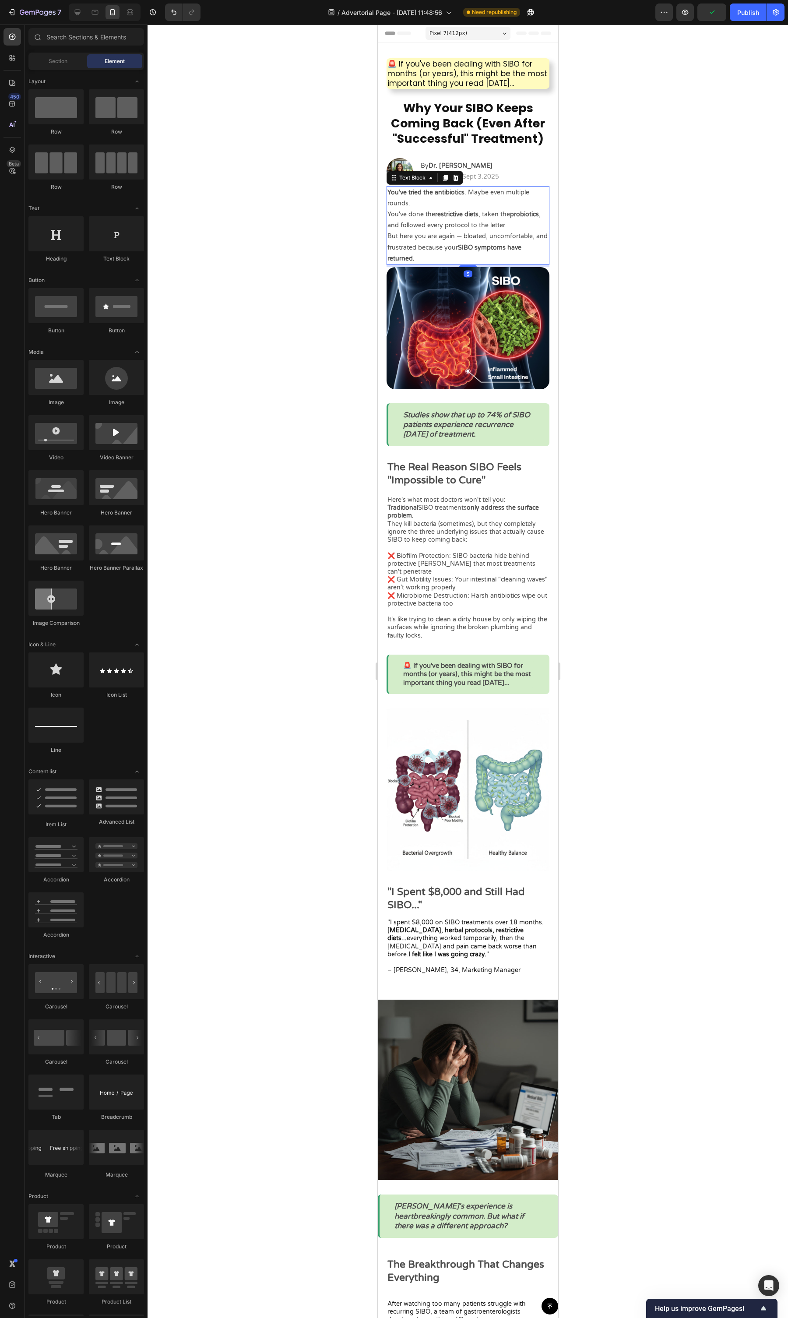
click at [474, 244] on strong "SIBO symptoms have returned." at bounding box center [454, 253] width 134 height 18
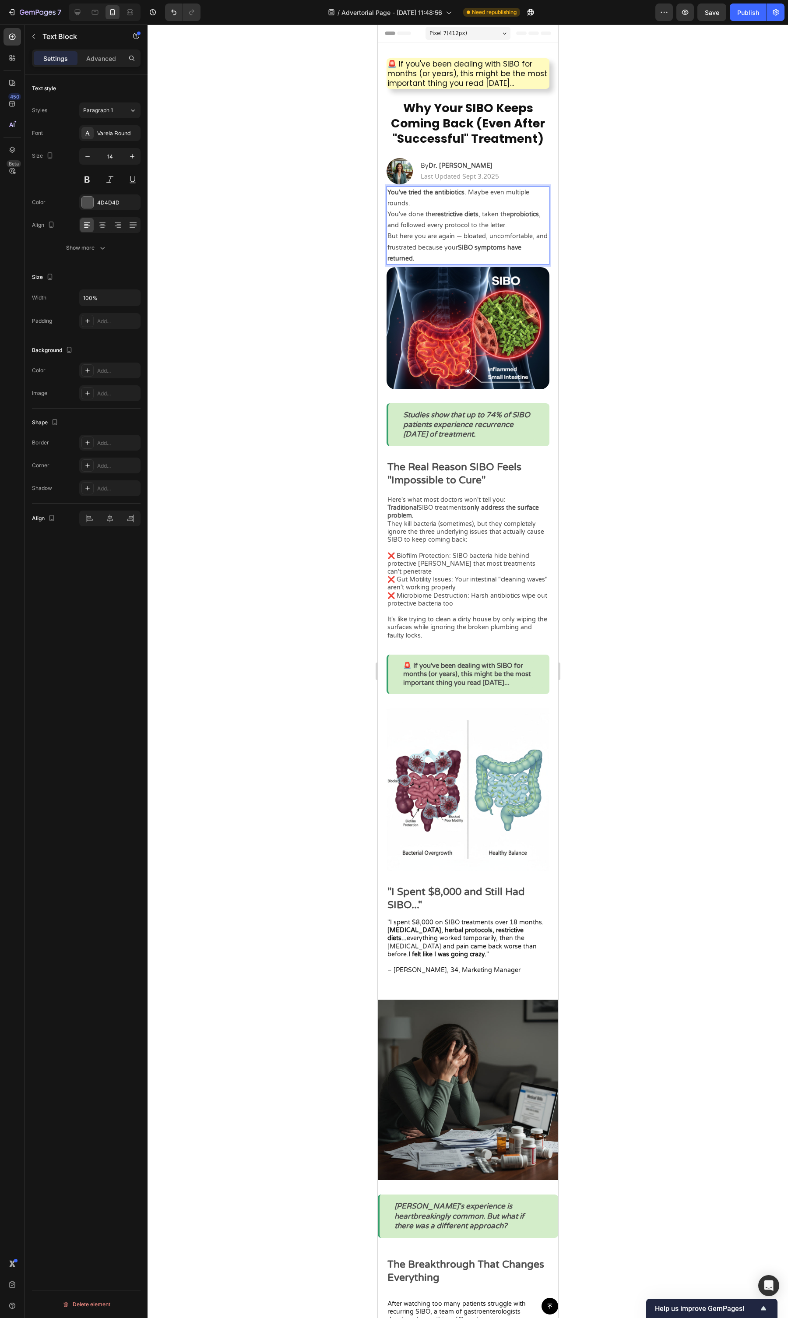
click at [459, 238] on p "But here you are again — bloated, uncomfortable, and frustrated because your SI…" at bounding box center [467, 247] width 161 height 33
click at [636, 210] on div at bounding box center [468, 672] width 641 height 1294
click at [458, 237] on p "But here you are again: bloated, uncomfortable, and frustrated because your SIB…" at bounding box center [467, 247] width 161 height 33
click at [457, 237] on p "But here you are again: bloated, uncomfortable, and frustrated because your SIB…" at bounding box center [467, 247] width 161 height 33
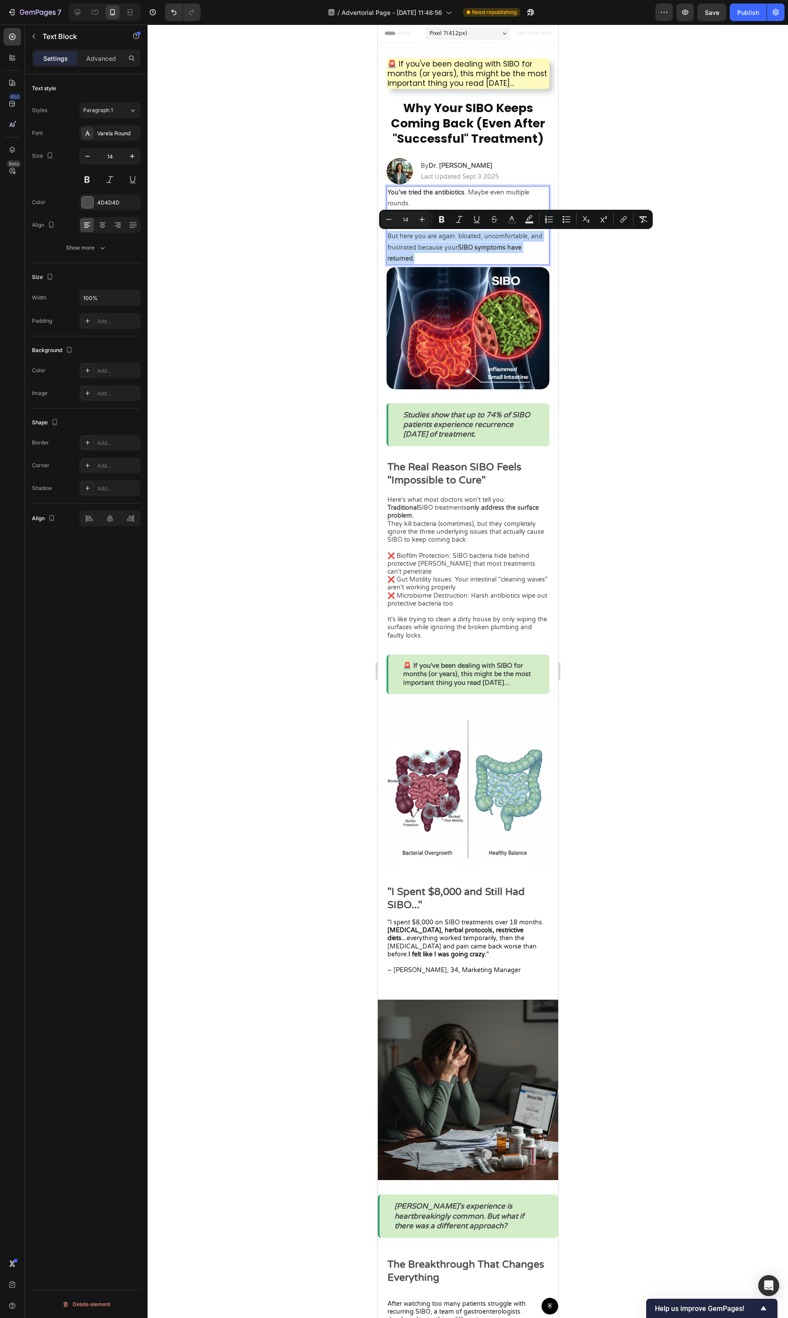
click at [456, 237] on p "But here you are again: bloated, uncomfortable, and frustrated because your SIB…" at bounding box center [467, 247] width 161 height 33
drag, startPoint x: 457, startPoint y: 237, endPoint x: 417, endPoint y: 250, distance: 42.8
click at [417, 250] on p "But here you are again: bloated, uncomfortable, and frustrated because your SIB…" at bounding box center [467, 247] width 161 height 33
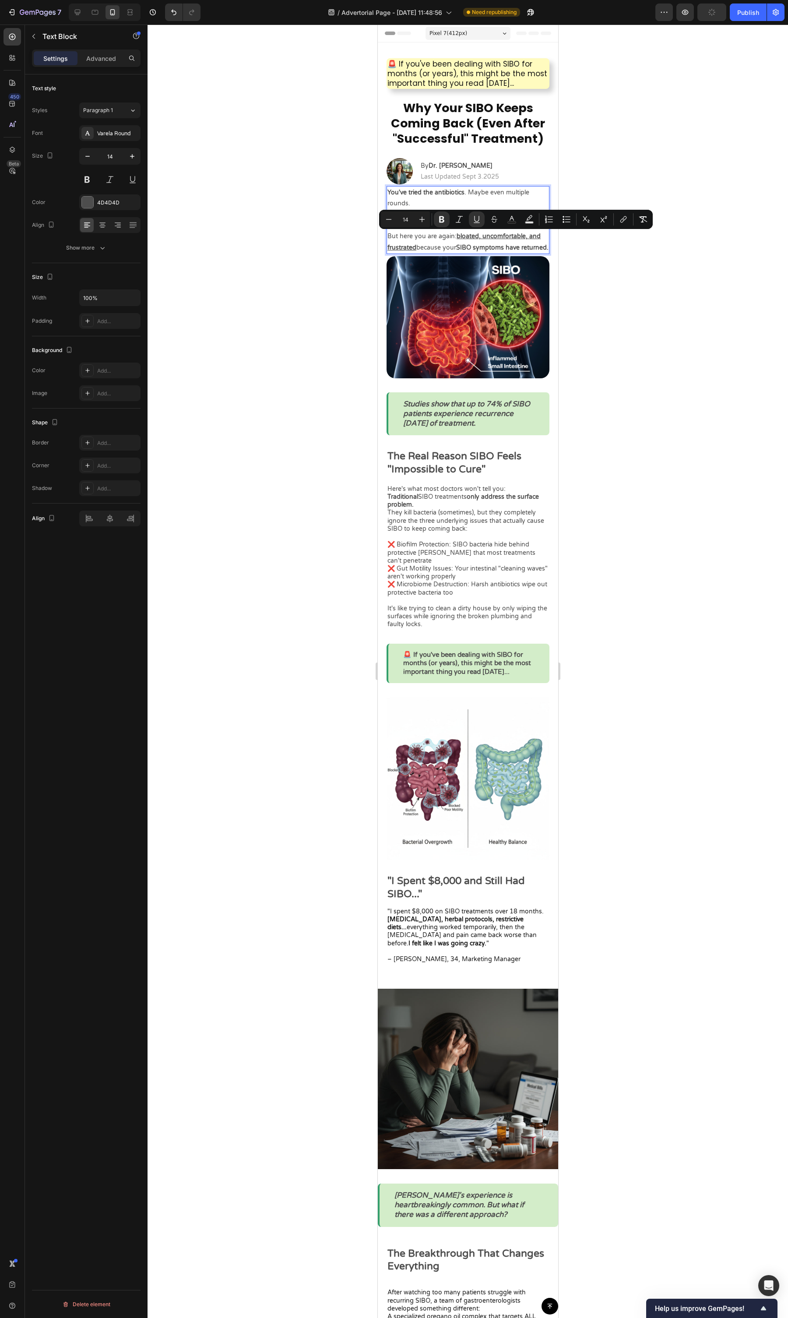
click at [652, 251] on div at bounding box center [468, 672] width 641 height 1294
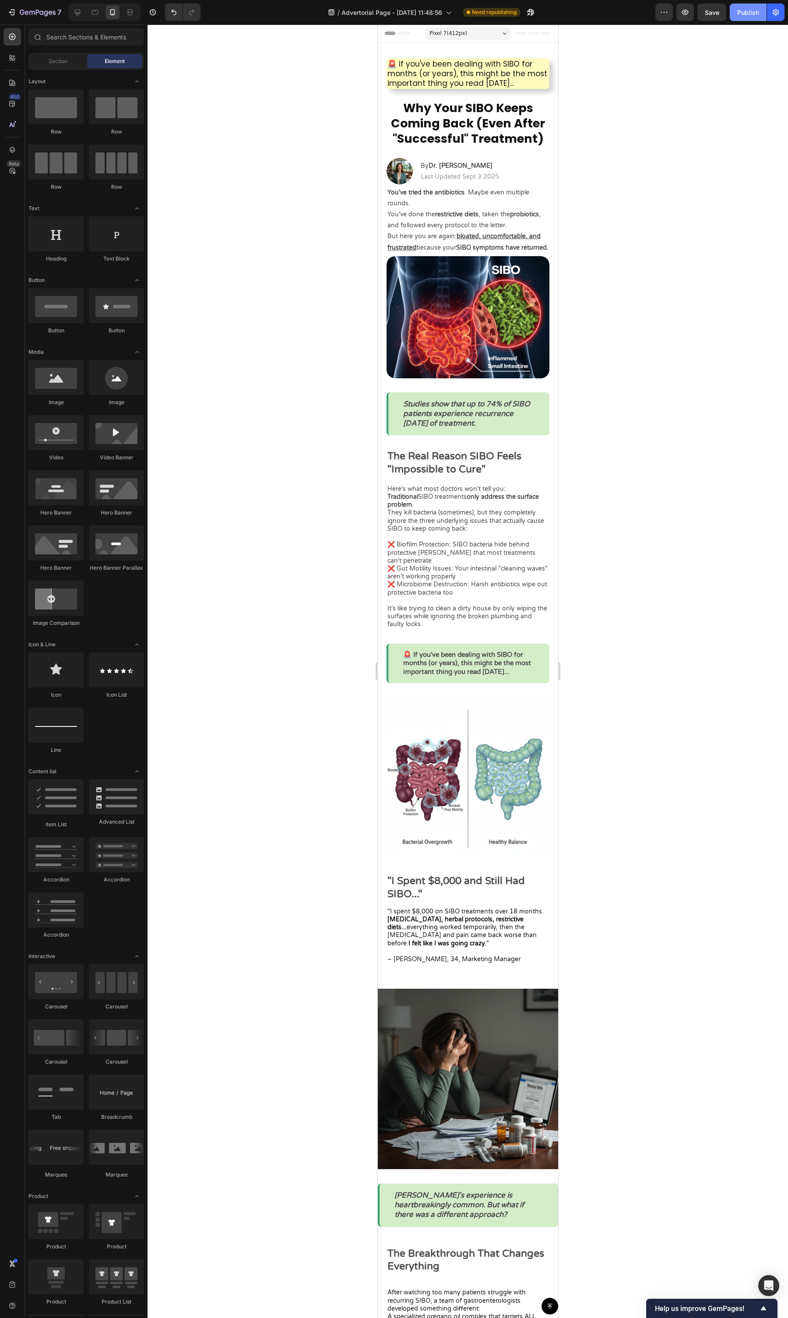
click at [743, 17] on div "Publish" at bounding box center [749, 12] width 22 height 9
